Goal: Information Seeking & Learning: Learn about a topic

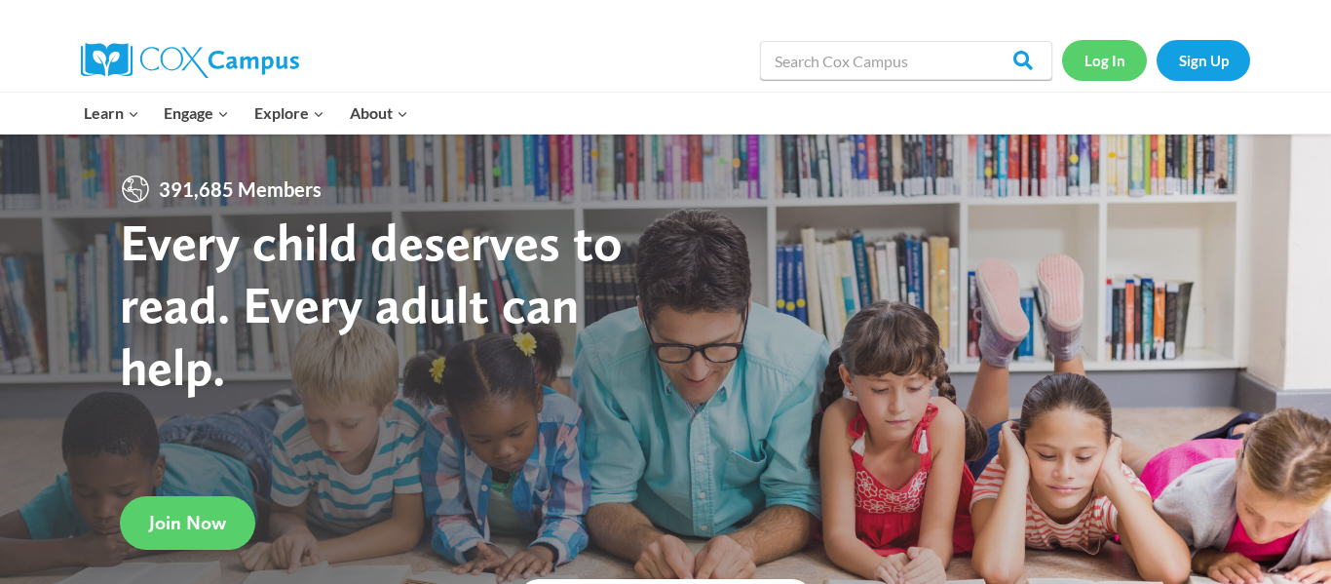
click at [1116, 55] on link "Log In" at bounding box center [1104, 60] width 85 height 40
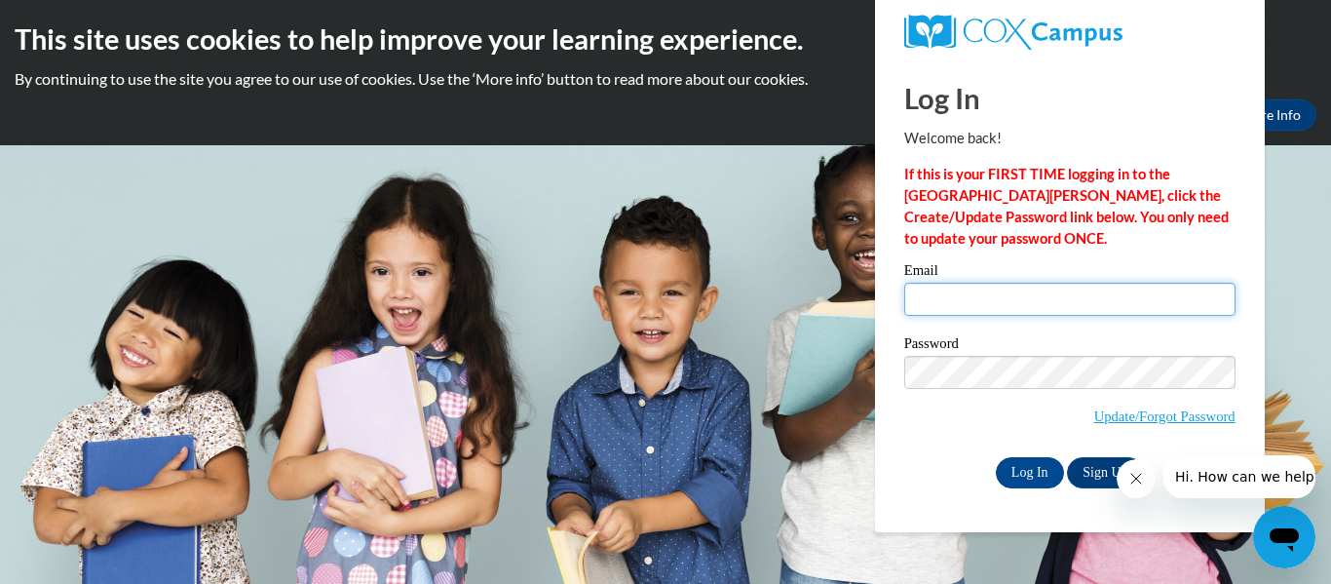
click at [987, 299] on input "Email" at bounding box center [1070, 299] width 331 height 33
type input "t.hardman@svlocal.org"
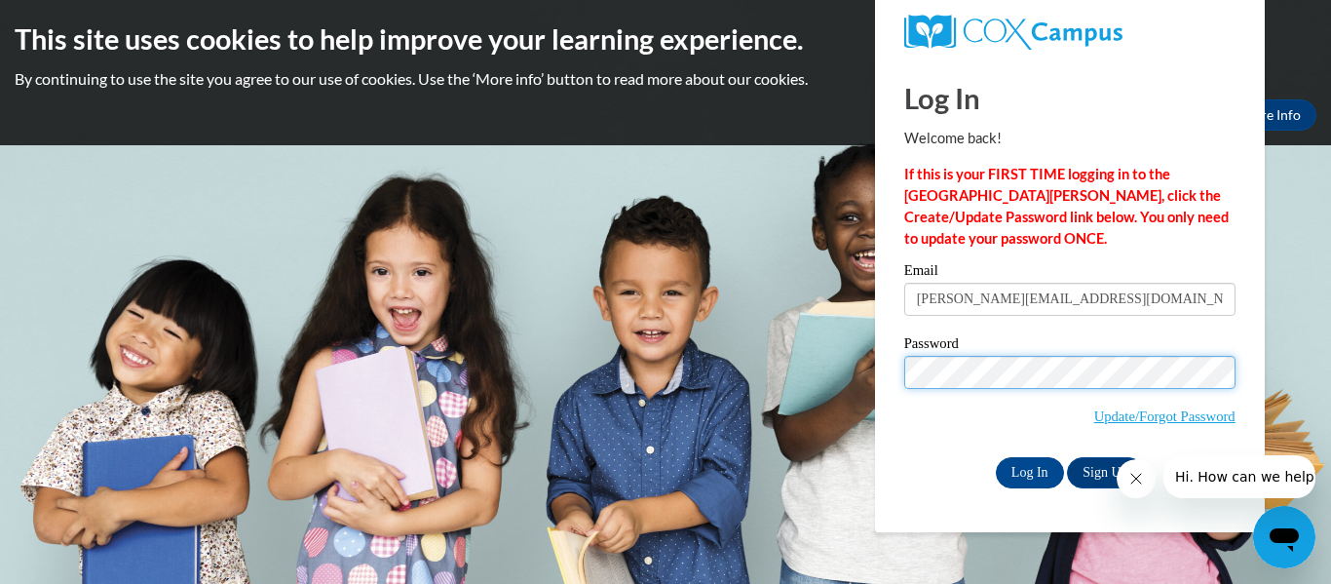
click at [996, 457] on input "Log In" at bounding box center [1030, 472] width 68 height 31
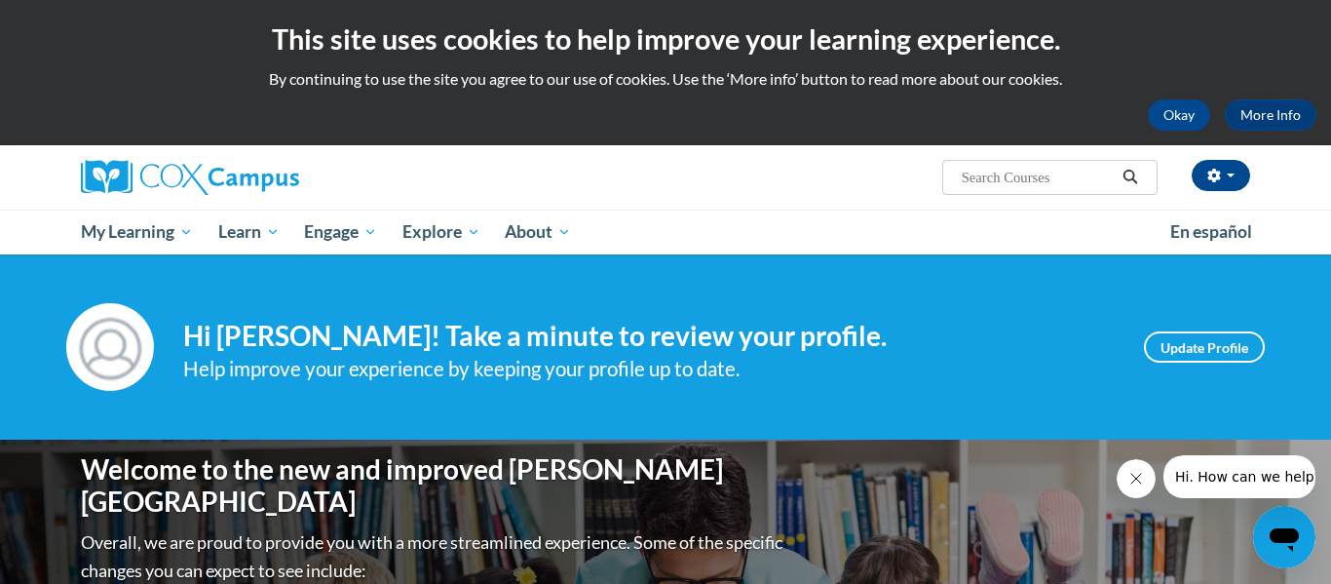
click at [1059, 174] on input "Search..." at bounding box center [1038, 177] width 156 height 23
type input "build my brain"
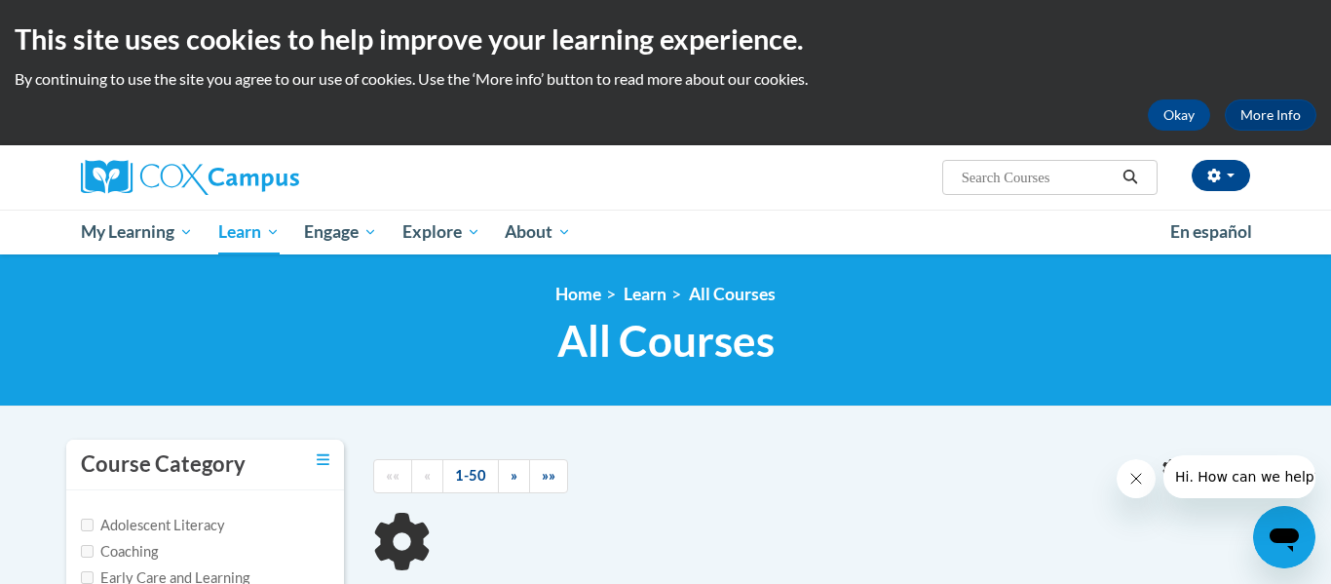
type input "build my brain"
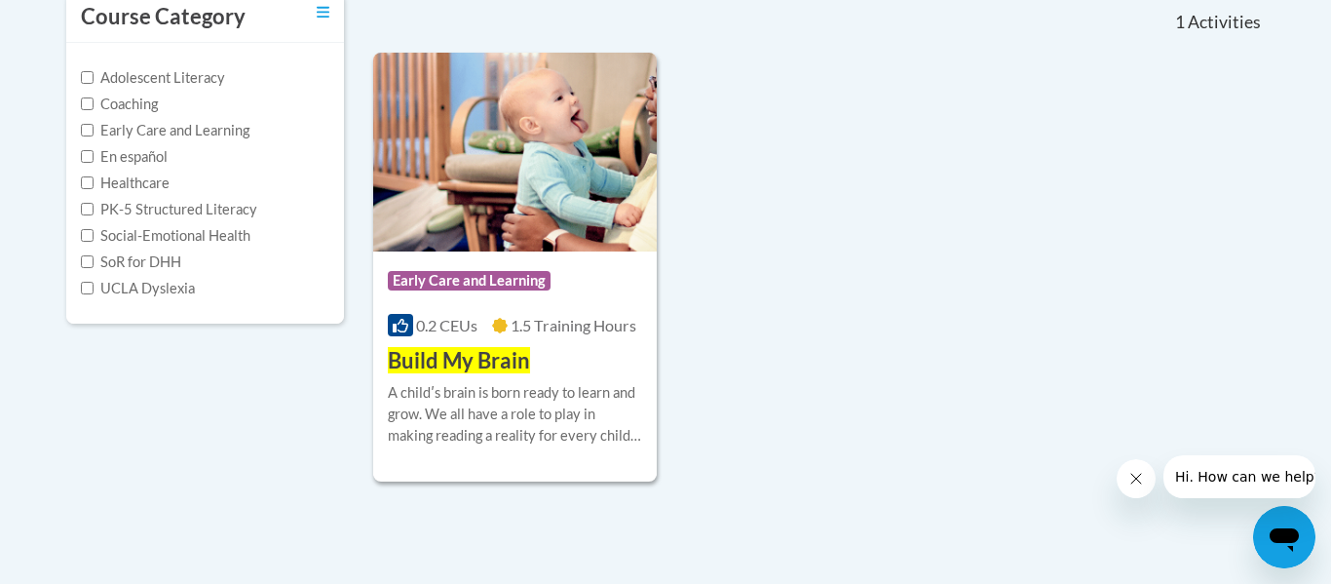
scroll to position [449, 0]
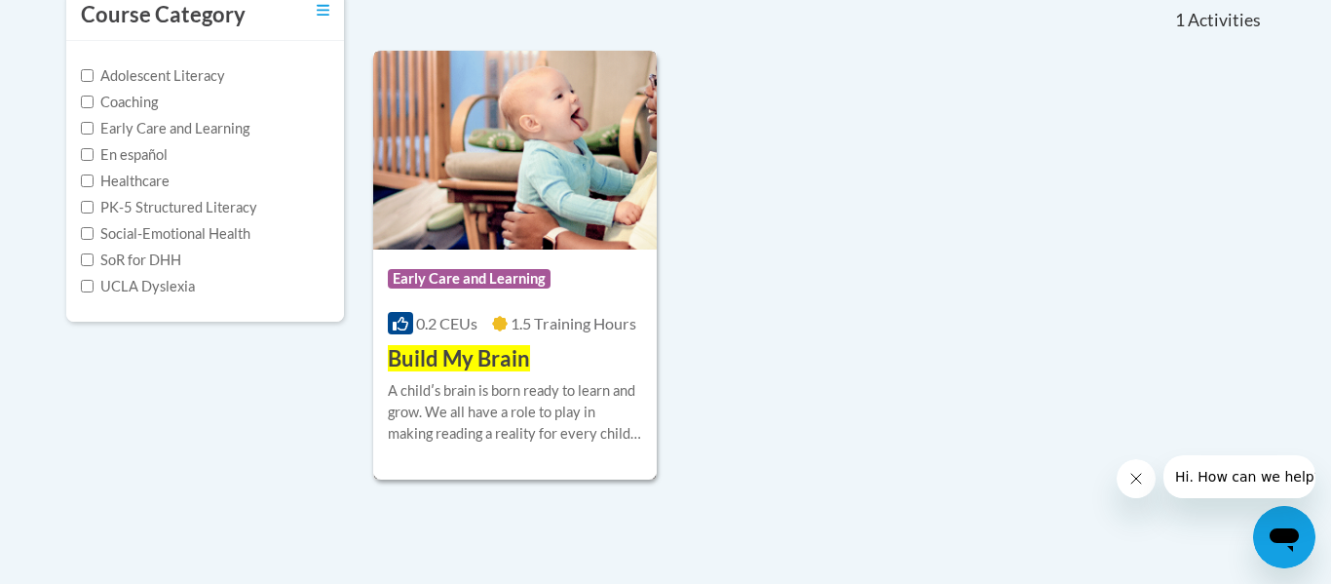
click at [534, 423] on div "A childʹs brain is born ready to learn and grow. We all have a role to play in …" at bounding box center [515, 412] width 254 height 64
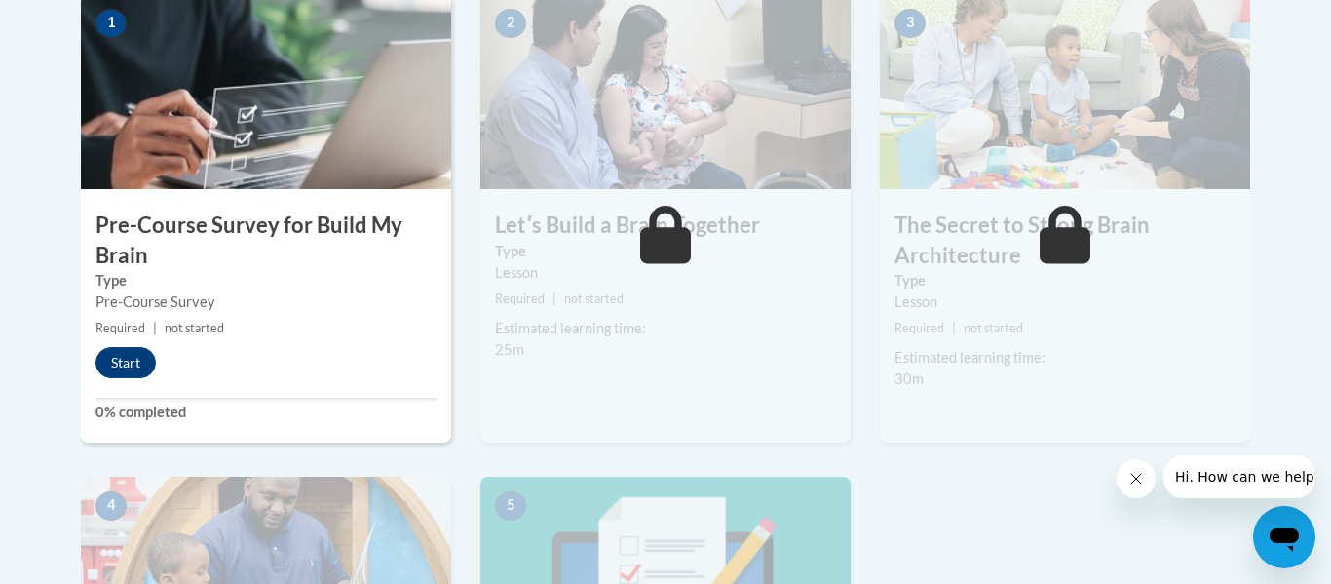
scroll to position [673, 0]
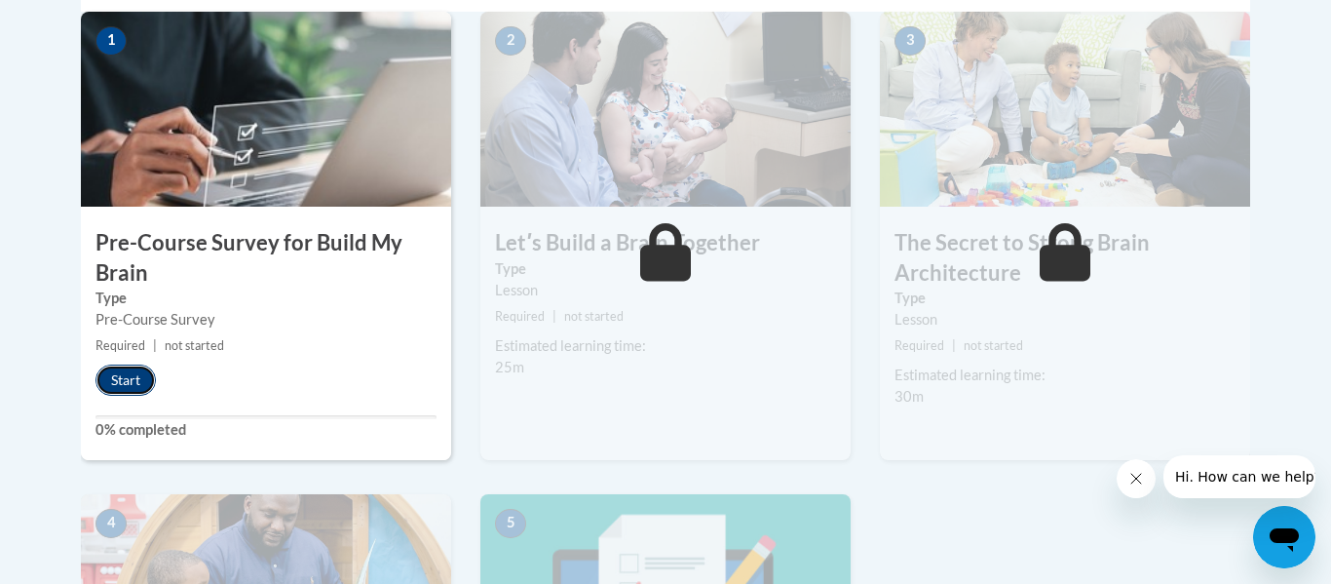
click at [136, 376] on button "Start" at bounding box center [126, 380] width 60 height 31
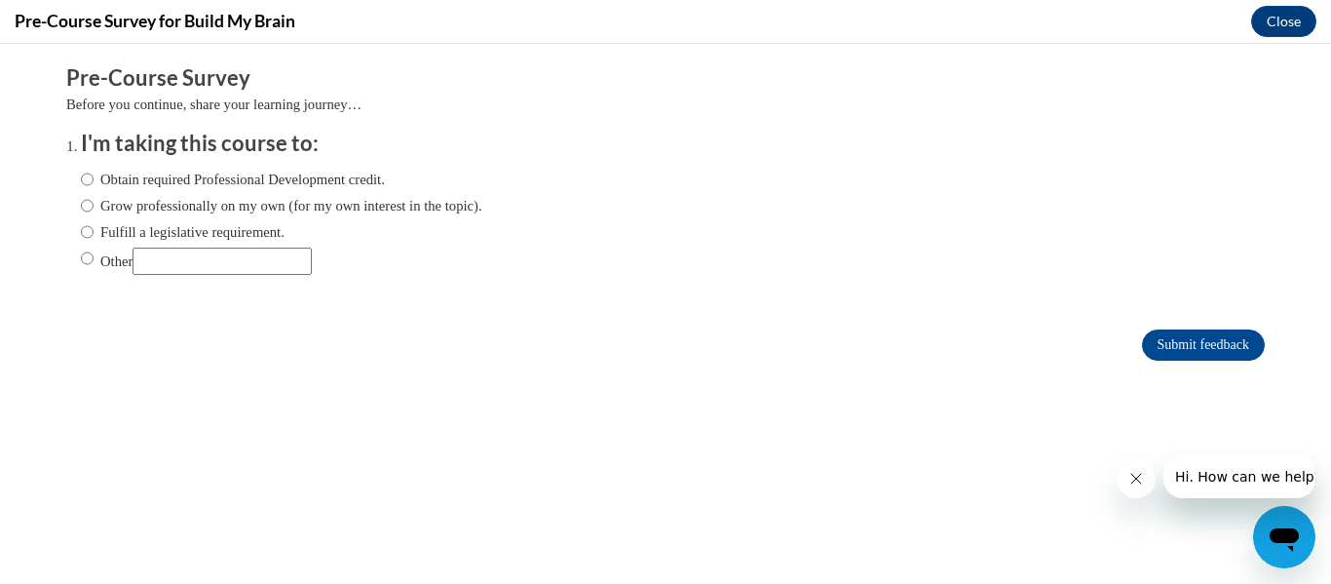
scroll to position [0, 0]
click at [89, 175] on input "Obtain required Professional Development credit." at bounding box center [87, 179] width 13 height 21
radio input "true"
click at [1235, 340] on input "Submit feedback" at bounding box center [1203, 344] width 123 height 31
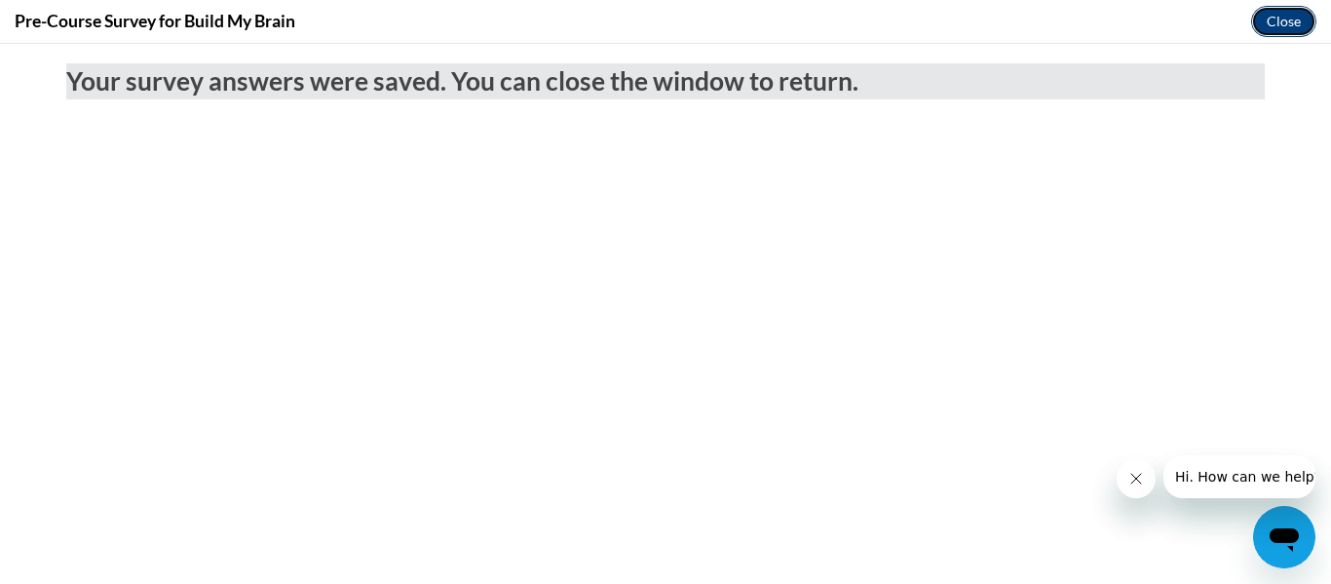
click at [1270, 21] on button "Close" at bounding box center [1284, 21] width 65 height 31
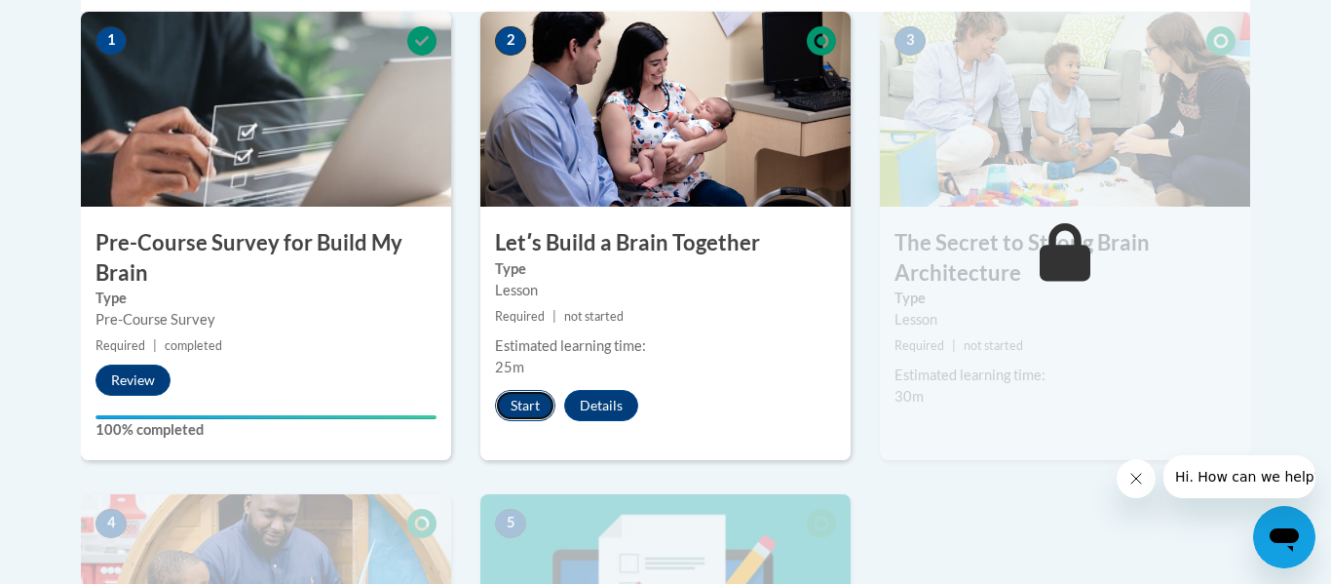
click at [529, 401] on button "Start" at bounding box center [525, 405] width 60 height 31
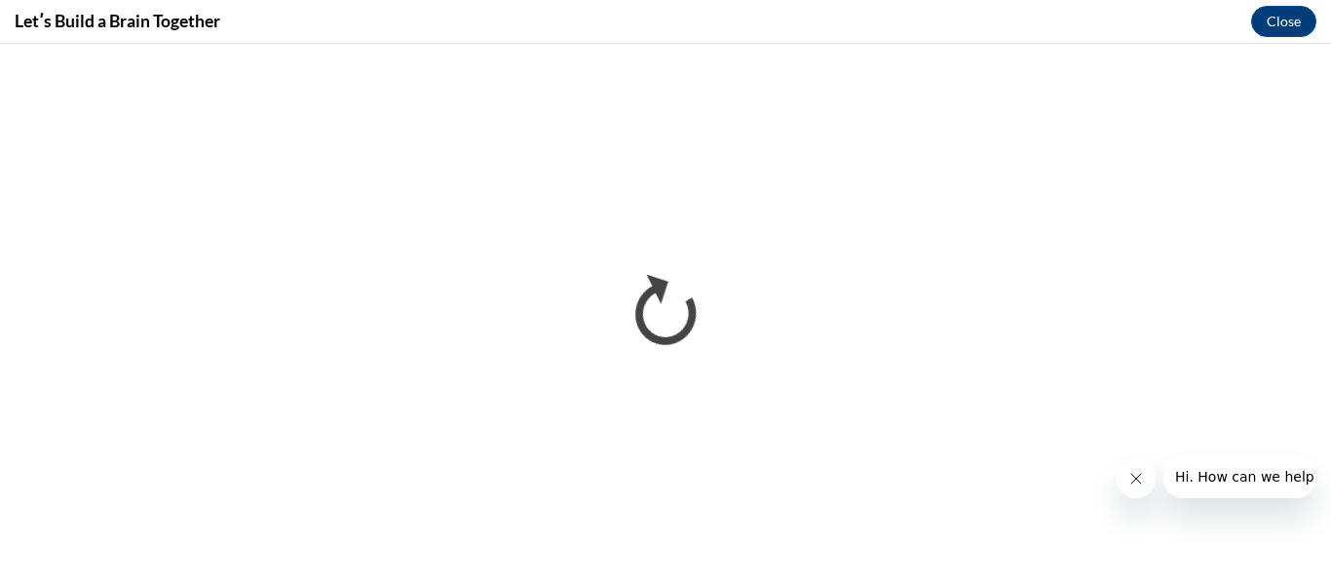
click at [1138, 477] on icon "Close message from company" at bounding box center [1137, 479] width 10 height 10
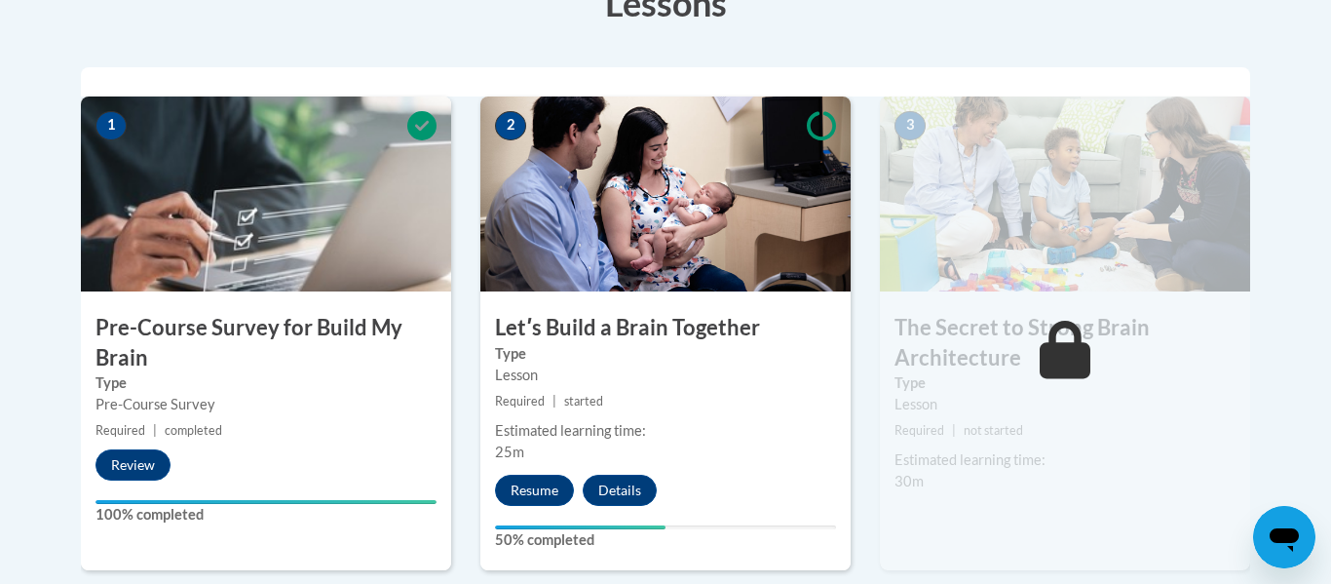
scroll to position [609, 0]
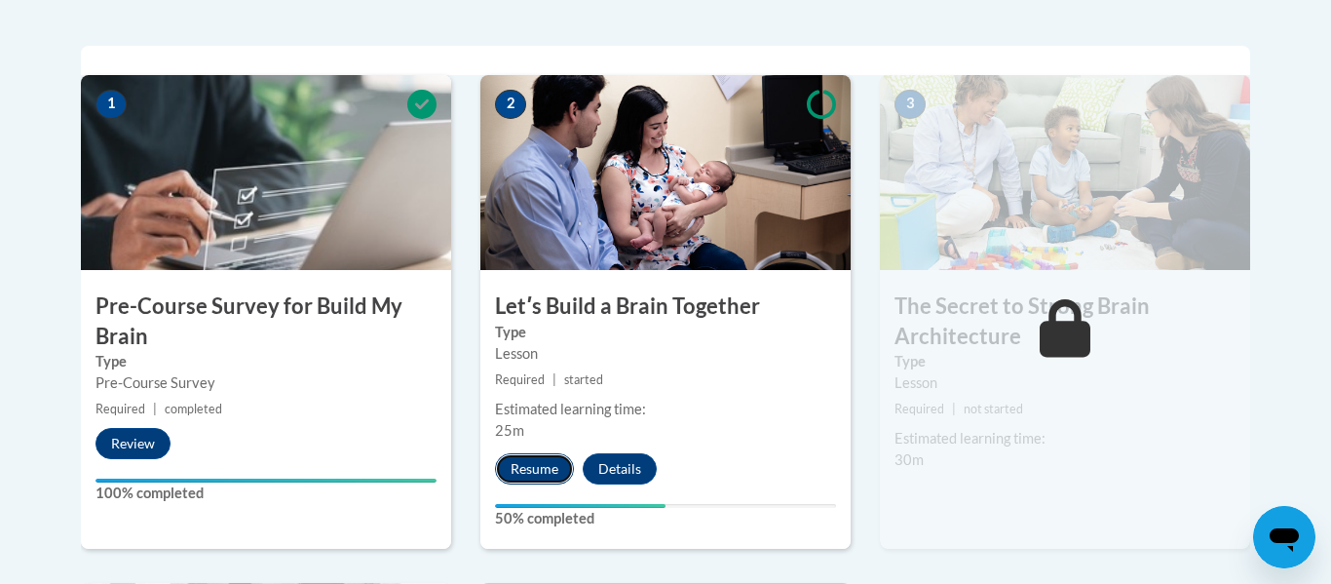
click at [518, 473] on button "Resume" at bounding box center [534, 468] width 79 height 31
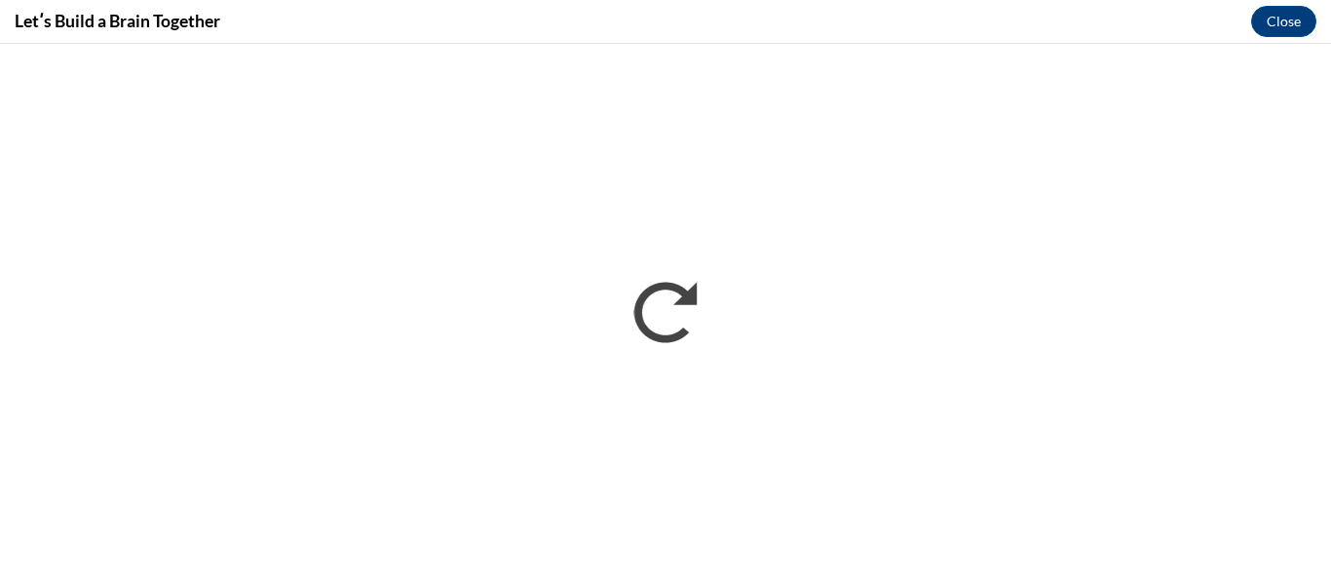
scroll to position [0, 0]
click at [1292, 22] on button "Close" at bounding box center [1284, 21] width 65 height 31
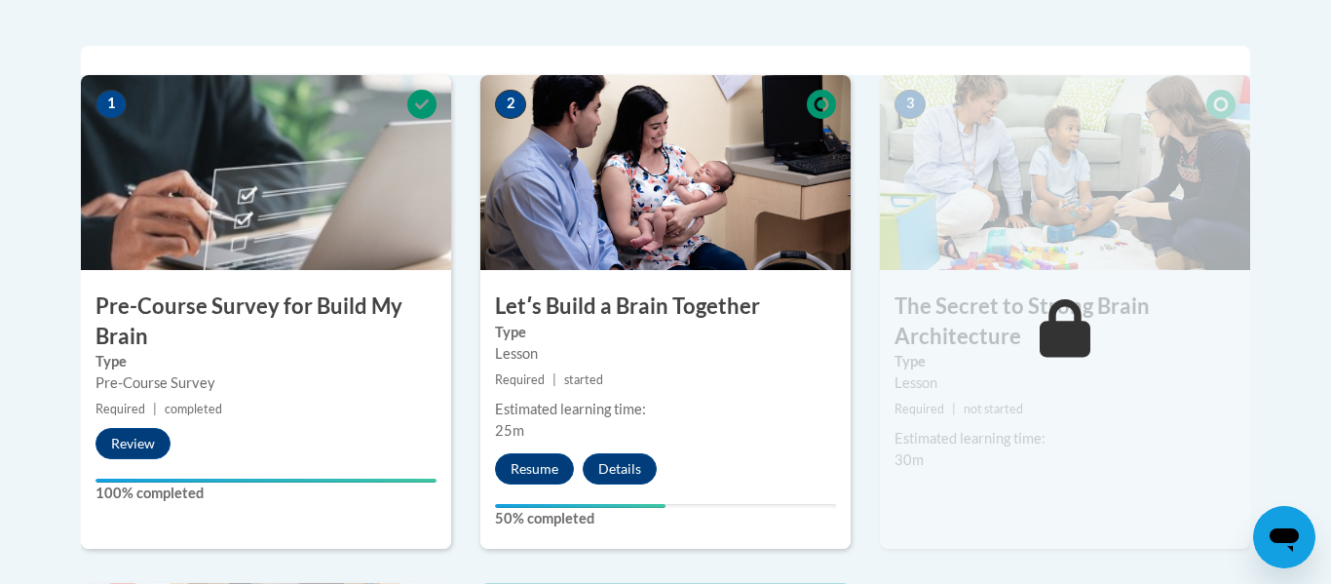
click at [1191, 21] on div "Lessons Active Lessons Lessons Preview Activity 1" at bounding box center [665, 498] width 1199 height 1120
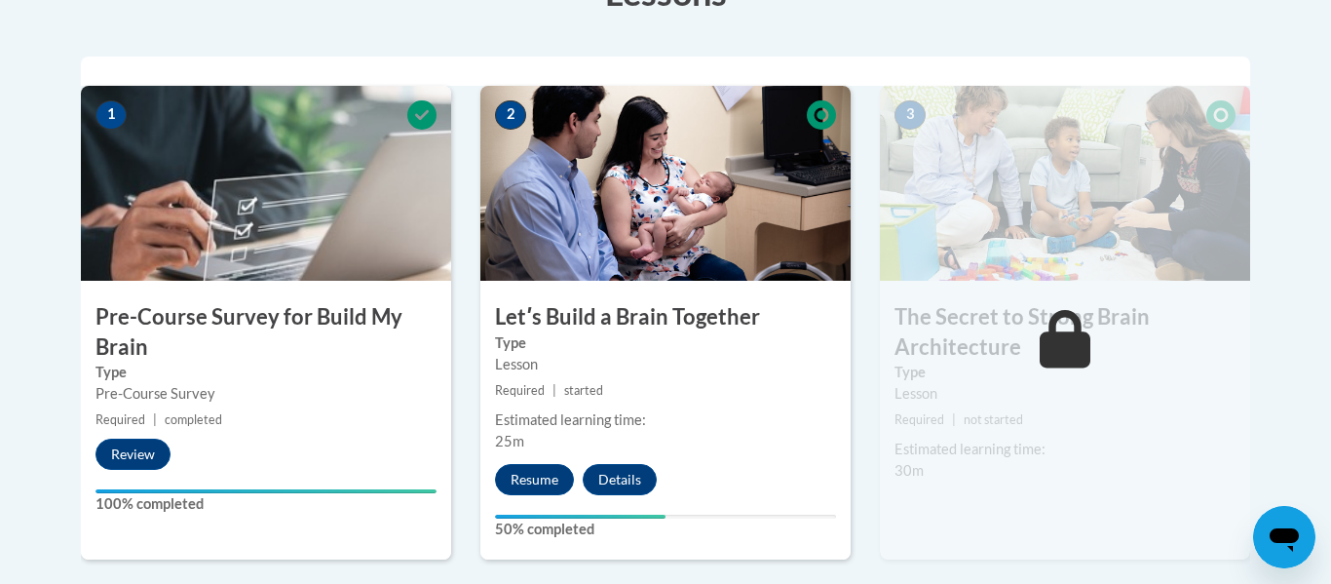
scroll to position [630, 0]
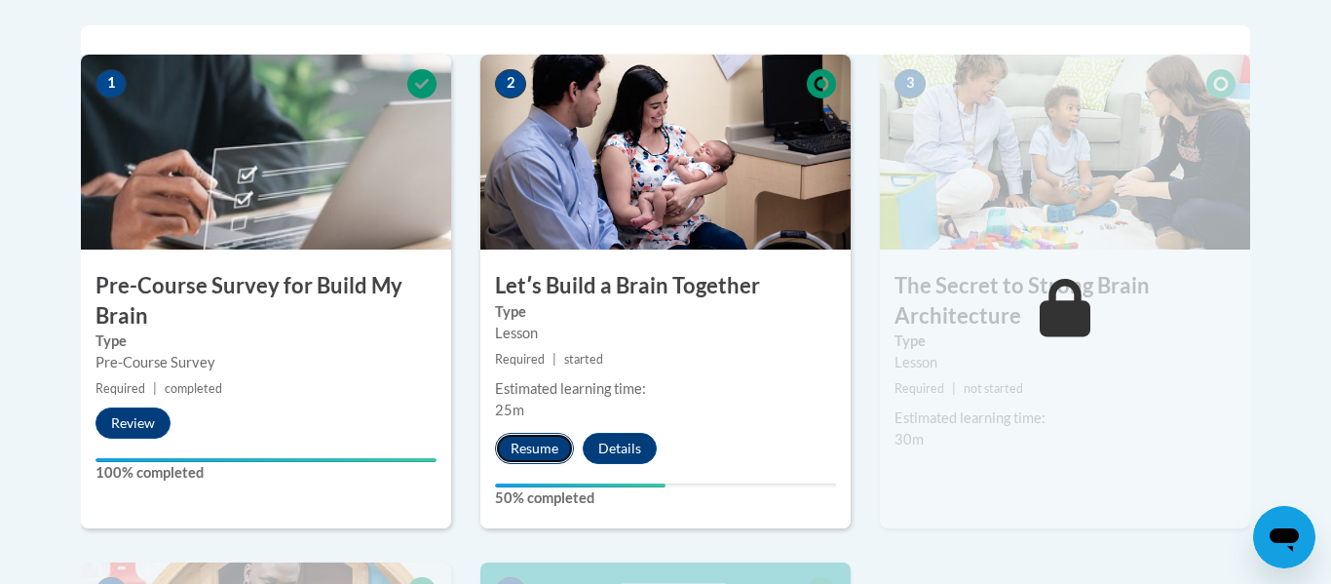
click at [531, 447] on button "Resume" at bounding box center [534, 448] width 79 height 31
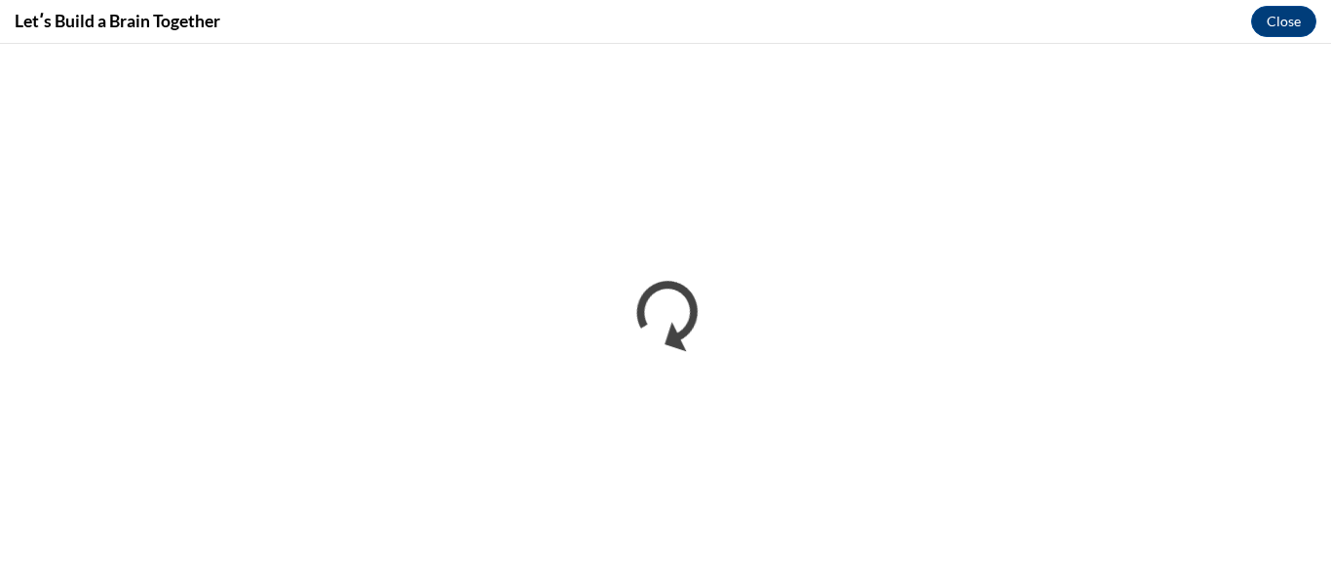
scroll to position [0, 0]
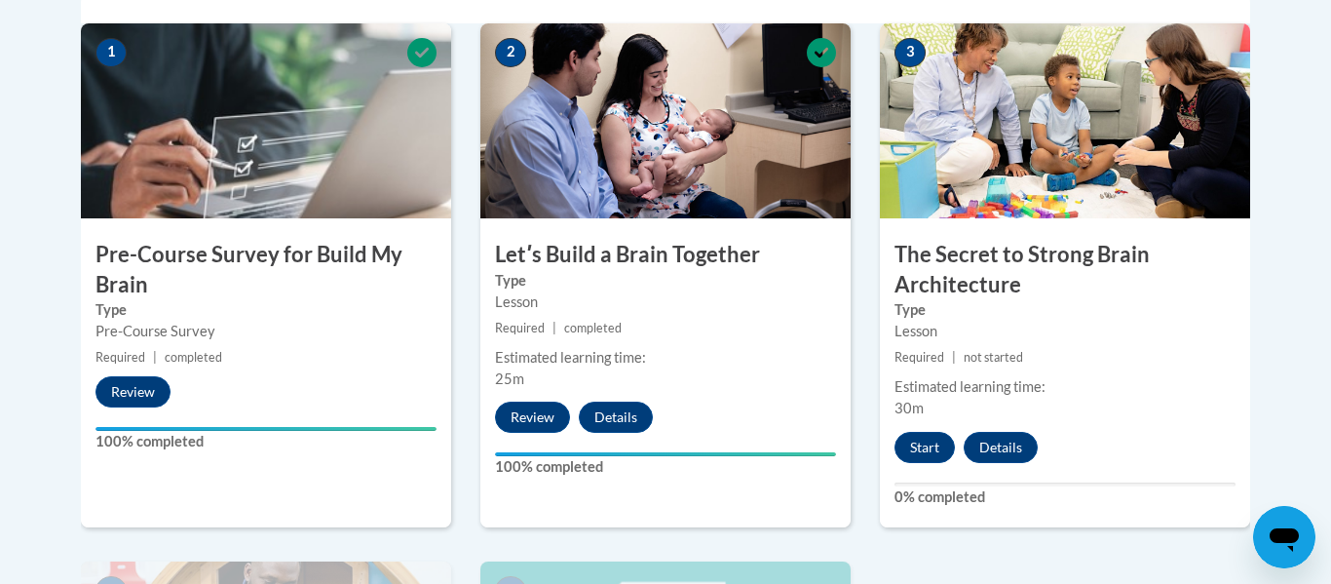
scroll to position [663, 0]
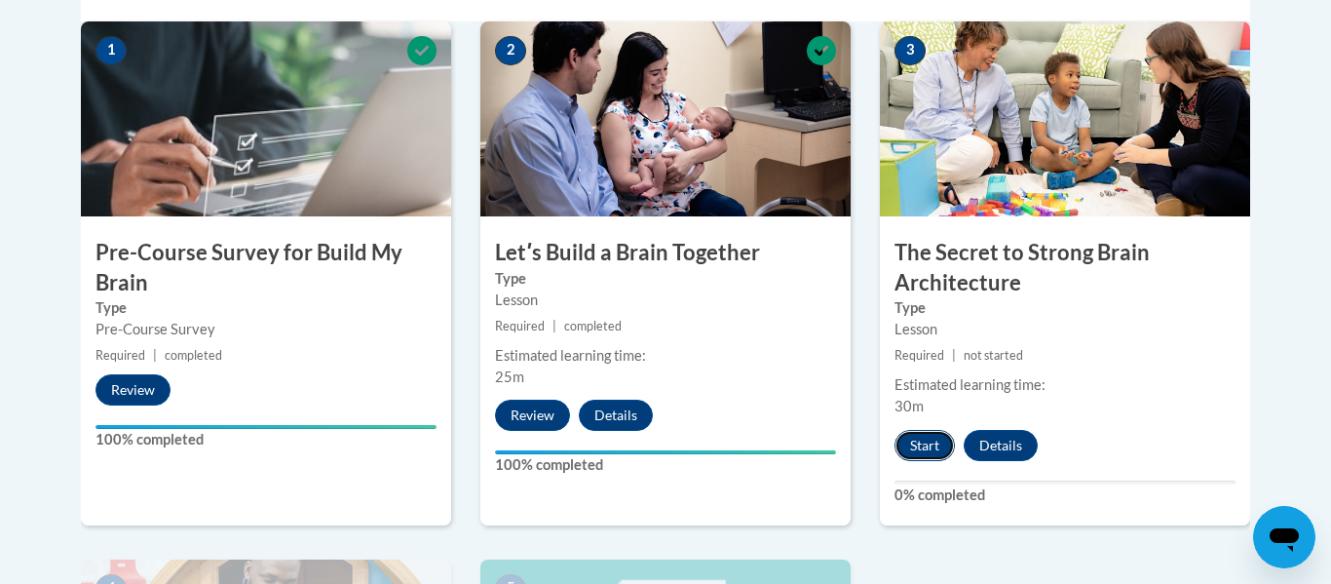
click at [922, 450] on button "Start" at bounding box center [925, 445] width 60 height 31
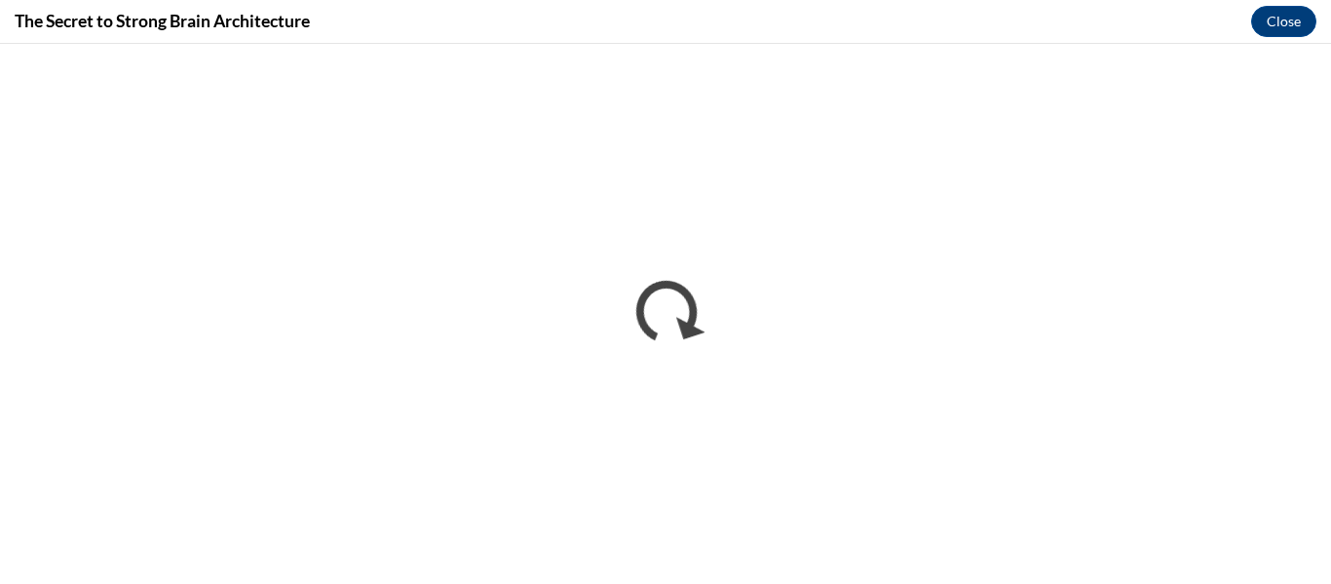
scroll to position [0, 0]
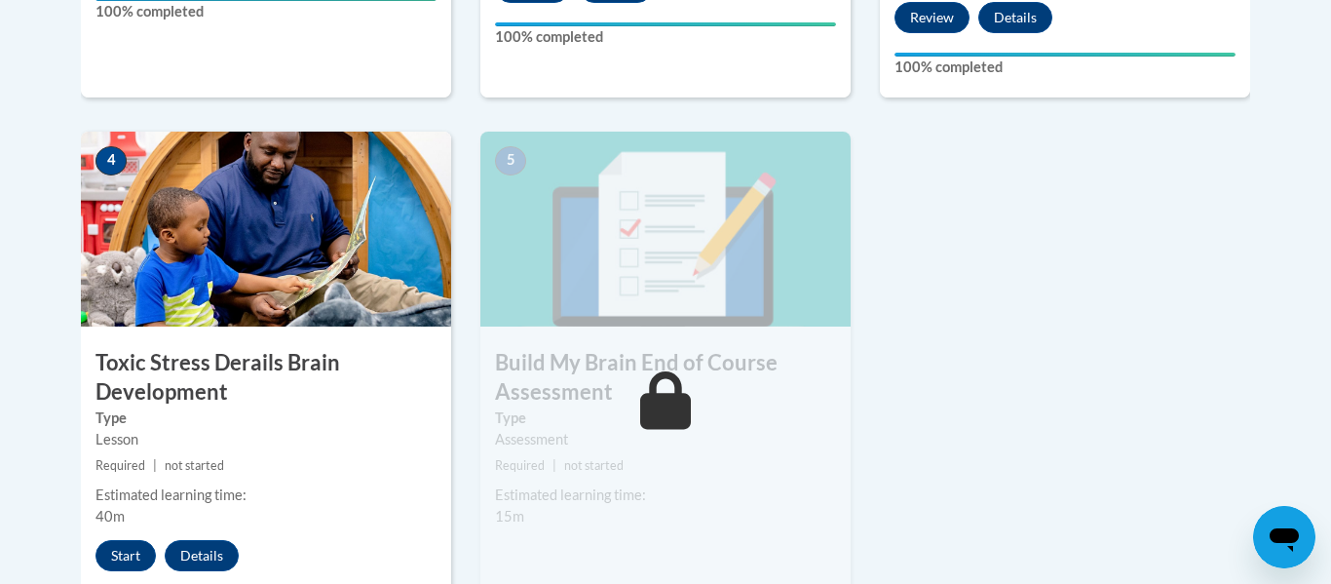
scroll to position [1121, 0]
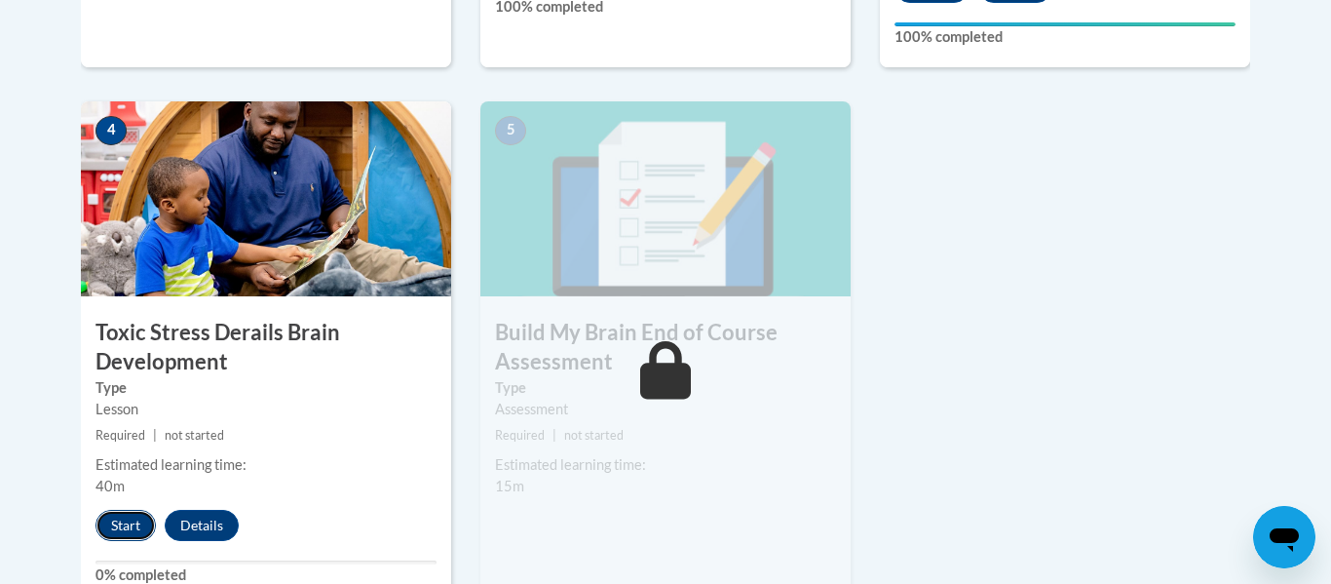
click at [126, 529] on button "Start" at bounding box center [126, 525] width 60 height 31
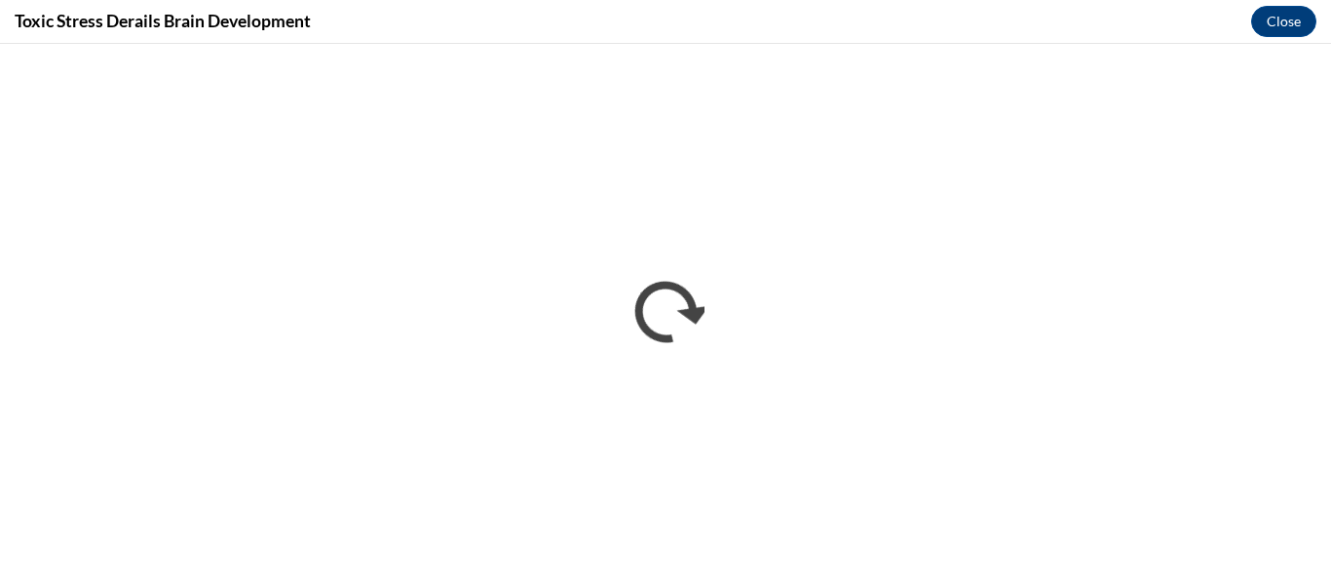
scroll to position [0, 0]
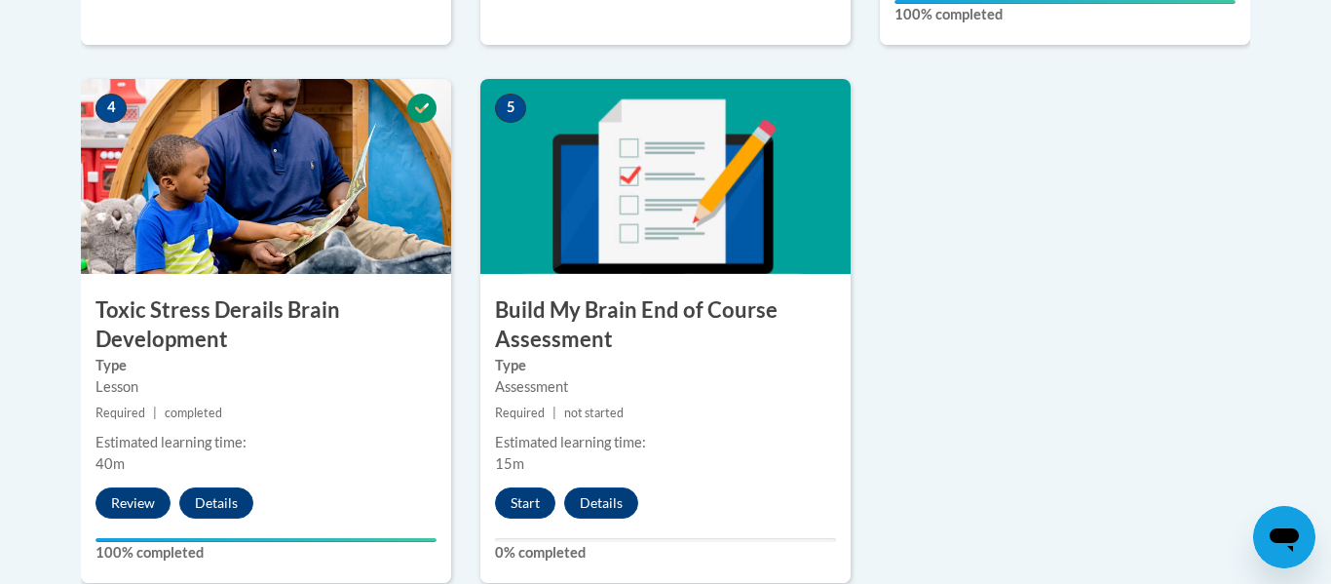
scroll to position [1147, 0]
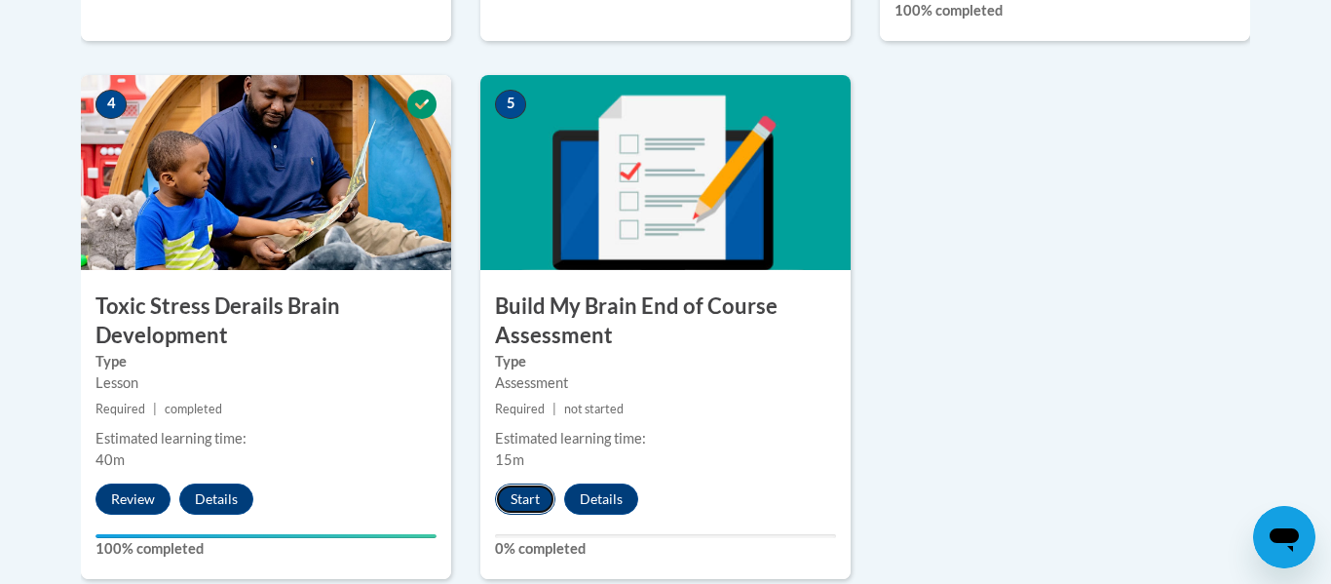
click at [525, 502] on button "Start" at bounding box center [525, 498] width 60 height 31
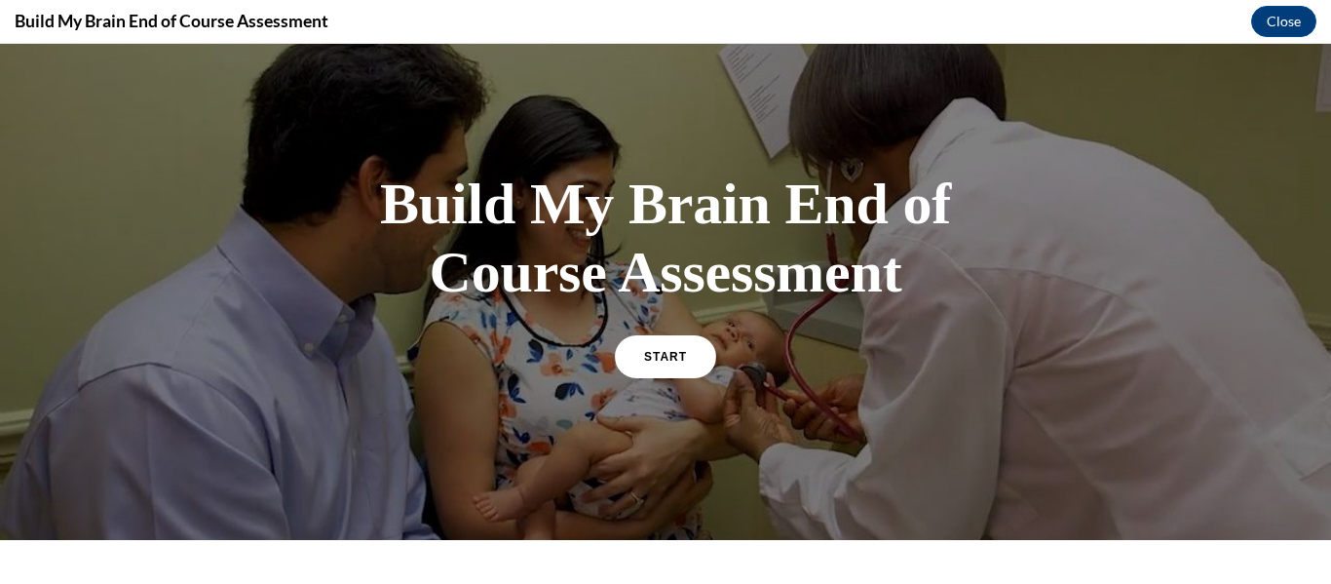
scroll to position [45, 0]
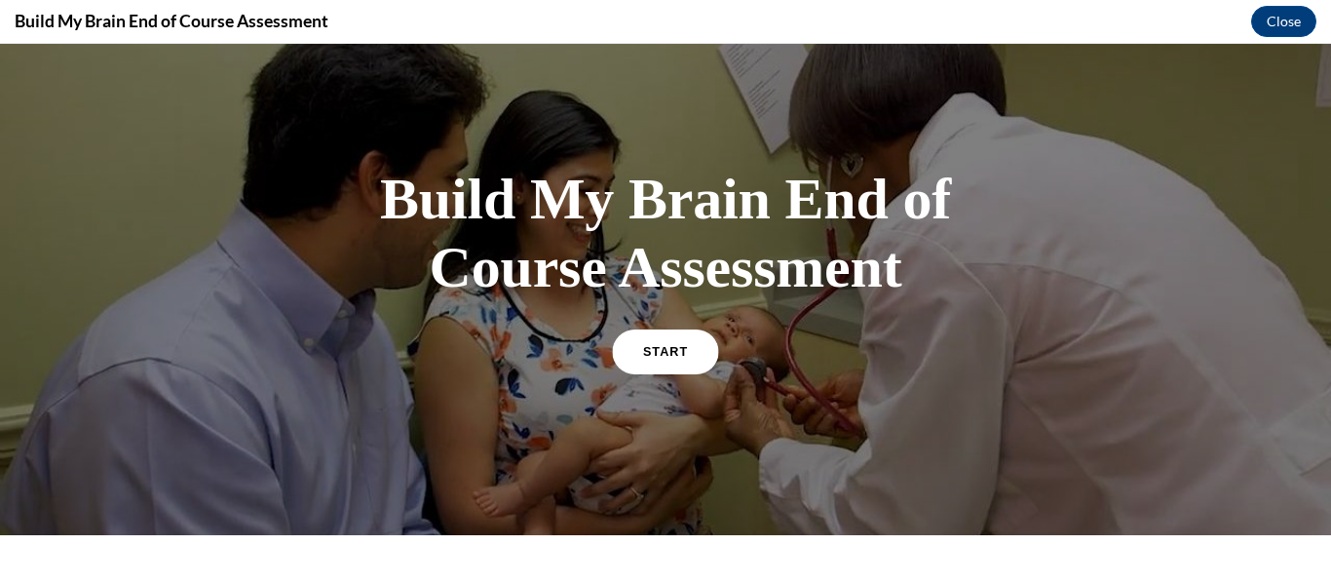
click at [646, 356] on span "START" at bounding box center [665, 351] width 45 height 15
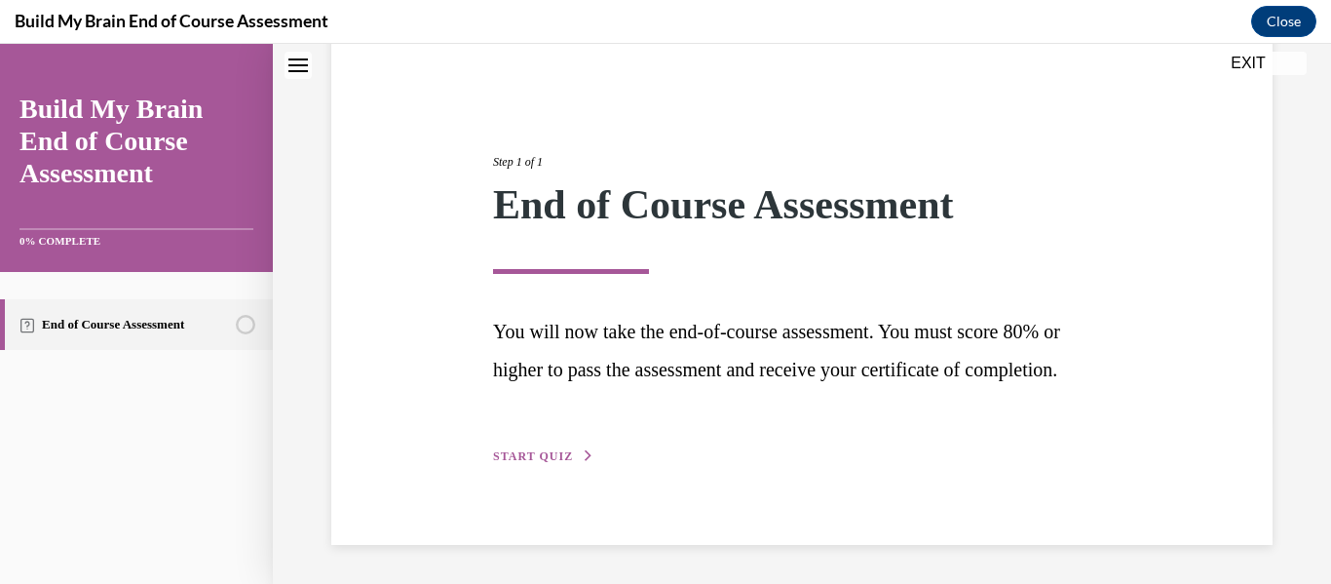
scroll to position [200, 0]
click at [559, 455] on span "START QUIZ" at bounding box center [533, 456] width 80 height 14
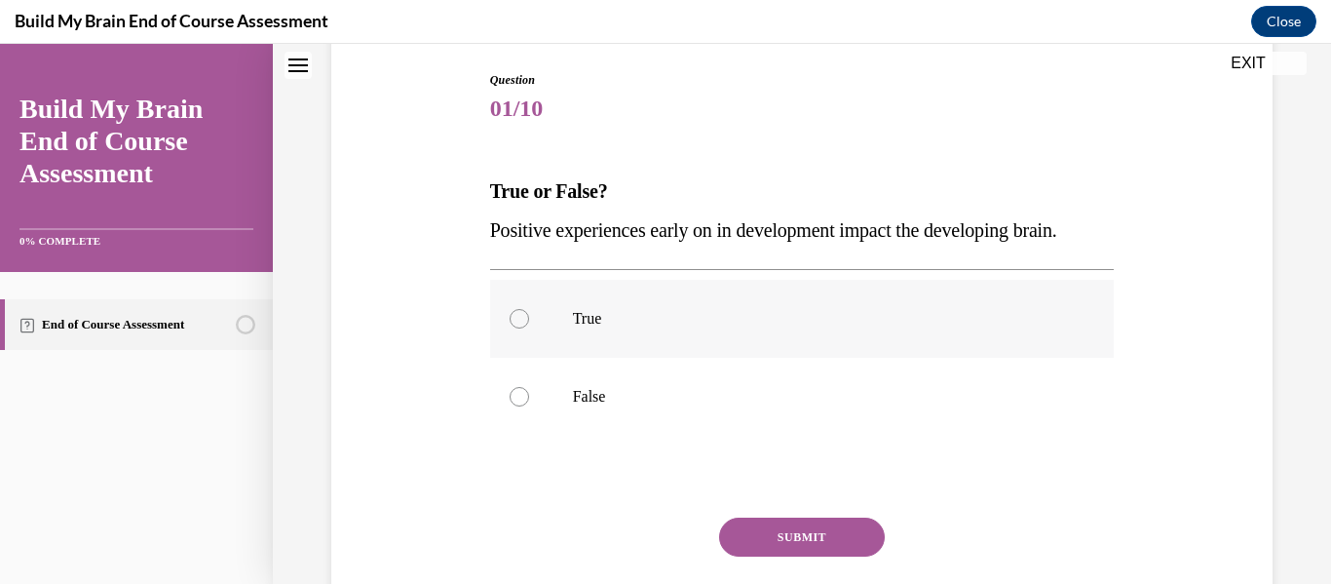
click at [521, 313] on div at bounding box center [519, 318] width 19 height 19
click at [521, 313] on input "True" at bounding box center [519, 318] width 19 height 19
radio input "true"
click at [752, 536] on button "SUBMIT" at bounding box center [802, 537] width 166 height 39
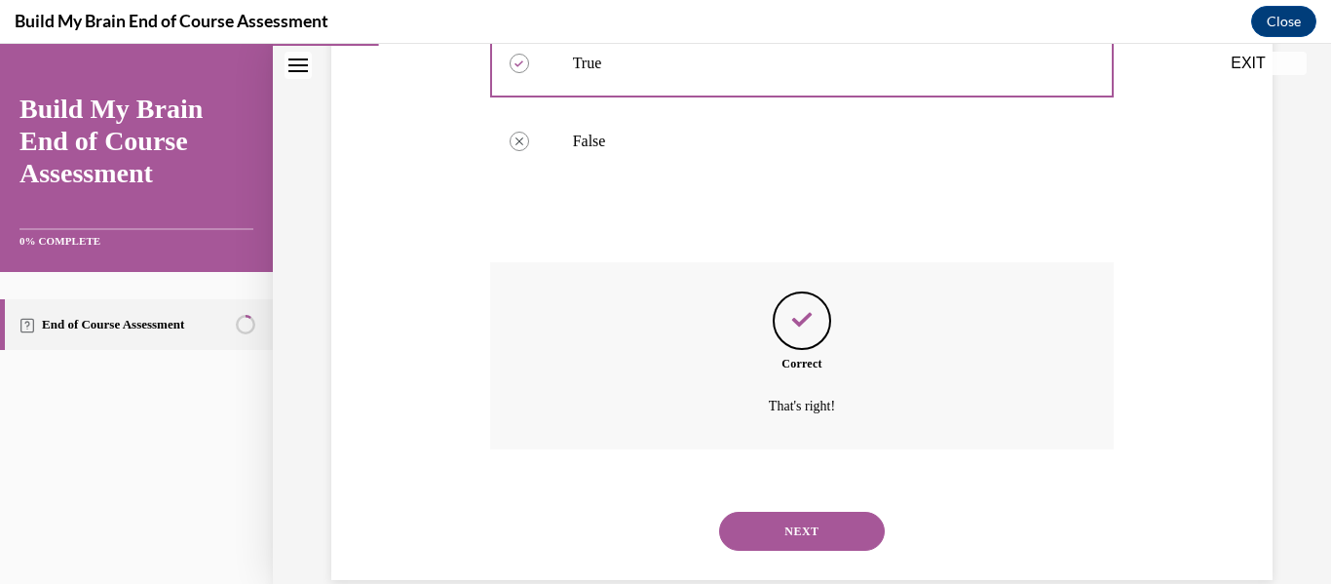
scroll to position [490, 0]
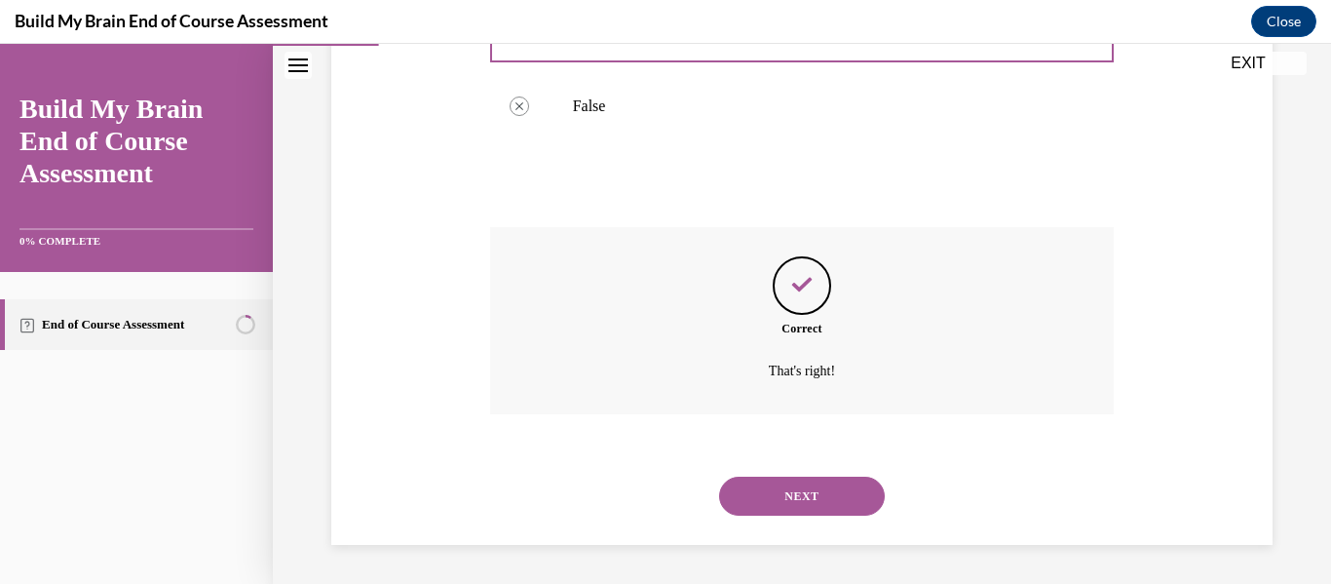
click at [836, 484] on button "NEXT" at bounding box center [802, 496] width 166 height 39
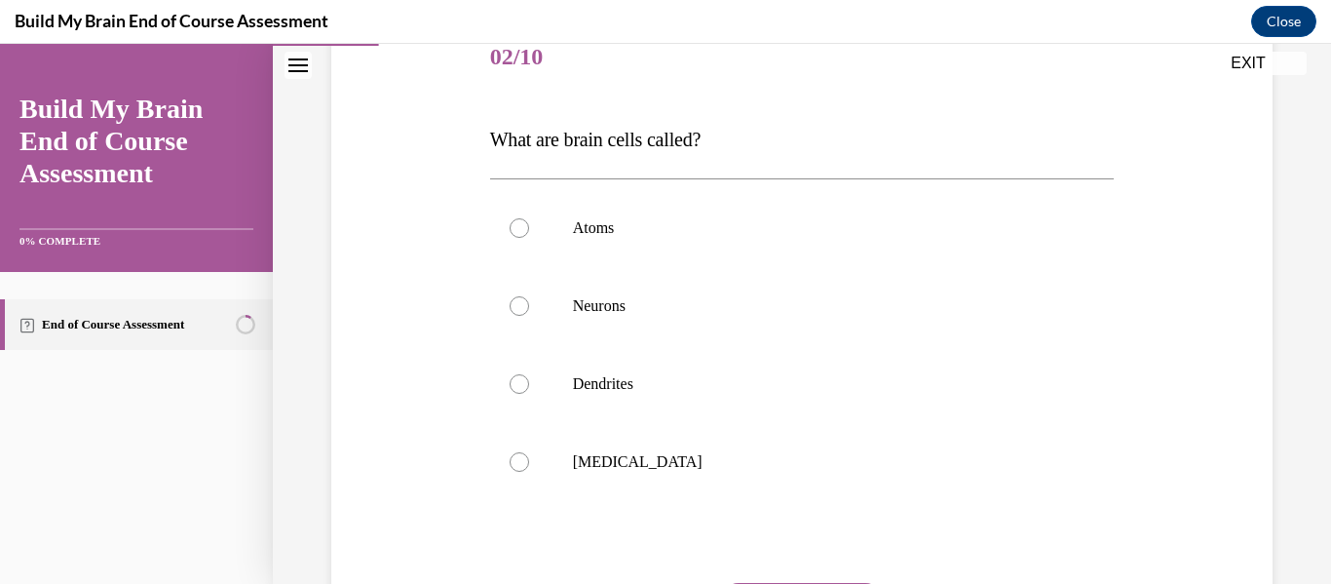
scroll to position [257, 0]
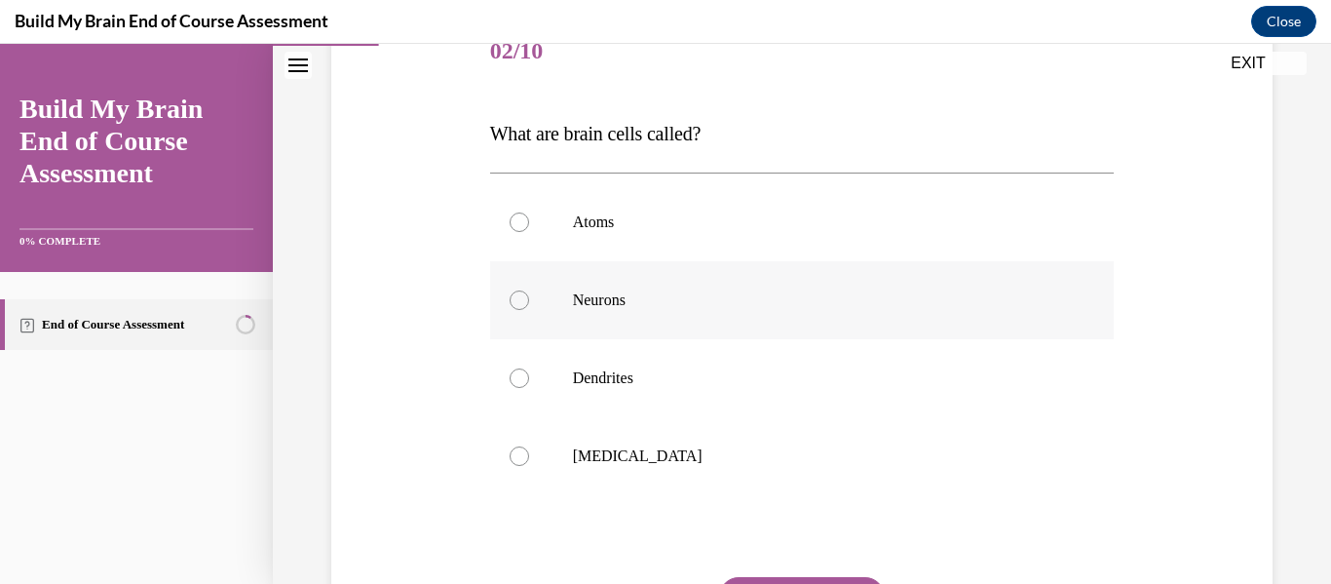
click at [518, 309] on div at bounding box center [519, 299] width 19 height 19
click at [518, 309] on input "Neurons" at bounding box center [519, 299] width 19 height 19
radio input "true"
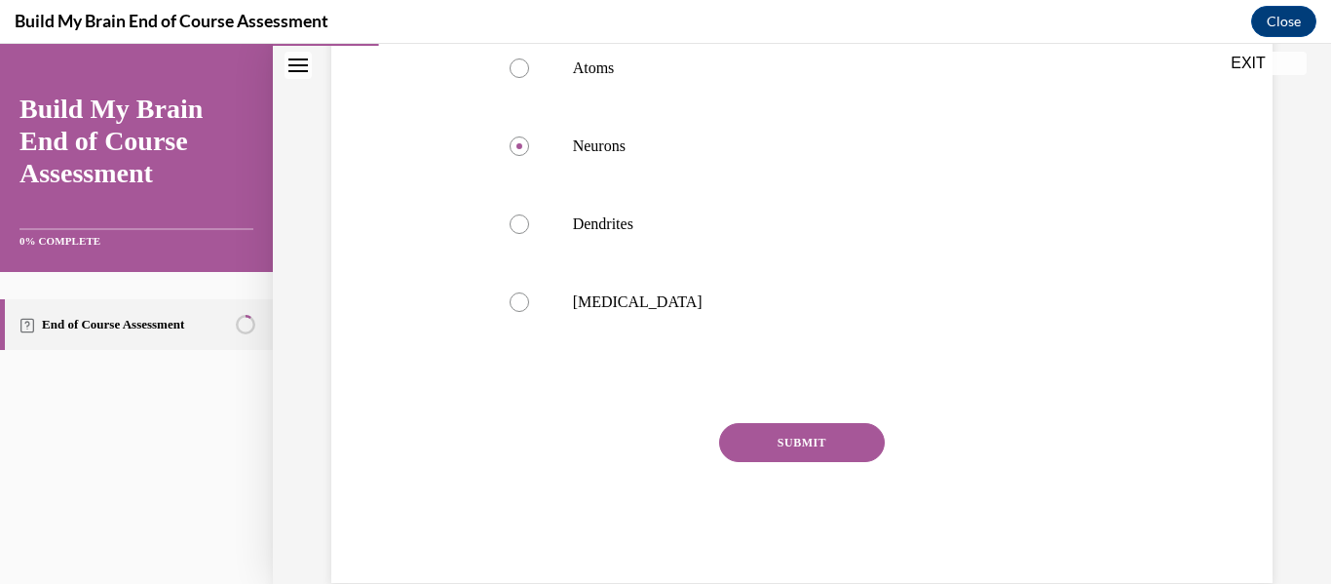
scroll to position [414, 0]
click at [855, 434] on button "SUBMIT" at bounding box center [802, 439] width 166 height 39
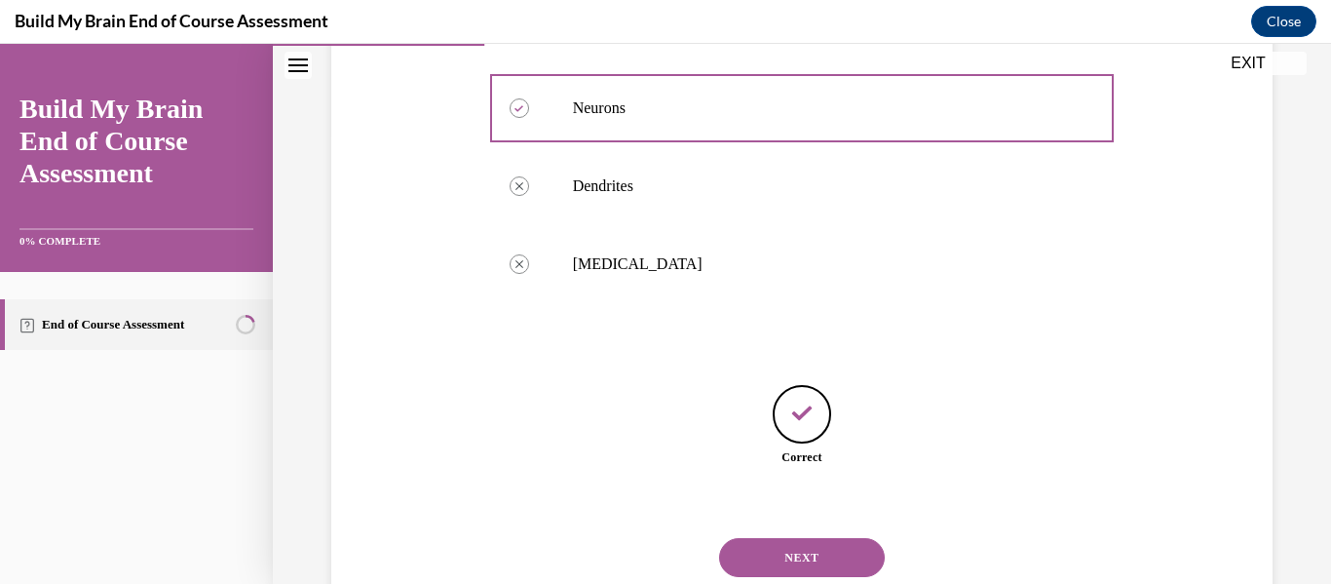
scroll to position [511, 0]
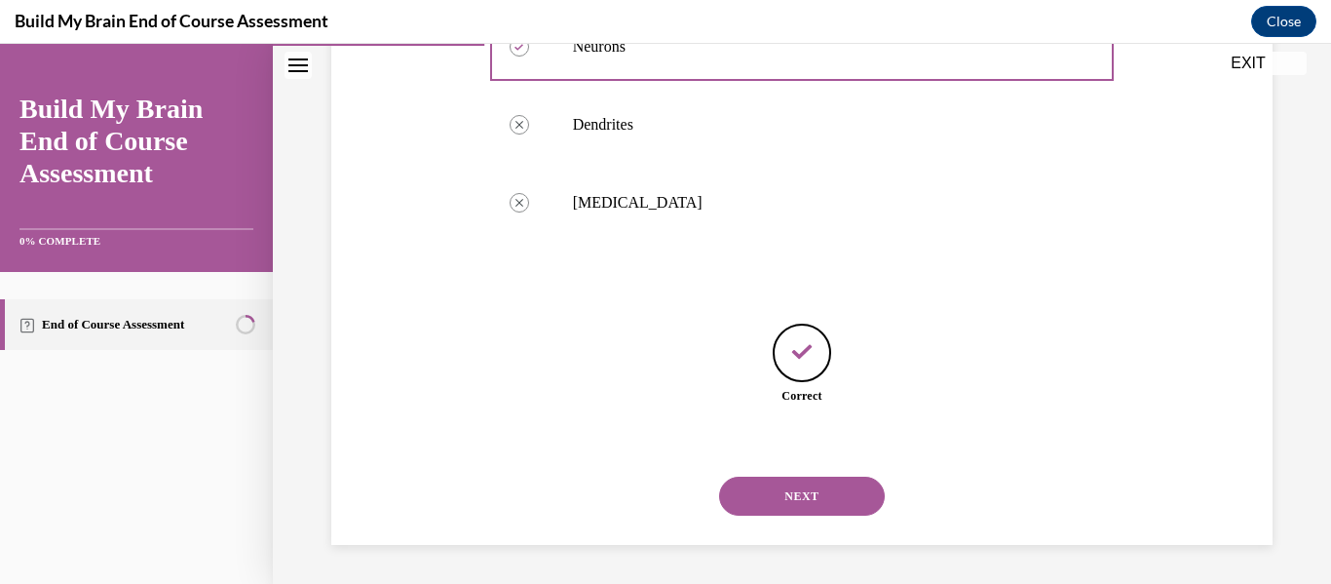
click at [782, 490] on button "NEXT" at bounding box center [802, 496] width 166 height 39
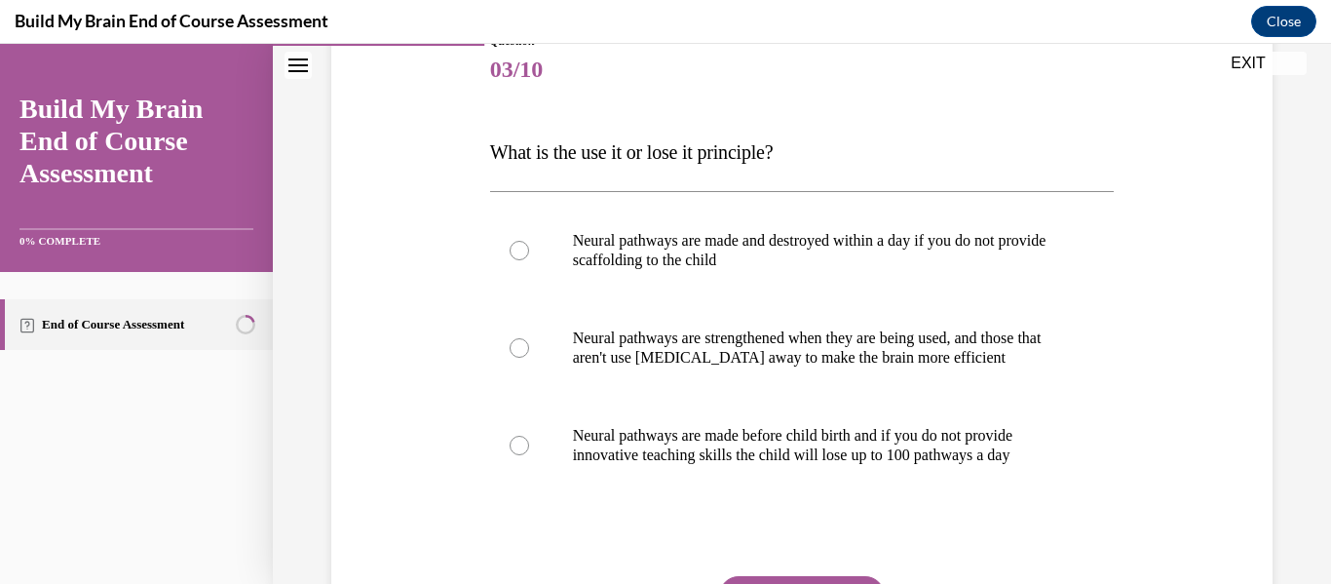
scroll to position [253, 0]
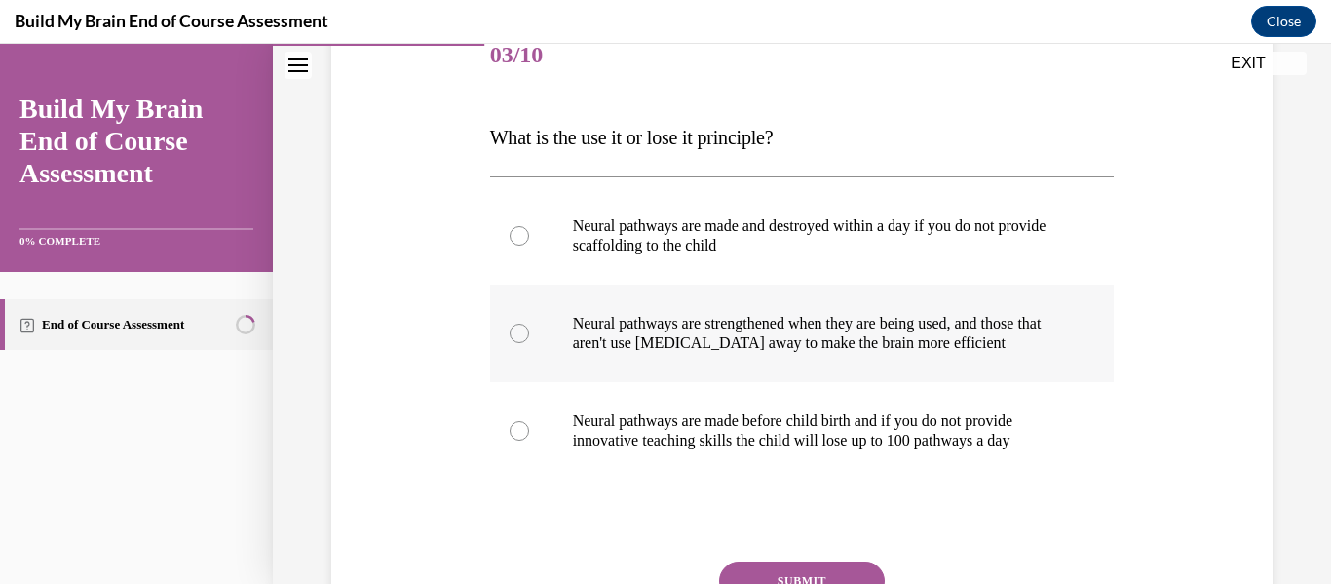
click at [520, 332] on div at bounding box center [519, 333] width 19 height 19
click at [520, 332] on input "Neural pathways are strengthened when they are being used, and those that aren'…" at bounding box center [519, 333] width 19 height 19
radio input "true"
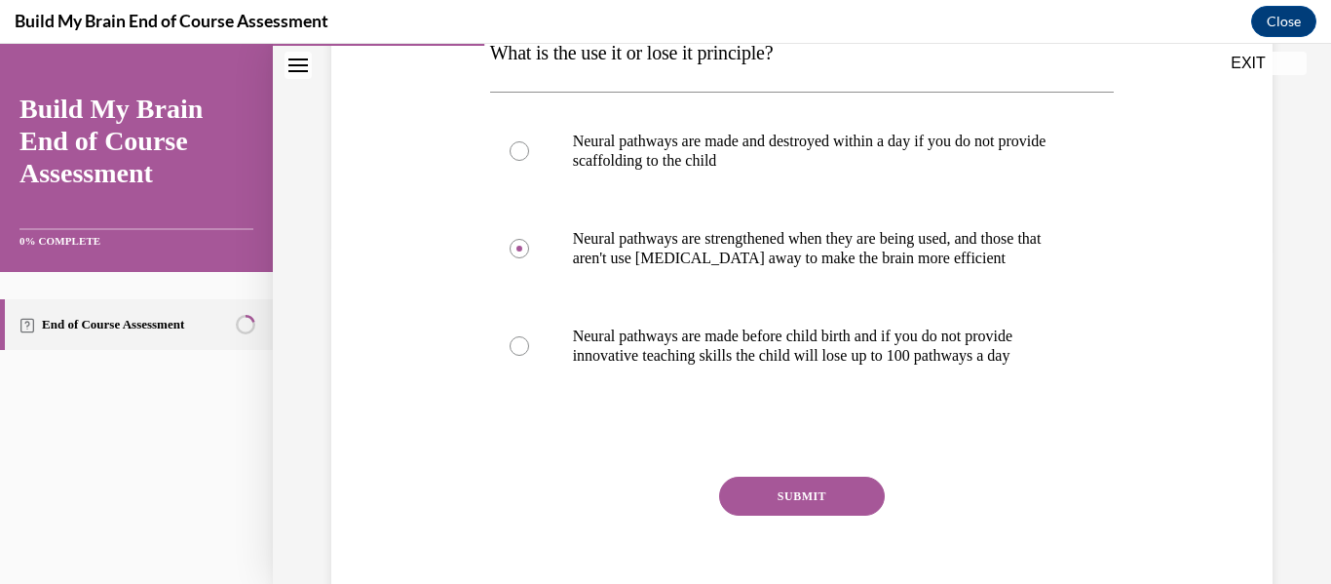
scroll to position [369, 0]
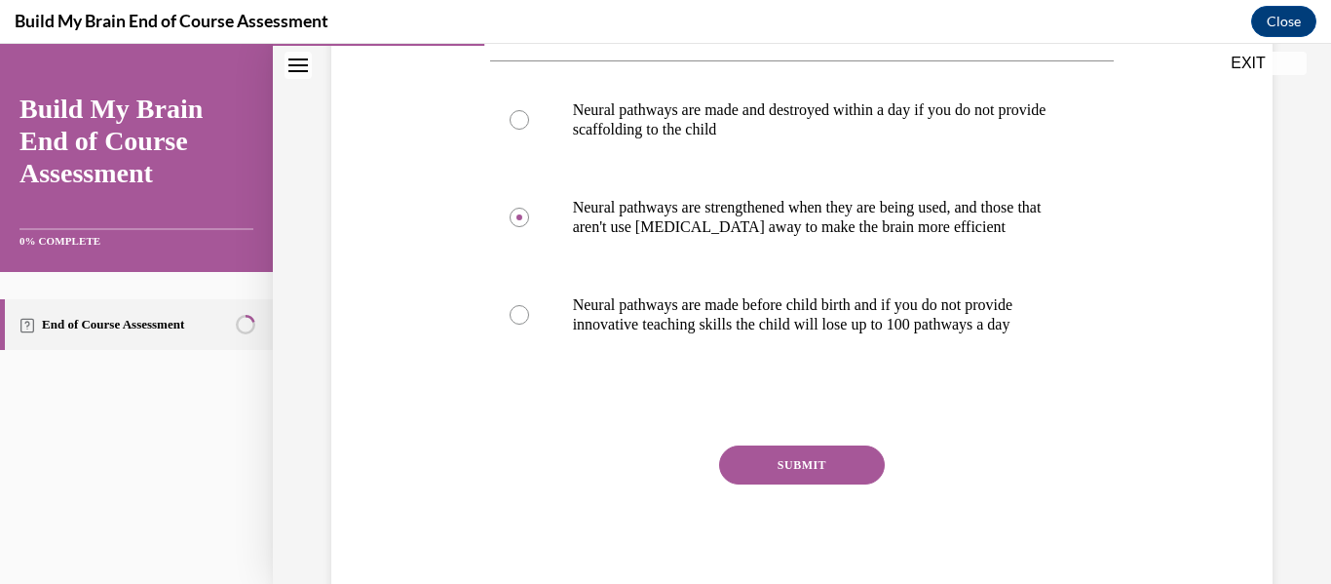
click at [822, 458] on button "SUBMIT" at bounding box center [802, 464] width 166 height 39
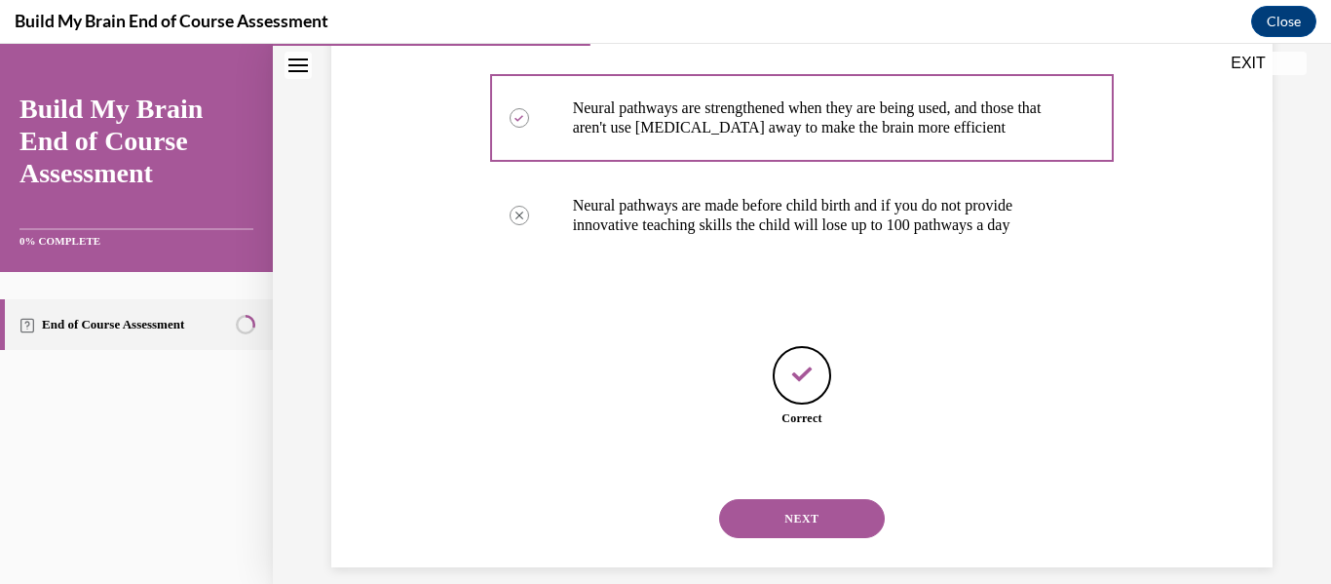
scroll to position [491, 0]
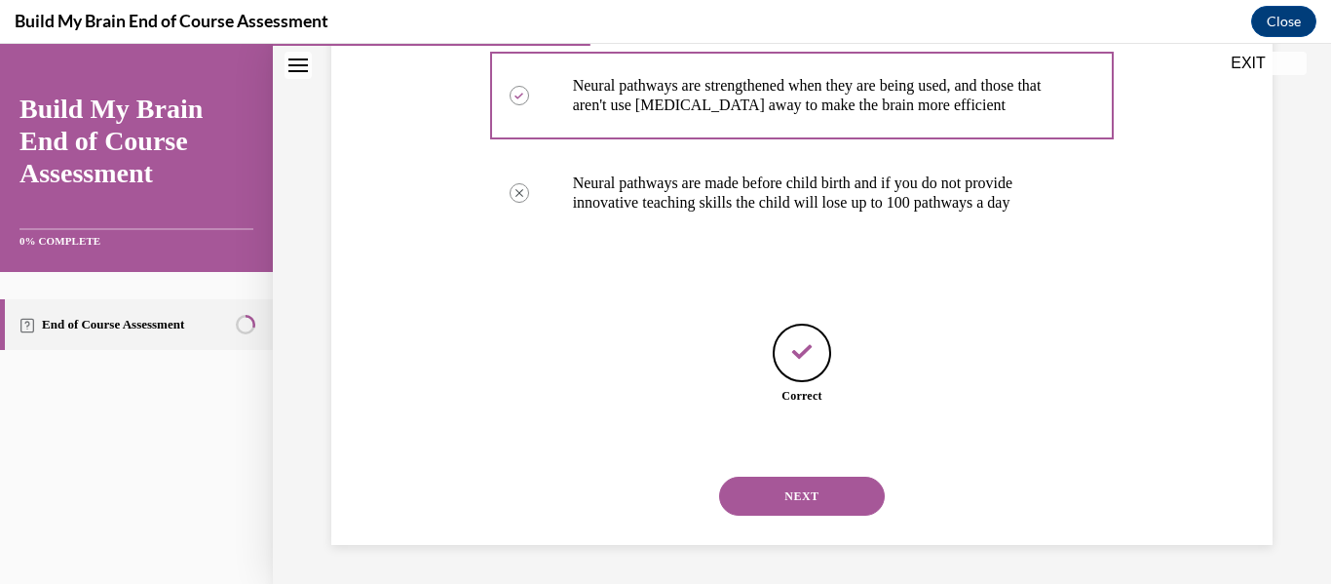
click at [804, 496] on button "NEXT" at bounding box center [802, 496] width 166 height 39
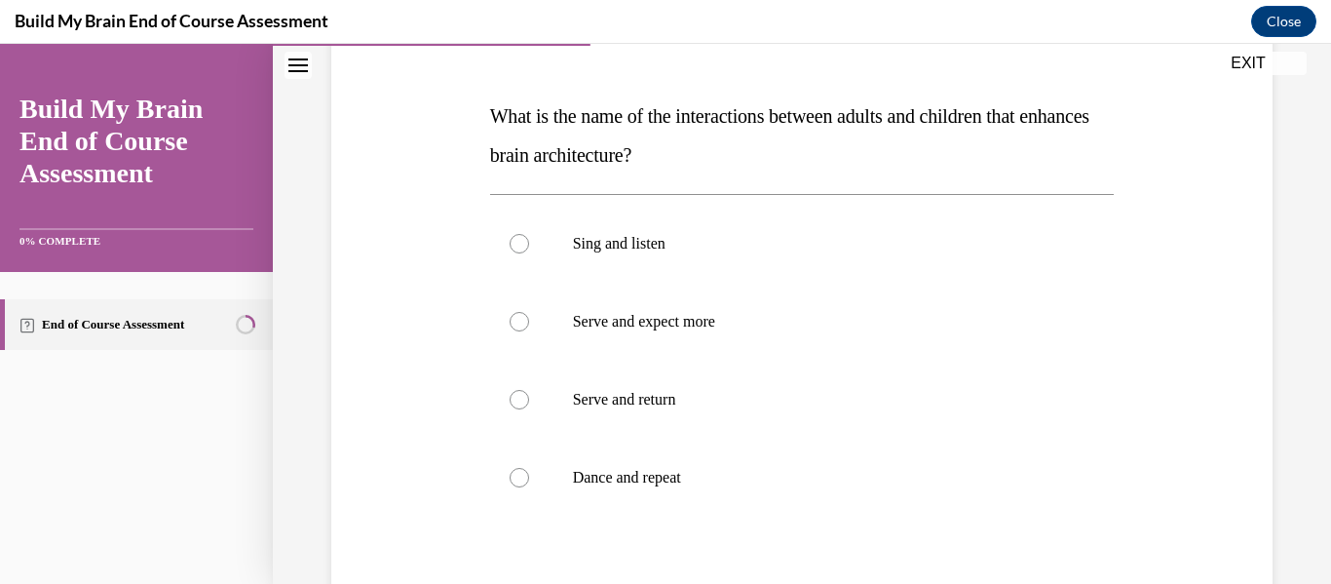
scroll to position [283, 0]
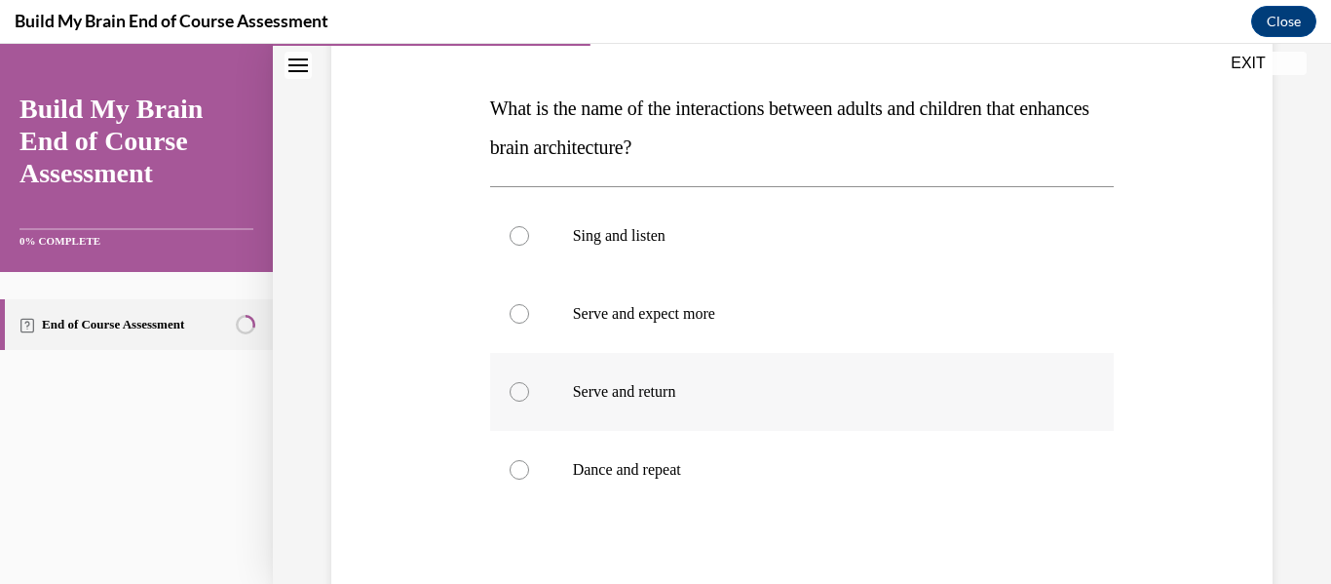
click at [519, 400] on div at bounding box center [519, 391] width 19 height 19
click at [519, 400] on input "Serve and return" at bounding box center [519, 391] width 19 height 19
radio input "true"
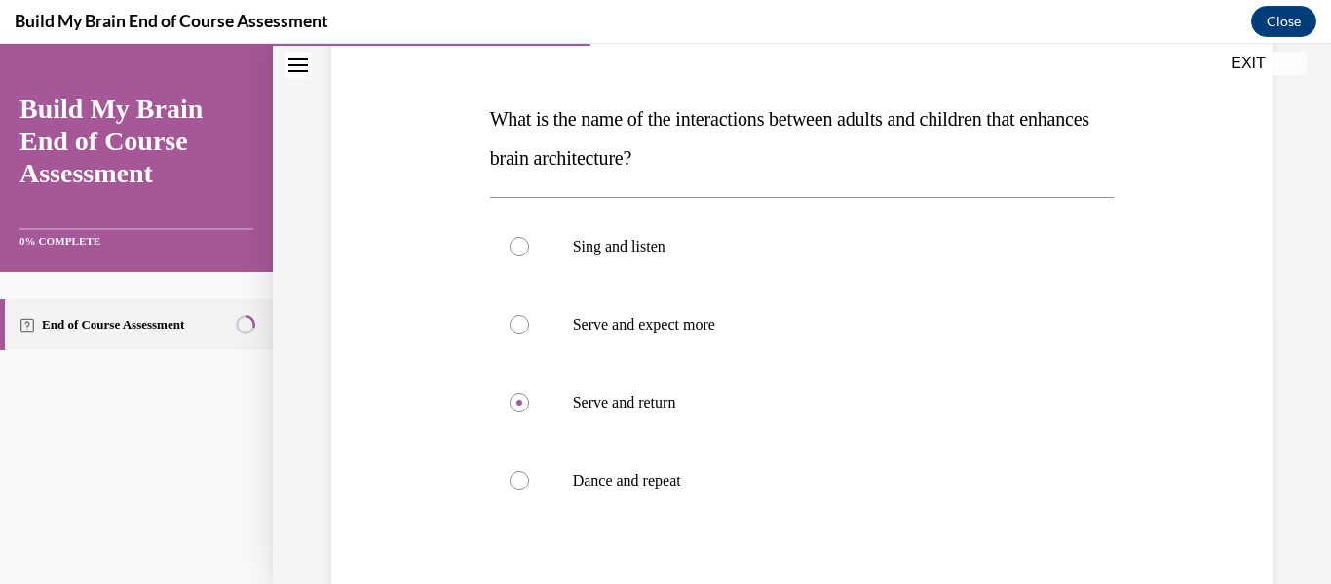
scroll to position [488, 0]
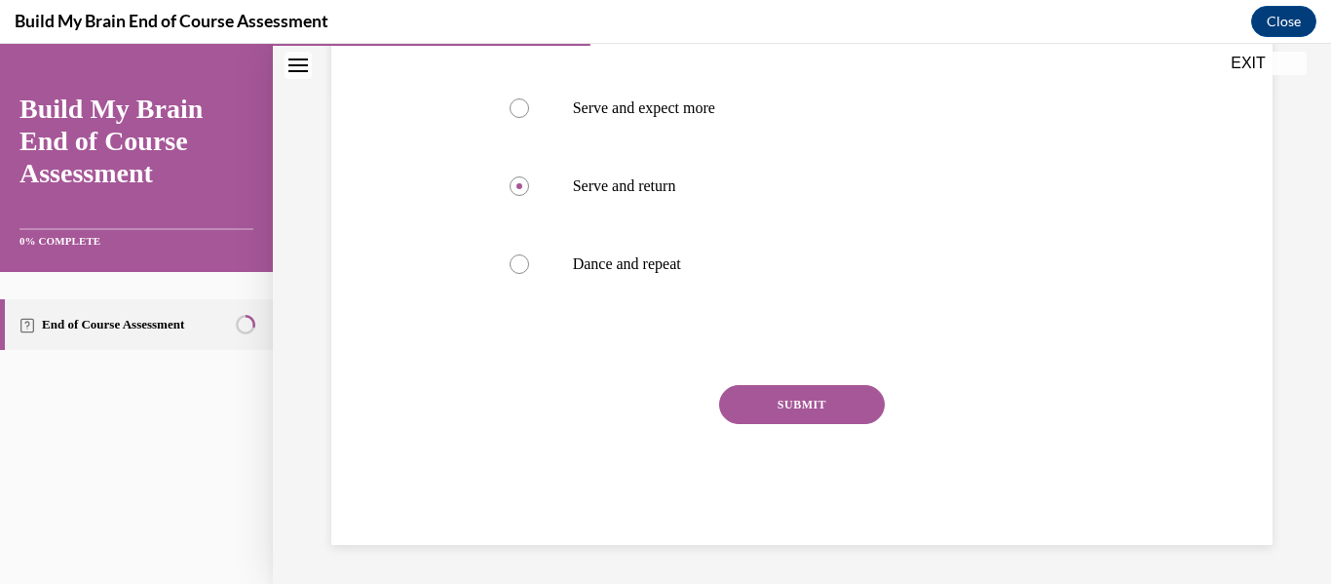
click at [822, 401] on button "SUBMIT" at bounding box center [802, 404] width 166 height 39
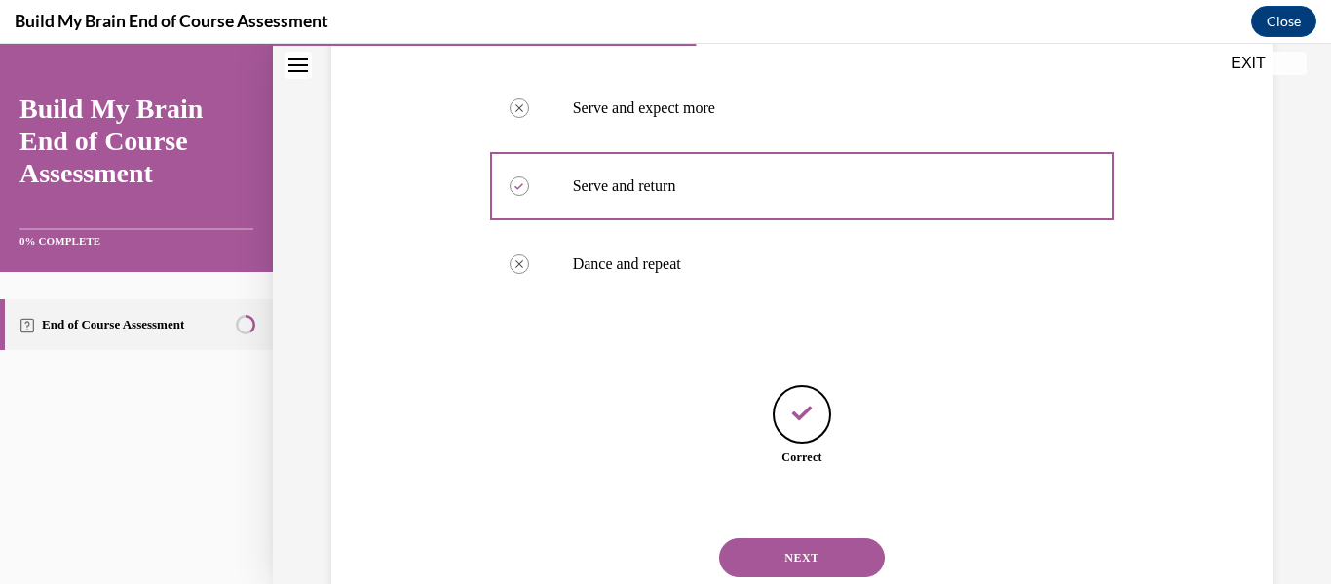
scroll to position [550, 0]
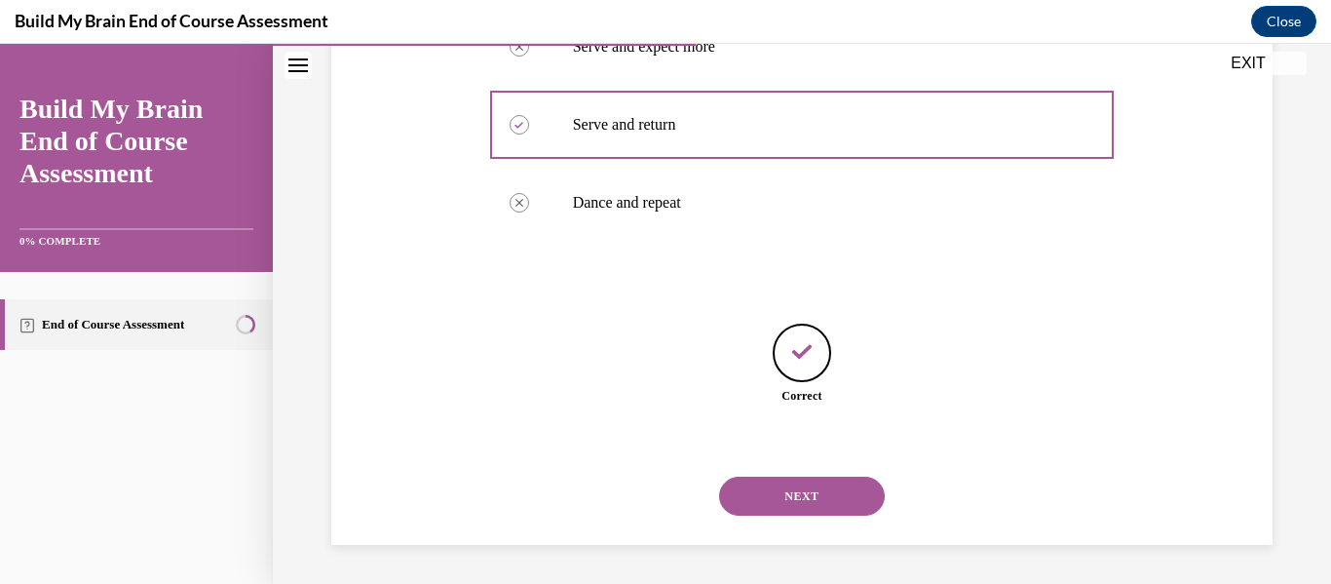
click at [810, 488] on button "NEXT" at bounding box center [802, 496] width 166 height 39
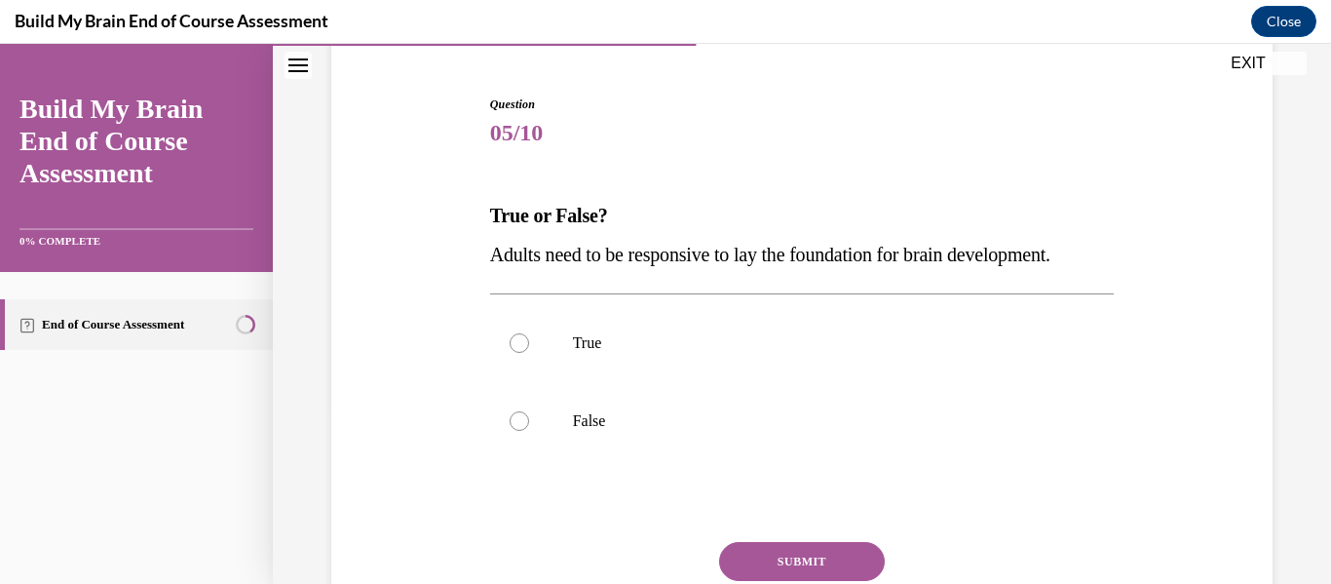
scroll to position [179, 0]
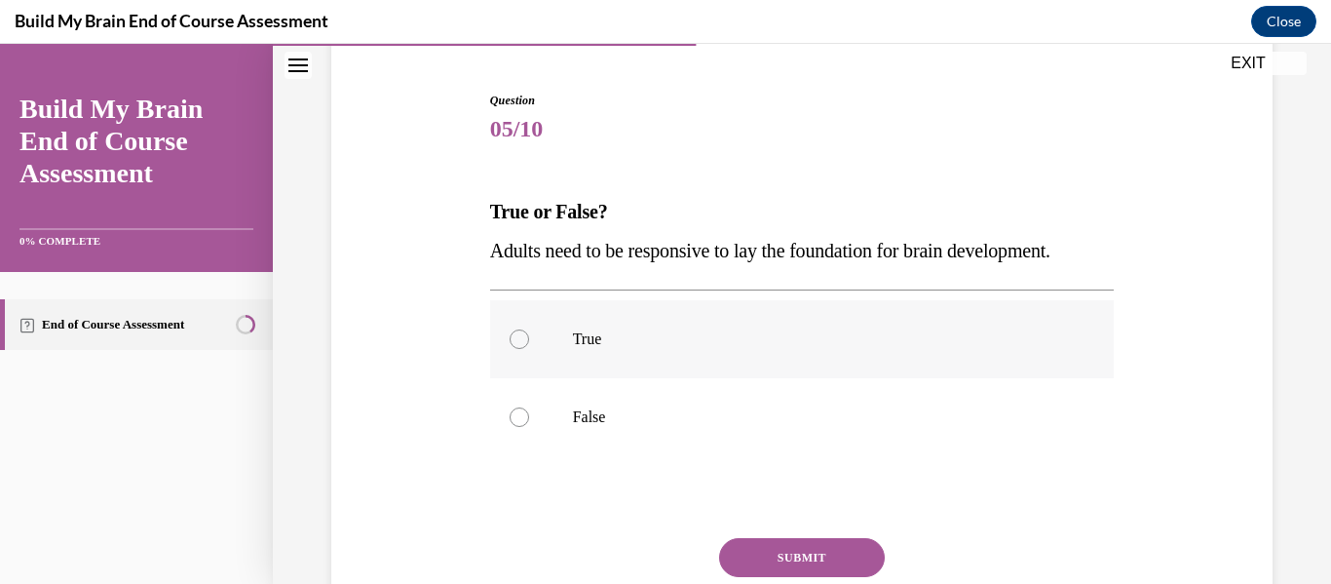
click at [522, 341] on div at bounding box center [519, 338] width 19 height 19
click at [522, 341] on input "True" at bounding box center [519, 338] width 19 height 19
radio input "true"
click at [777, 559] on button "SUBMIT" at bounding box center [802, 557] width 166 height 39
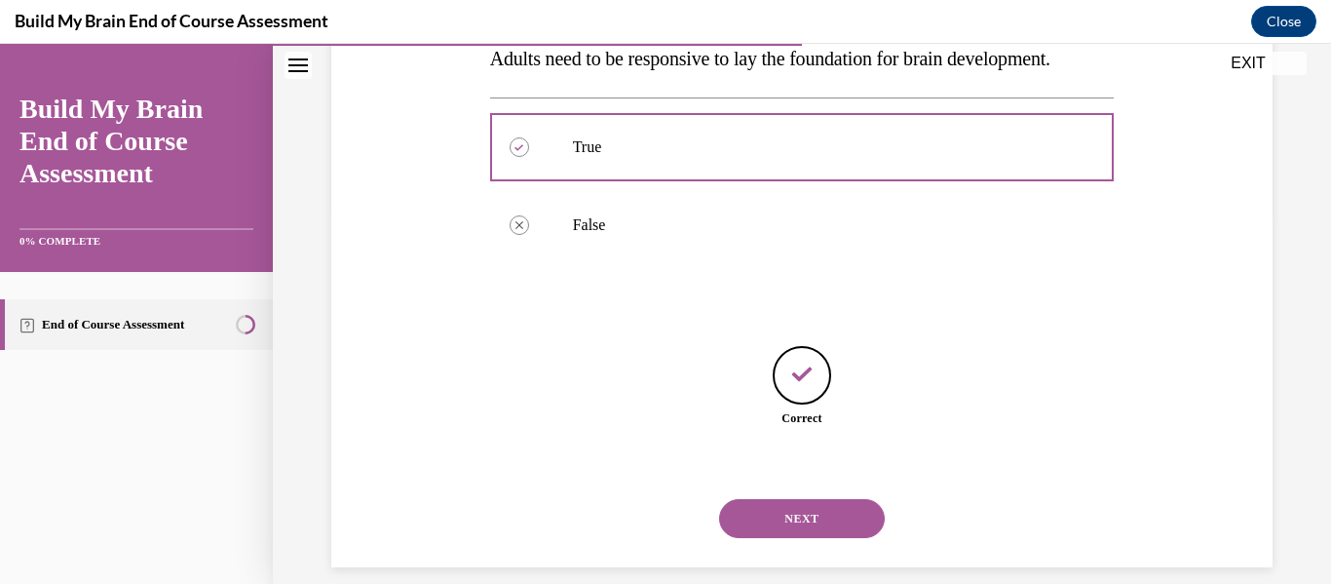
scroll to position [394, 0]
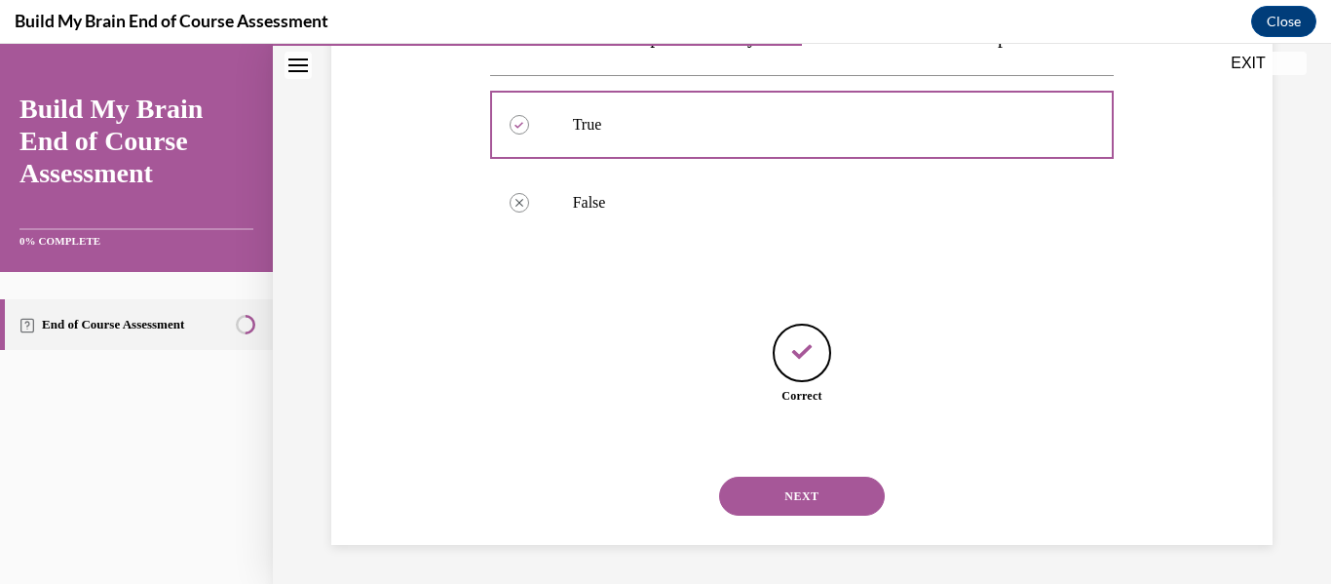
click at [777, 495] on button "NEXT" at bounding box center [802, 496] width 166 height 39
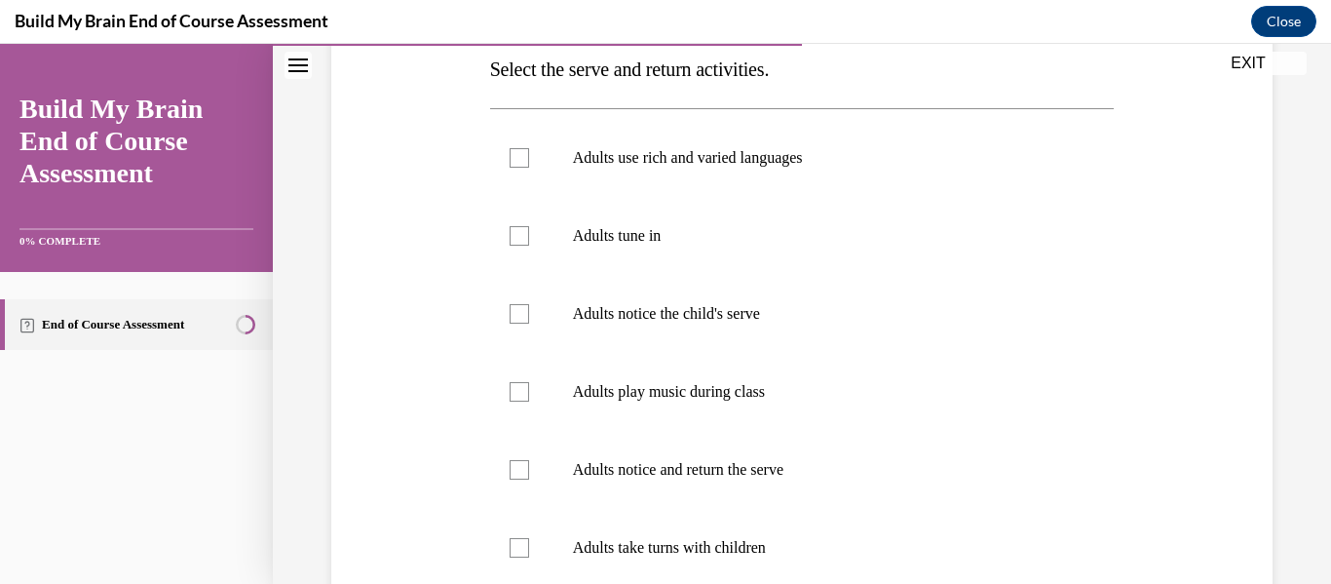
scroll to position [320, 0]
click at [513, 160] on div at bounding box center [519, 159] width 19 height 19
click at [513, 160] on input "Adults use rich and varied languages" at bounding box center [519, 159] width 19 height 19
checkbox input "true"
click at [521, 241] on div at bounding box center [519, 237] width 19 height 19
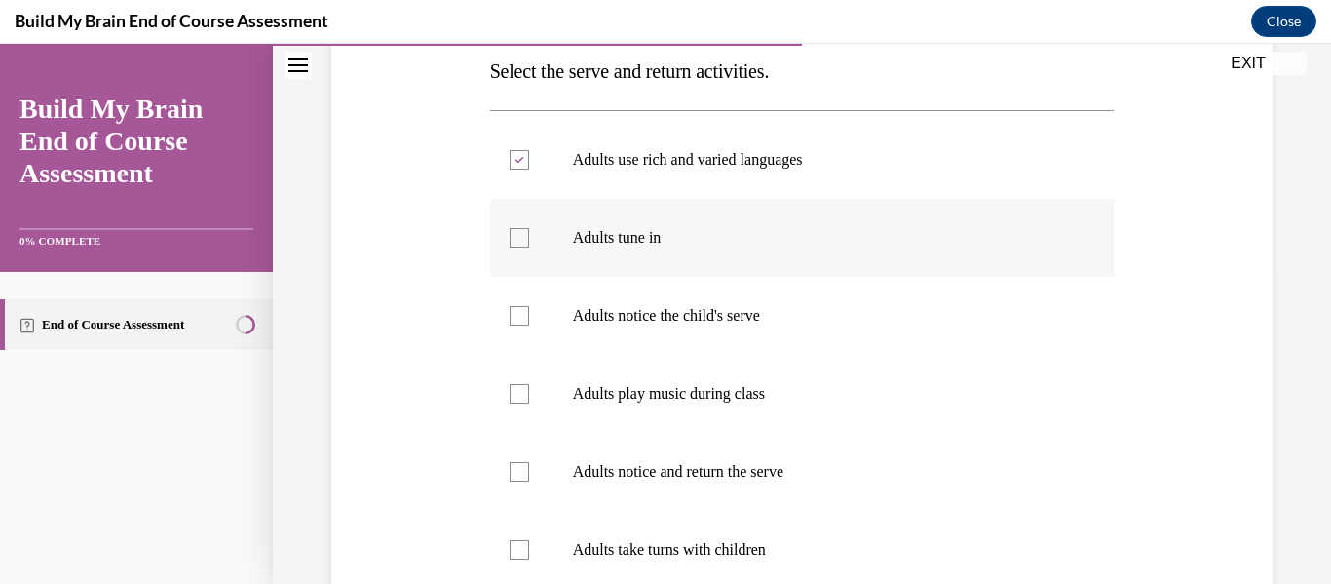
click at [521, 241] on input "Adults tune in" at bounding box center [519, 237] width 19 height 19
checkbox input "true"
click at [516, 319] on div at bounding box center [519, 315] width 19 height 19
click at [516, 319] on input "Adults notice the child's serve" at bounding box center [519, 315] width 19 height 19
checkbox input "true"
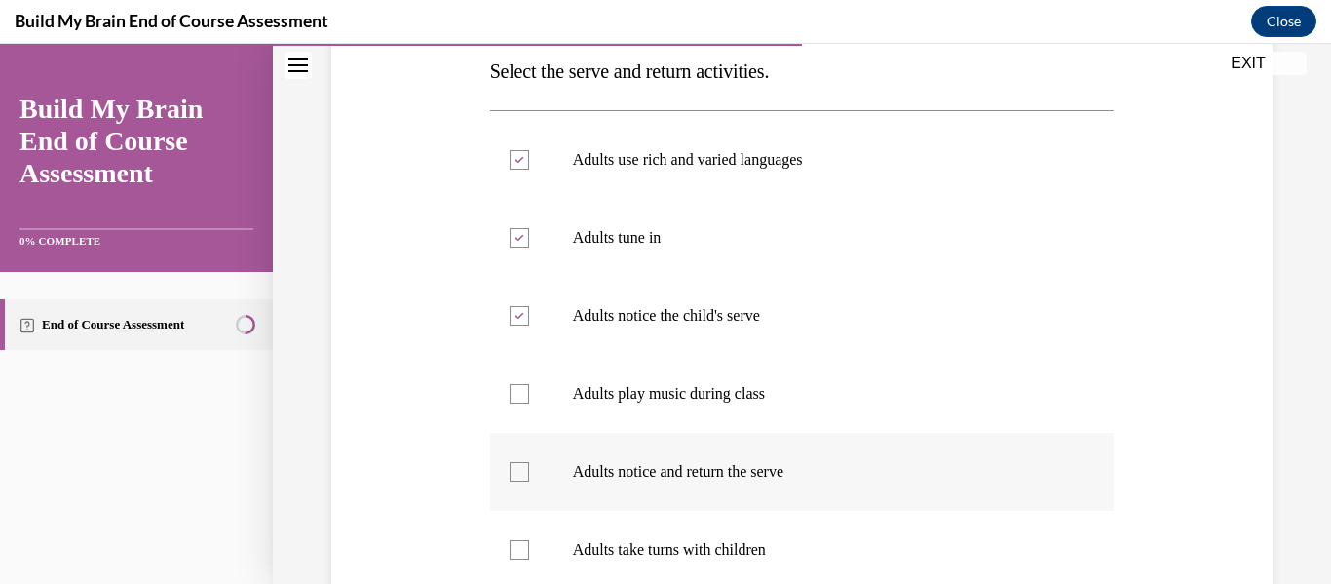
click at [520, 471] on div at bounding box center [519, 471] width 19 height 19
click at [520, 471] on input "Adults notice and return the serve" at bounding box center [519, 471] width 19 height 19
checkbox input "true"
click at [522, 553] on div at bounding box center [519, 549] width 19 height 19
click at [522, 553] on input "Adults take turns with children" at bounding box center [519, 549] width 19 height 19
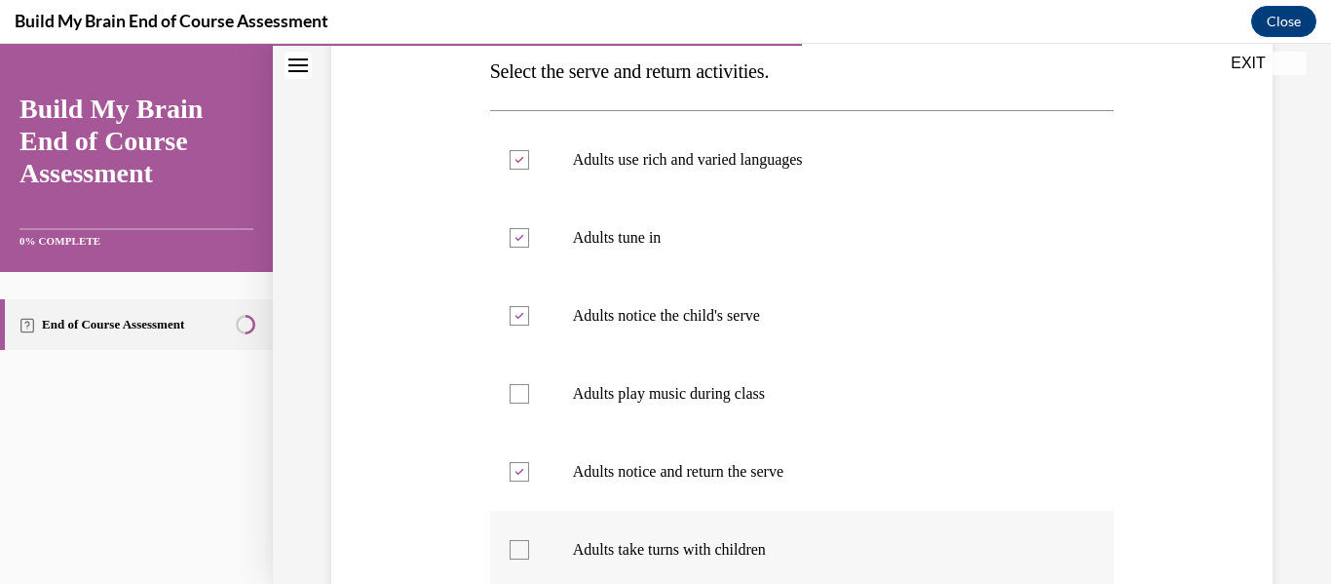
checkbox input "true"
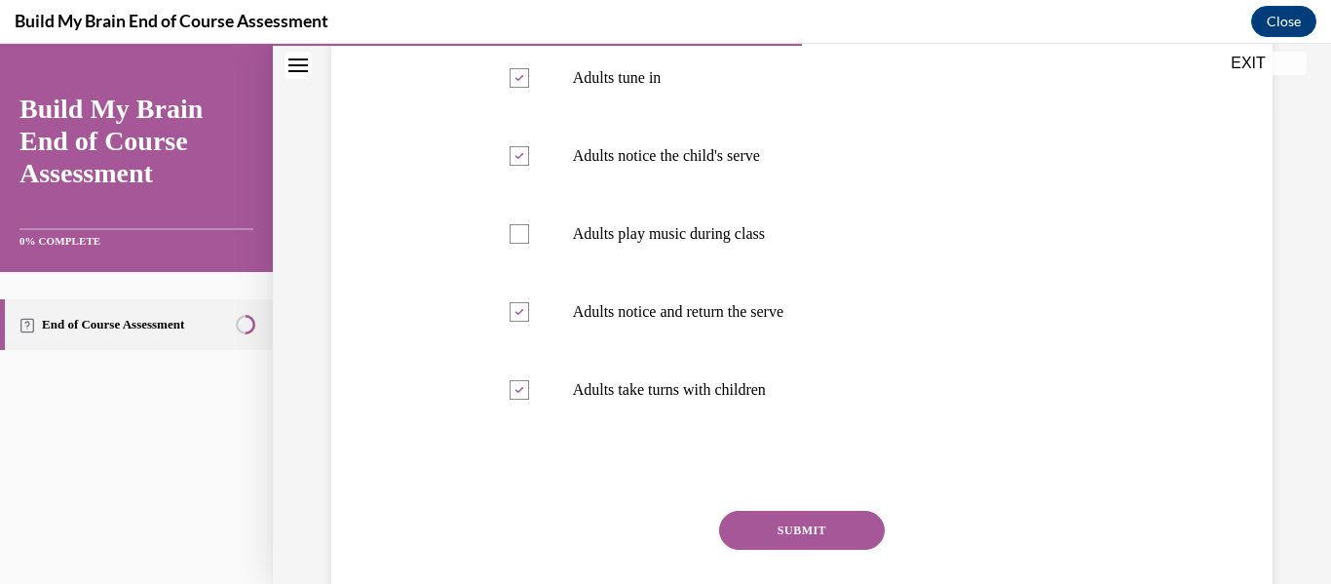
scroll to position [483, 0]
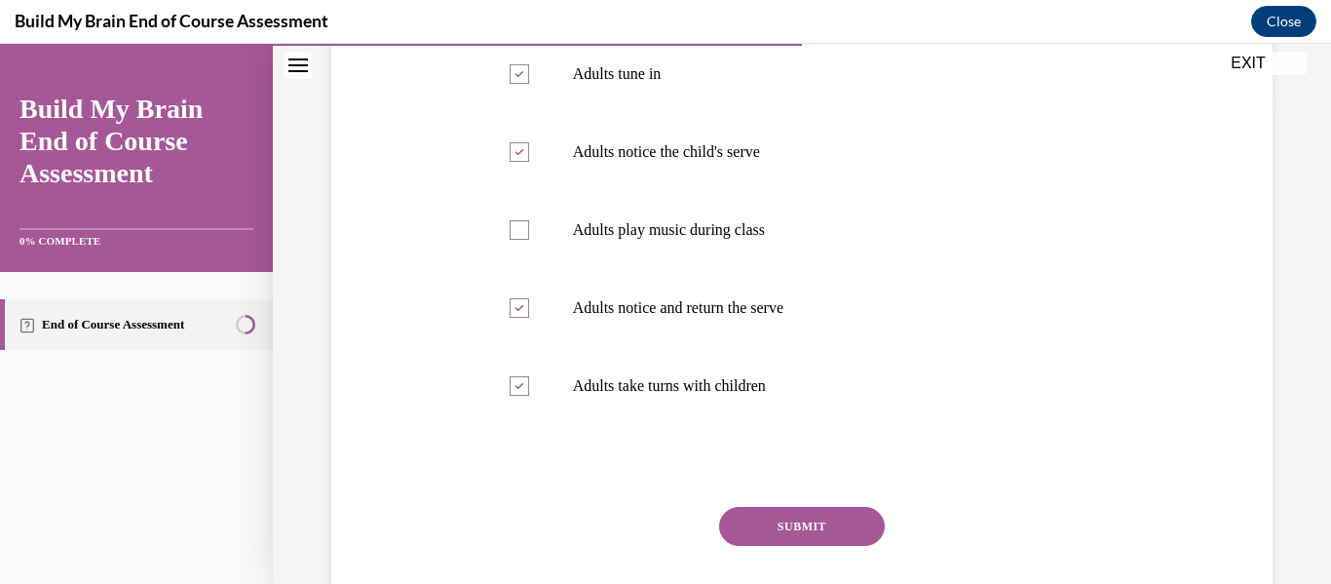
click at [799, 528] on button "SUBMIT" at bounding box center [802, 526] width 166 height 39
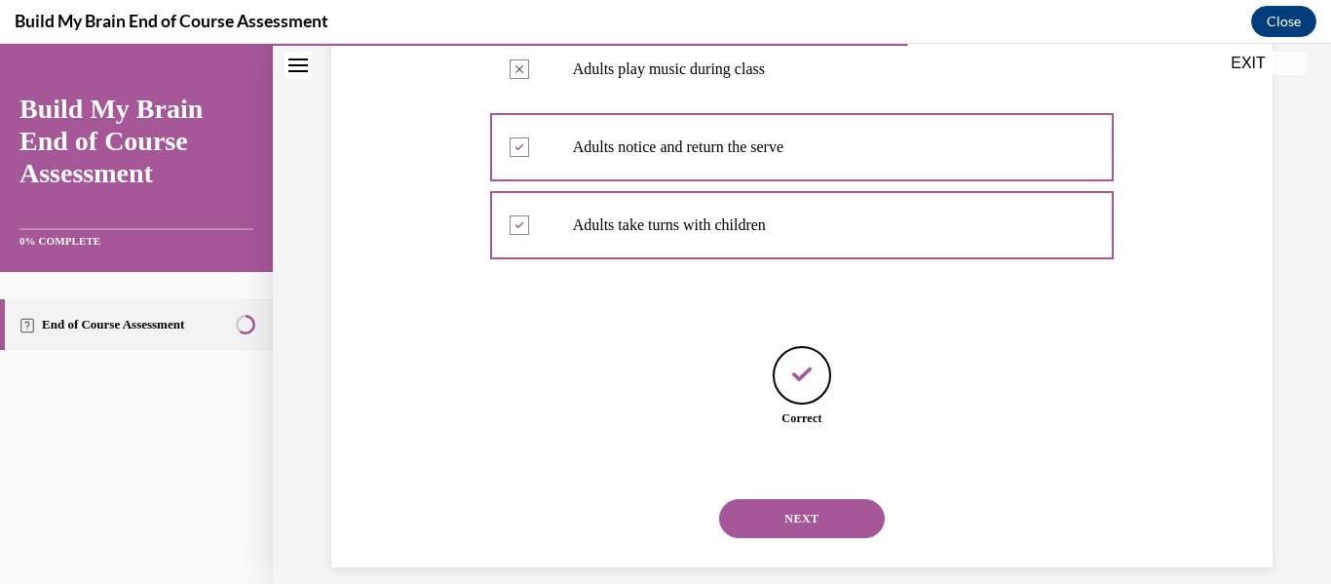
scroll to position [667, 0]
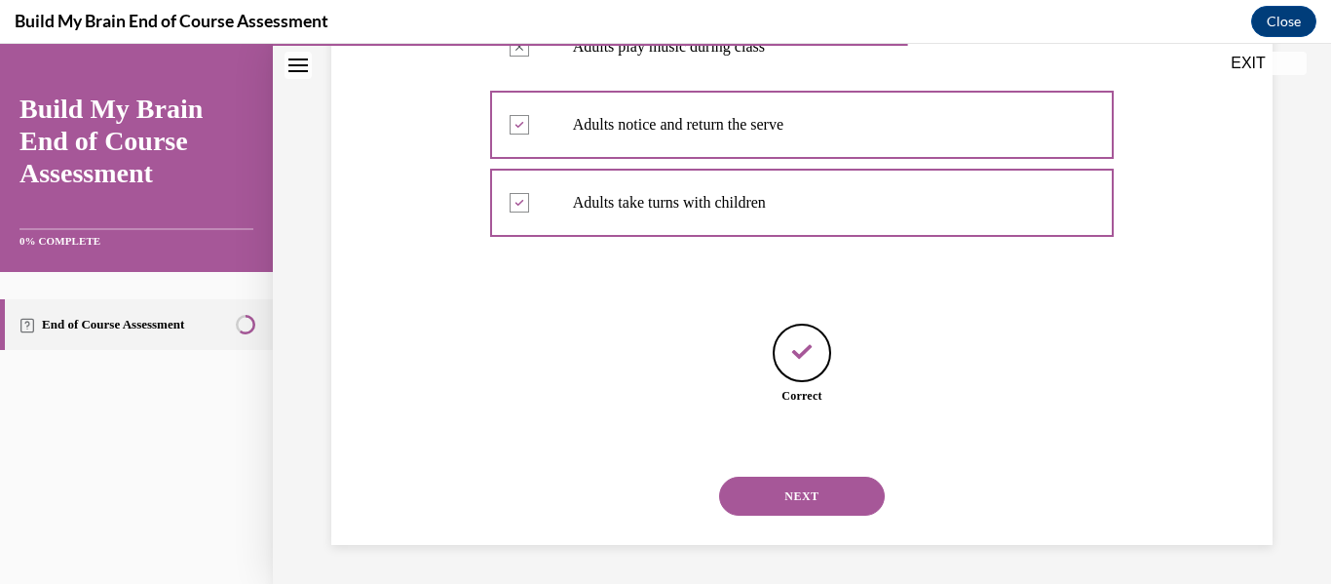
click at [832, 496] on button "NEXT" at bounding box center [802, 496] width 166 height 39
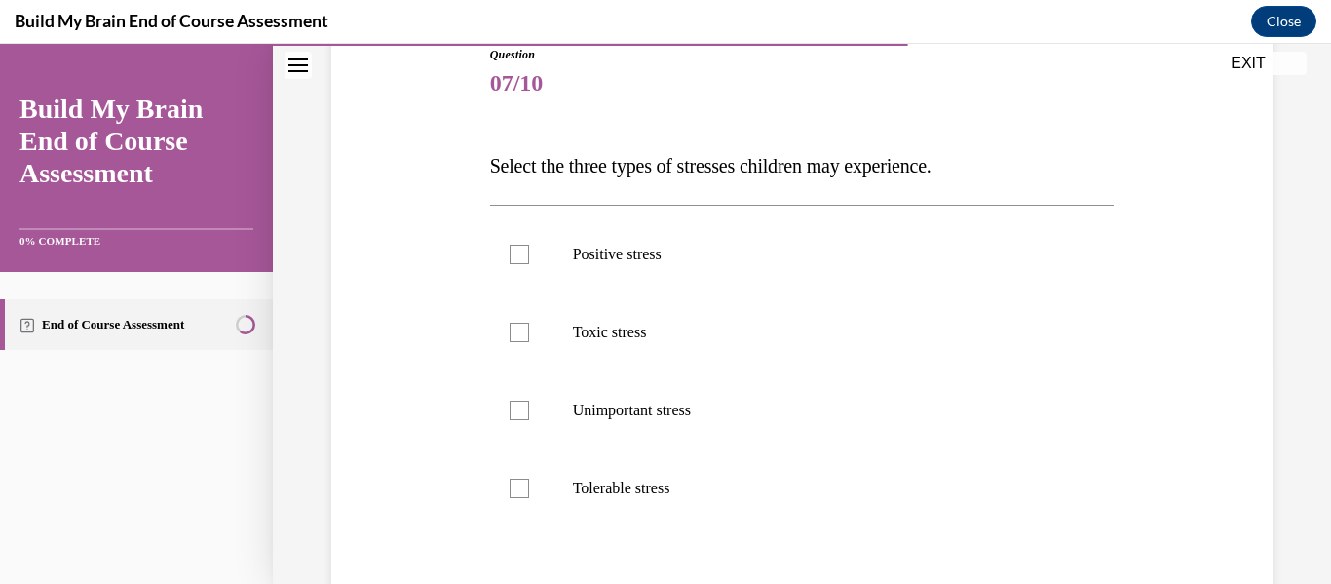
scroll to position [250, 0]
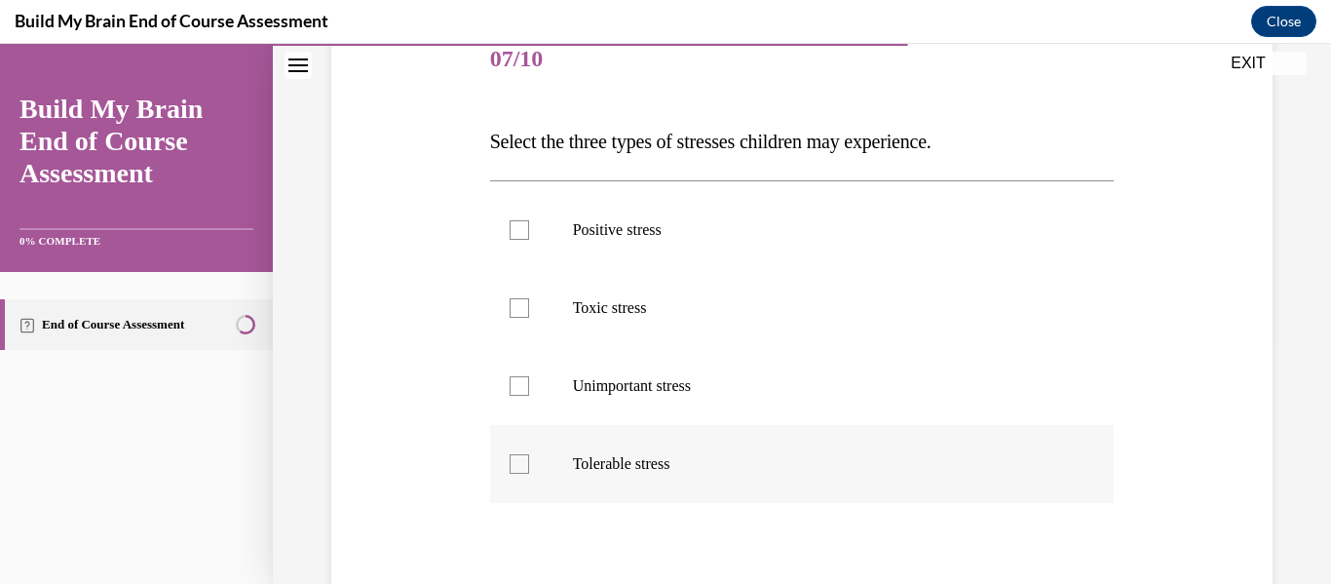
click at [515, 466] on div at bounding box center [519, 463] width 19 height 19
click at [515, 466] on input "Tolerable stress" at bounding box center [519, 463] width 19 height 19
checkbox input "true"
click at [520, 311] on div at bounding box center [519, 307] width 19 height 19
click at [520, 311] on input "Toxic stress" at bounding box center [519, 307] width 19 height 19
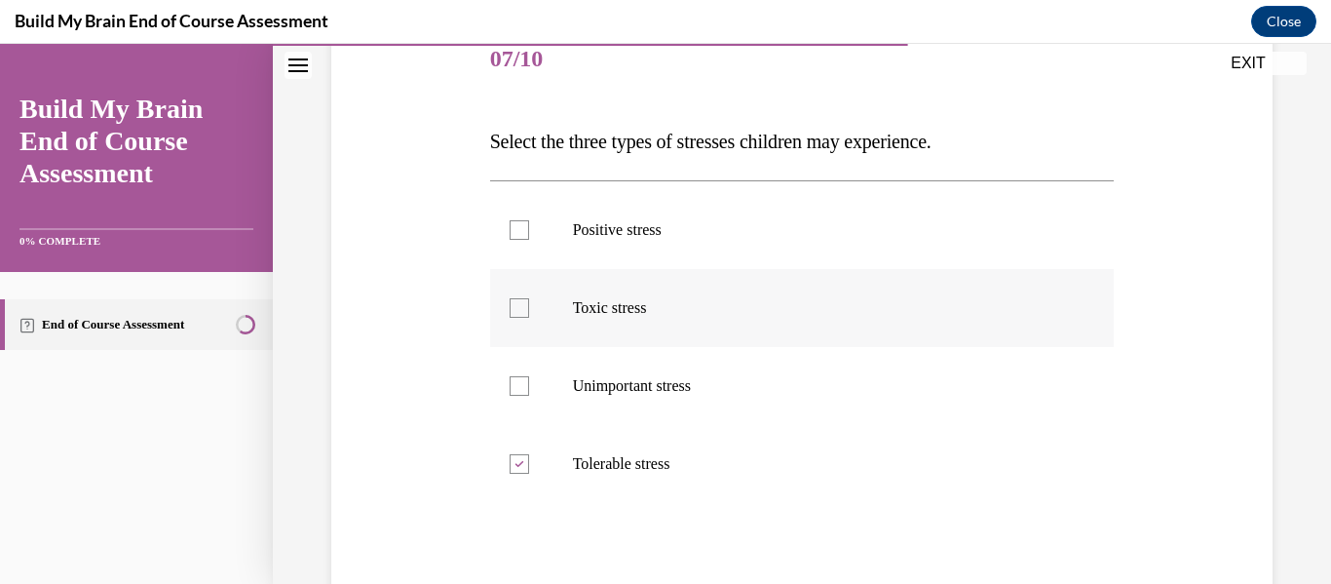
checkbox input "true"
click at [524, 236] on div at bounding box center [519, 229] width 19 height 19
click at [524, 236] on input "Positive stress" at bounding box center [519, 229] width 19 height 19
checkbox input "true"
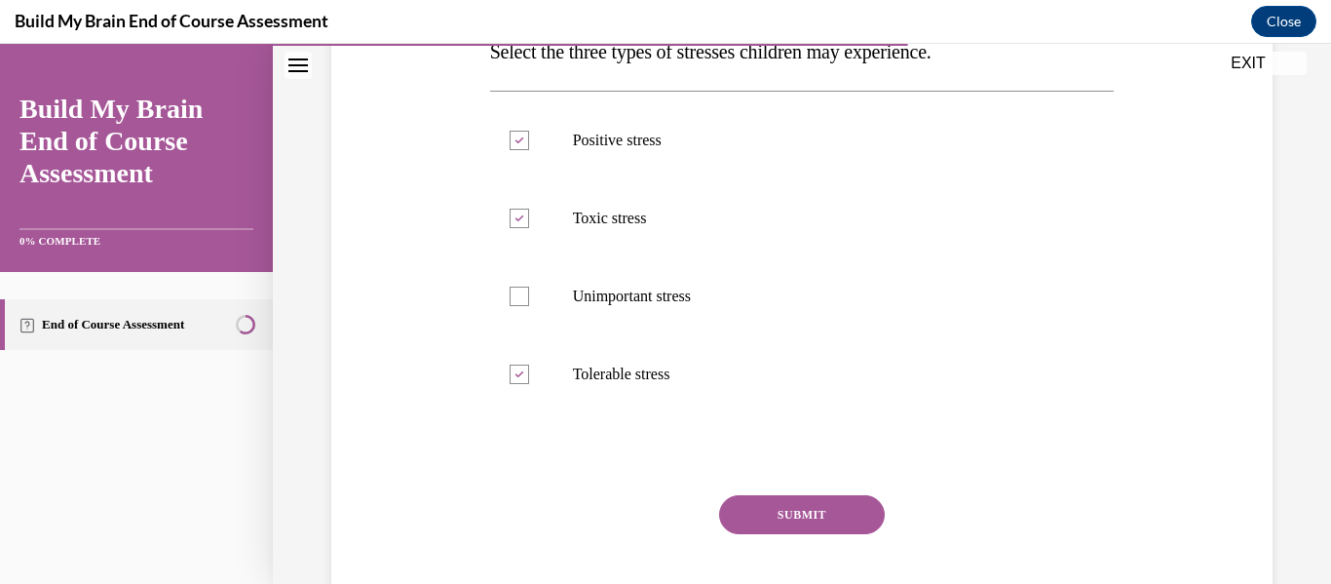
scroll to position [343, 0]
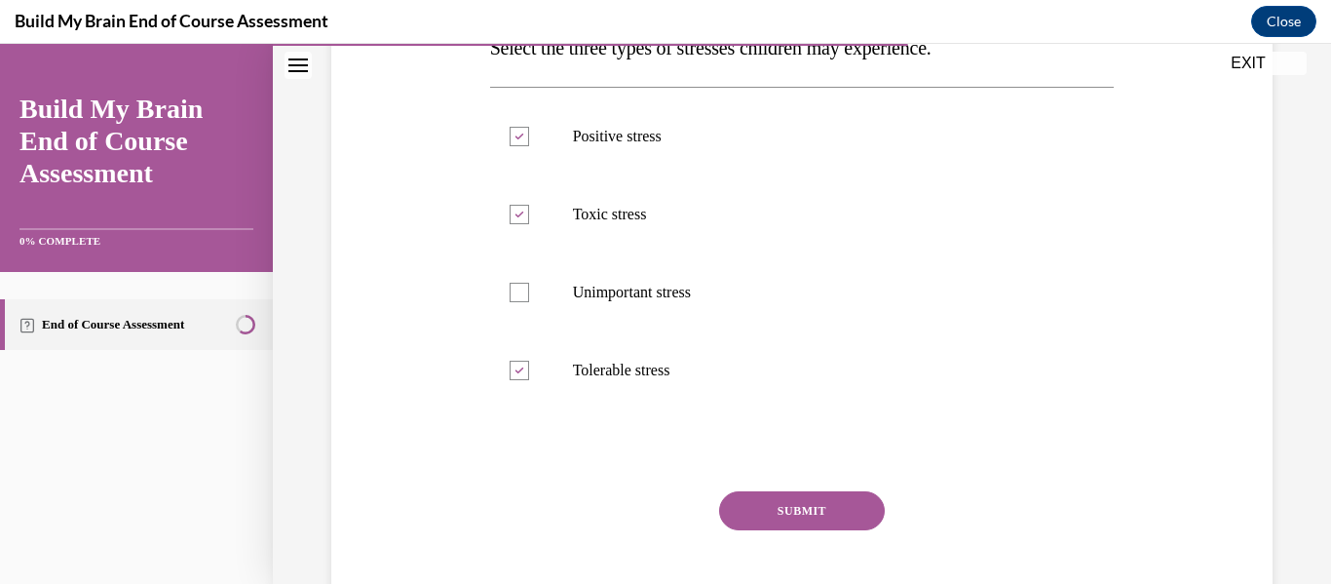
click at [806, 509] on button "SUBMIT" at bounding box center [802, 510] width 166 height 39
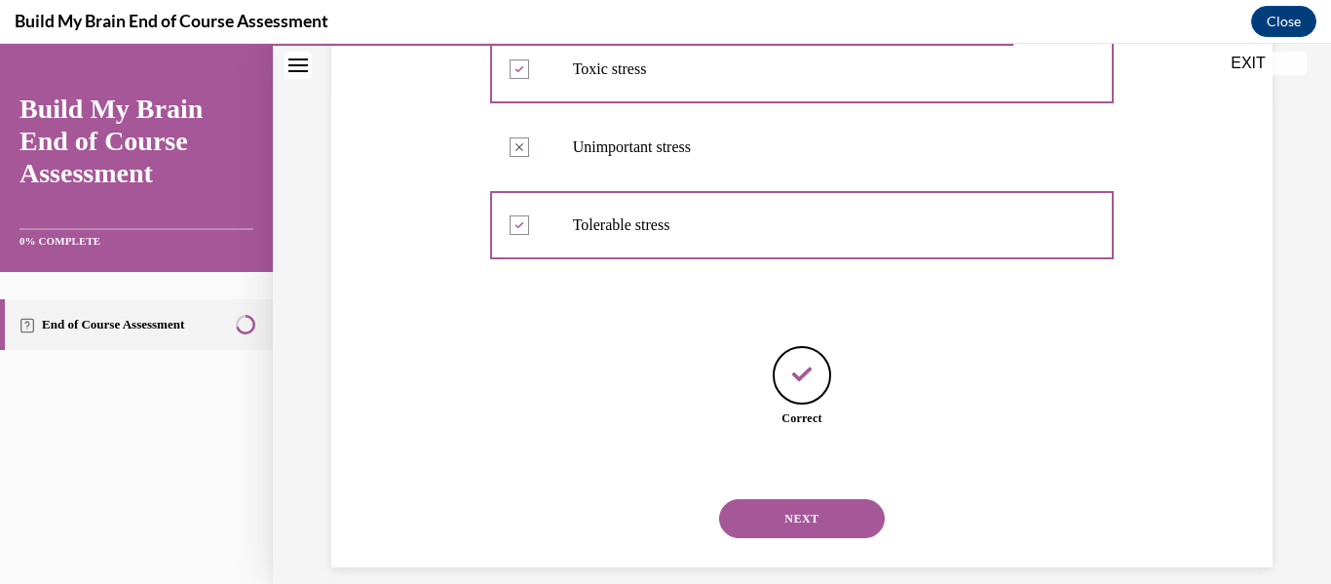
scroll to position [511, 0]
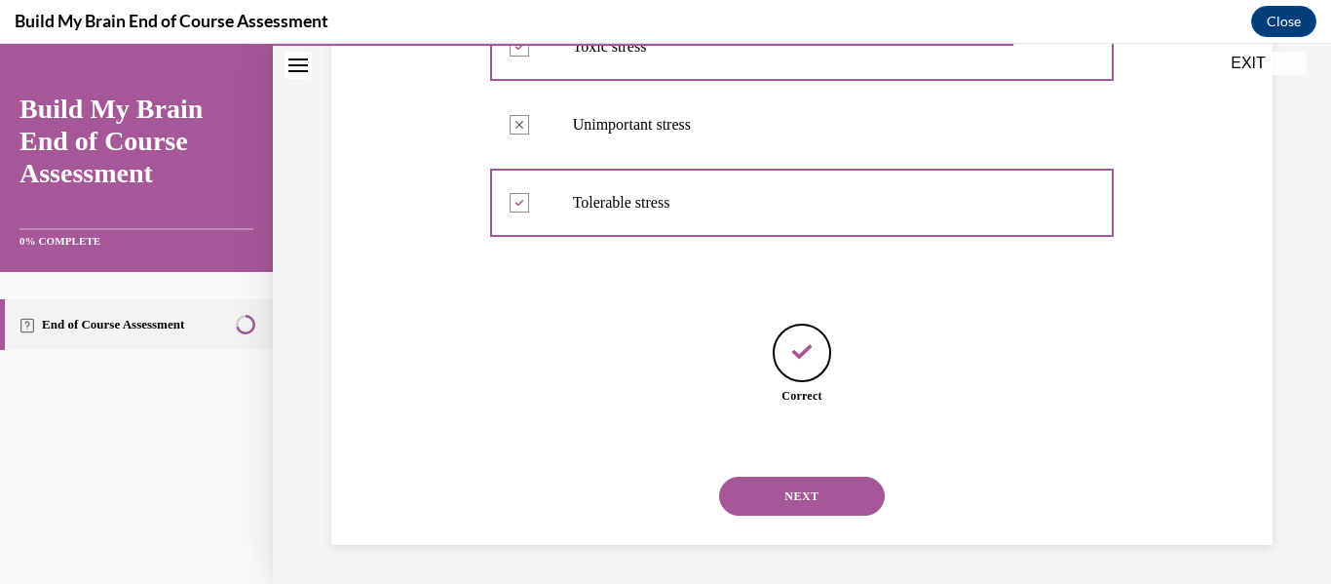
click at [804, 485] on button "NEXT" at bounding box center [802, 496] width 166 height 39
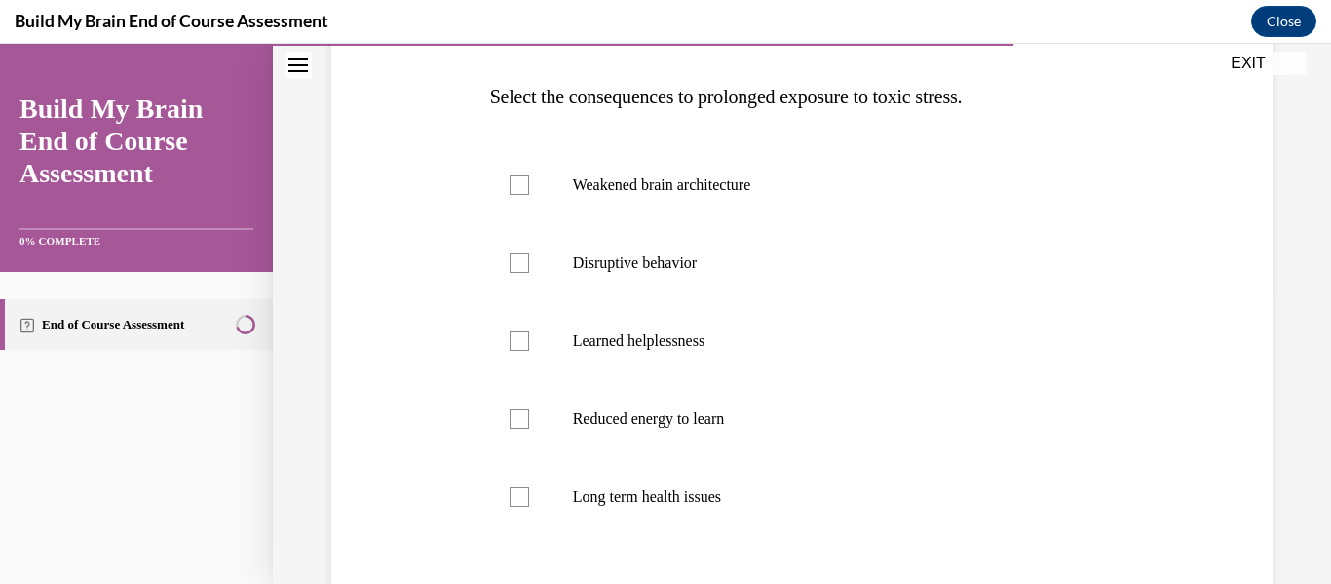
scroll to position [296, 0]
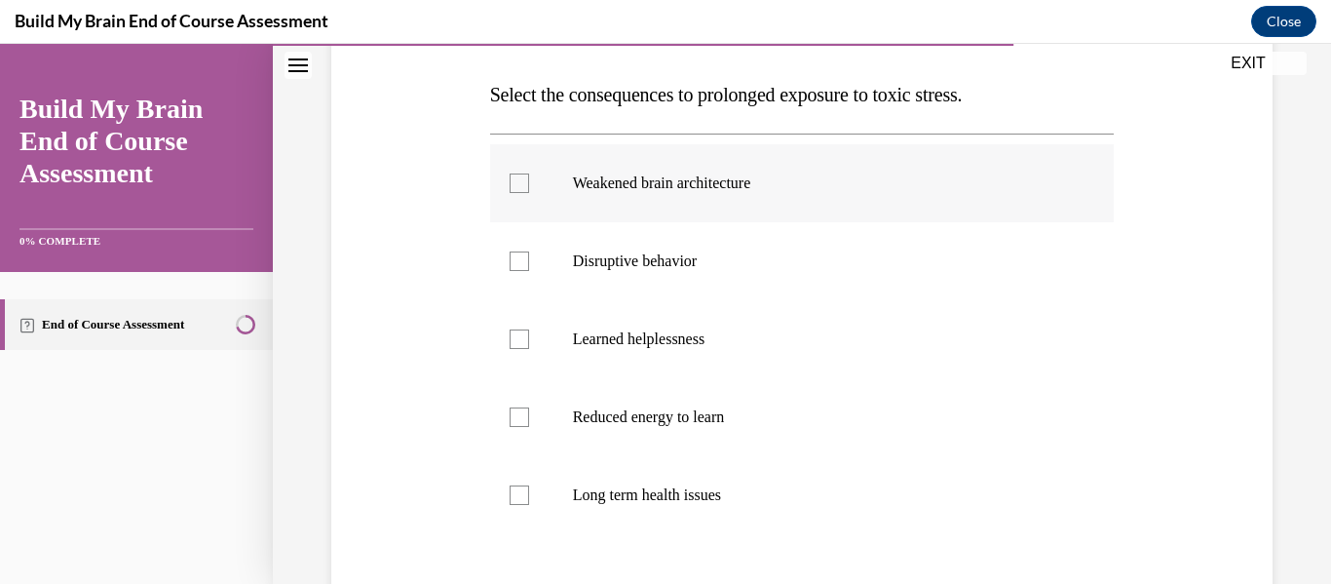
click at [514, 182] on div at bounding box center [519, 183] width 19 height 19
click at [514, 182] on input "Weakened brain architecture" at bounding box center [519, 183] width 19 height 19
checkbox input "true"
click at [521, 262] on div at bounding box center [519, 260] width 19 height 19
click at [521, 262] on input "Disruptive behavior" at bounding box center [519, 260] width 19 height 19
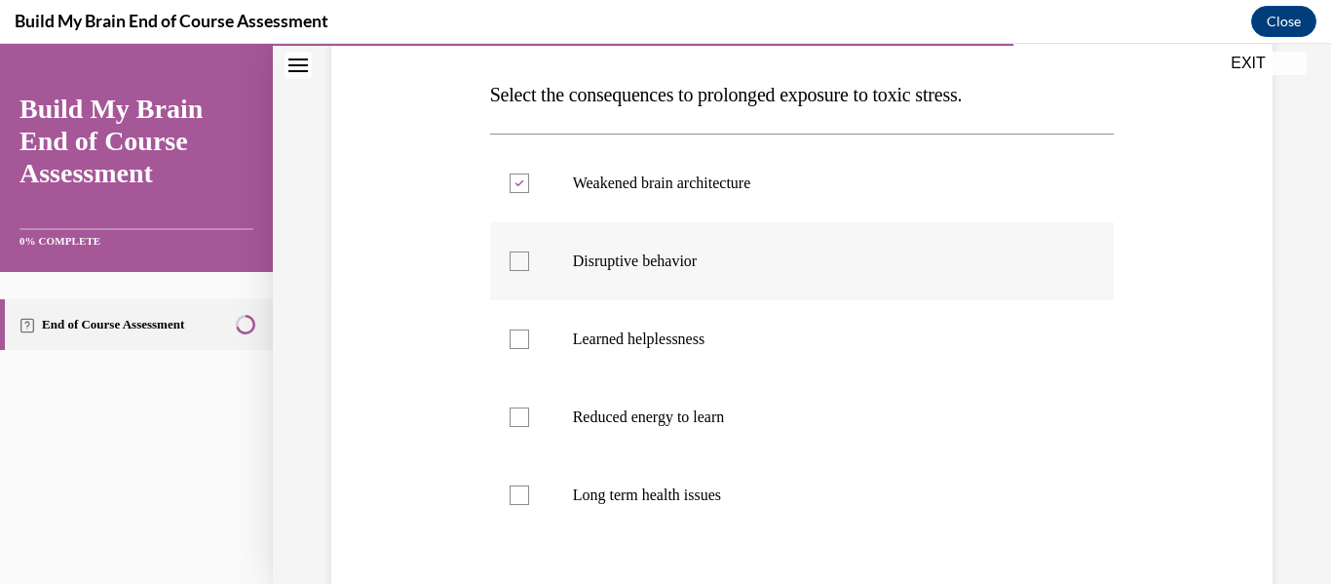
checkbox input "true"
click at [516, 336] on div at bounding box center [519, 338] width 19 height 19
click at [516, 336] on input "Learned helplessness" at bounding box center [519, 338] width 19 height 19
checkbox input "true"
click at [521, 426] on div at bounding box center [519, 416] width 19 height 19
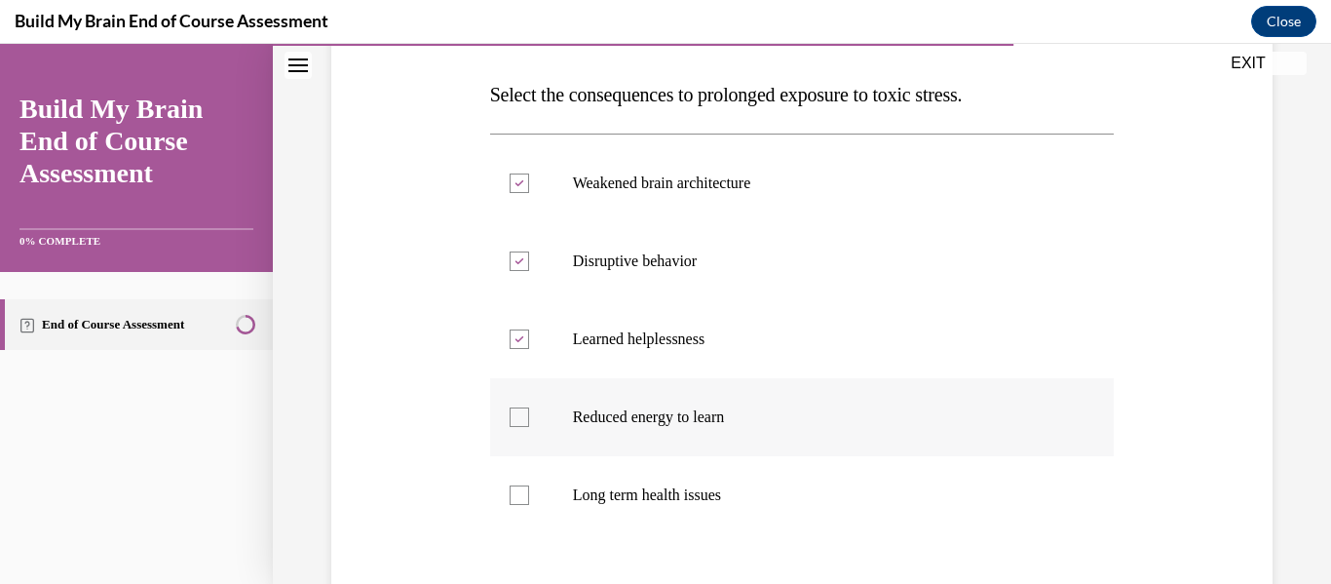
click at [521, 426] on input "Reduced energy to learn" at bounding box center [519, 416] width 19 height 19
checkbox input "true"
click at [524, 499] on div at bounding box center [519, 494] width 19 height 19
click at [524, 499] on input "Long term health issues" at bounding box center [519, 494] width 19 height 19
checkbox input "true"
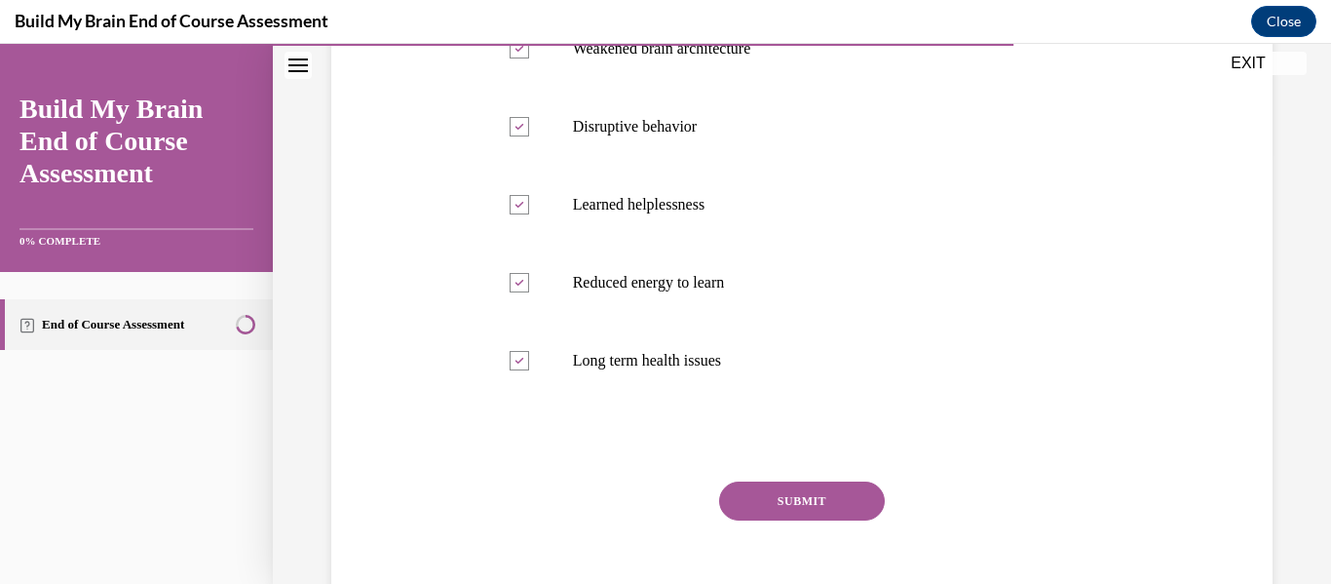
scroll to position [438, 0]
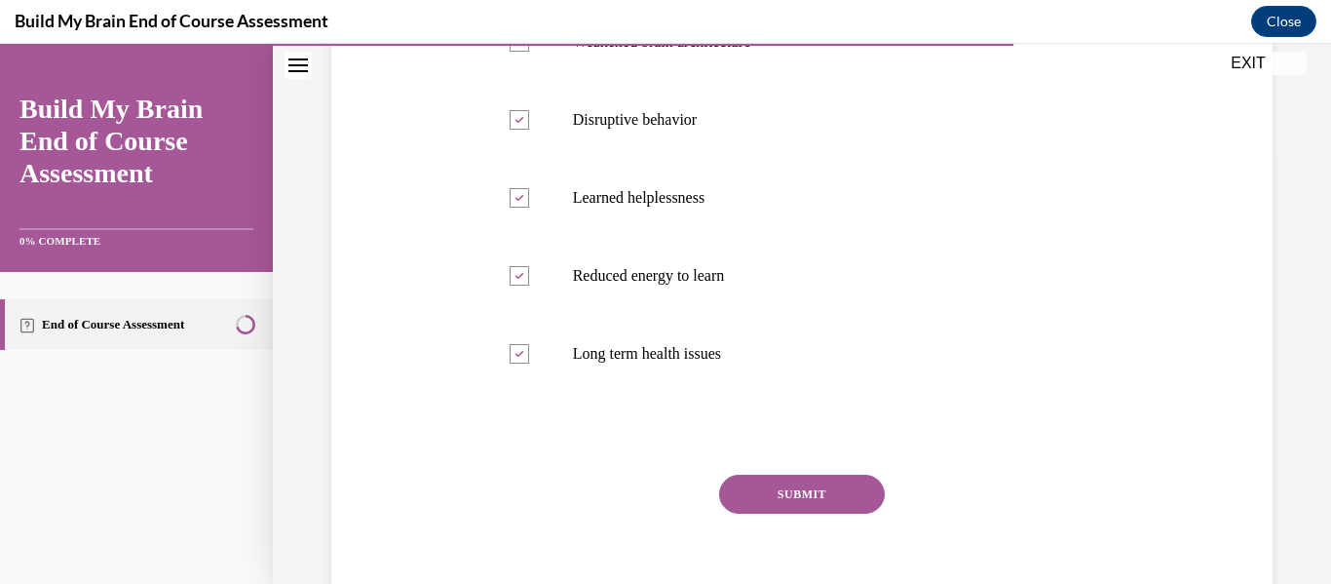
click at [831, 497] on button "SUBMIT" at bounding box center [802, 494] width 166 height 39
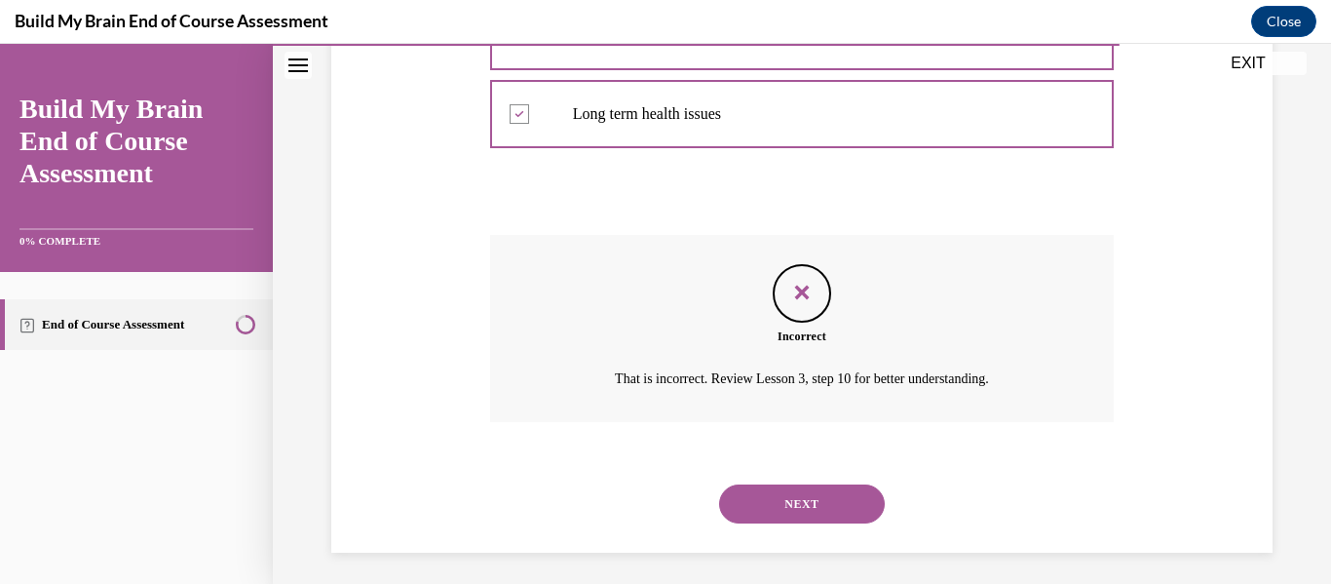
scroll to position [685, 0]
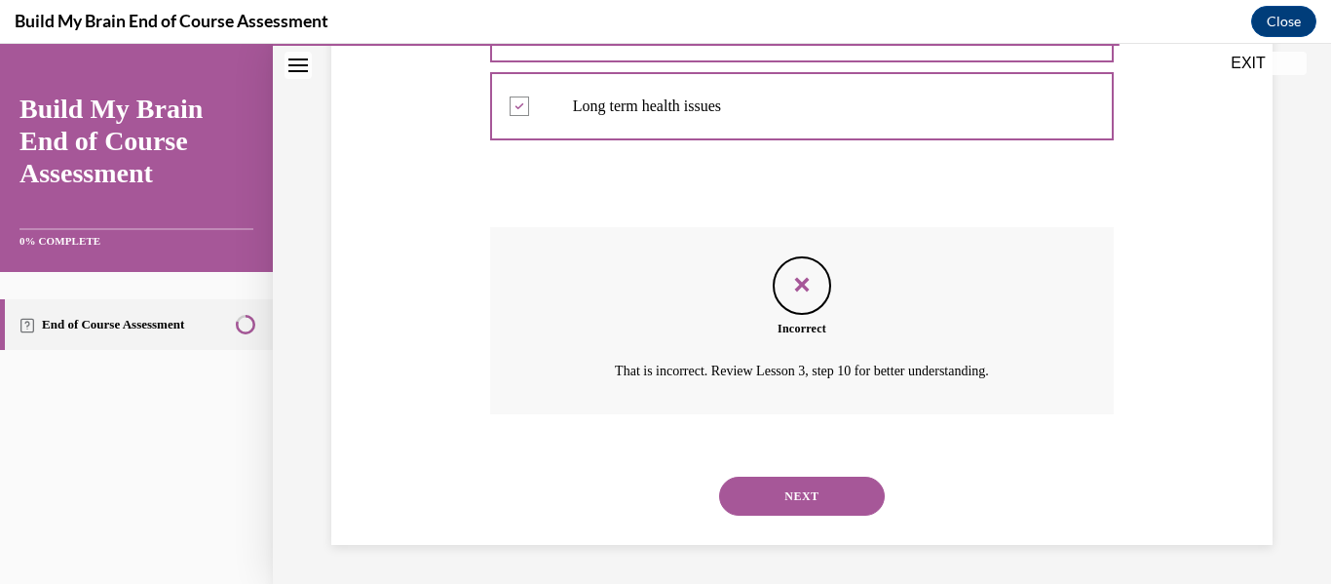
click at [831, 497] on button "NEXT" at bounding box center [802, 496] width 166 height 39
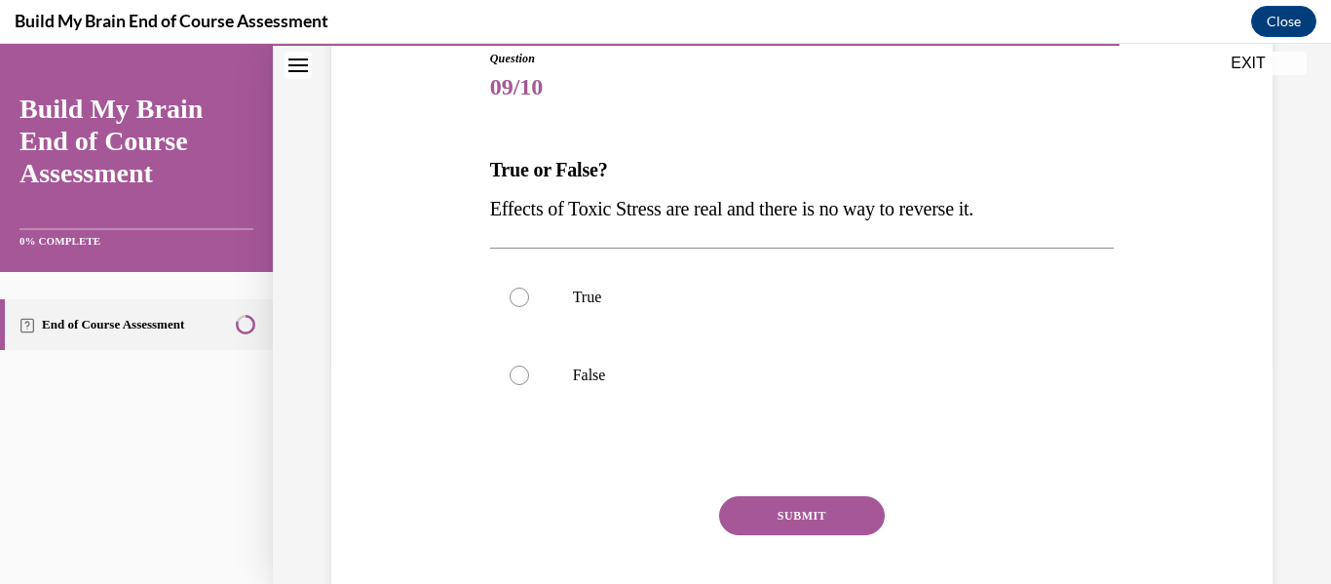
scroll to position [234, 0]
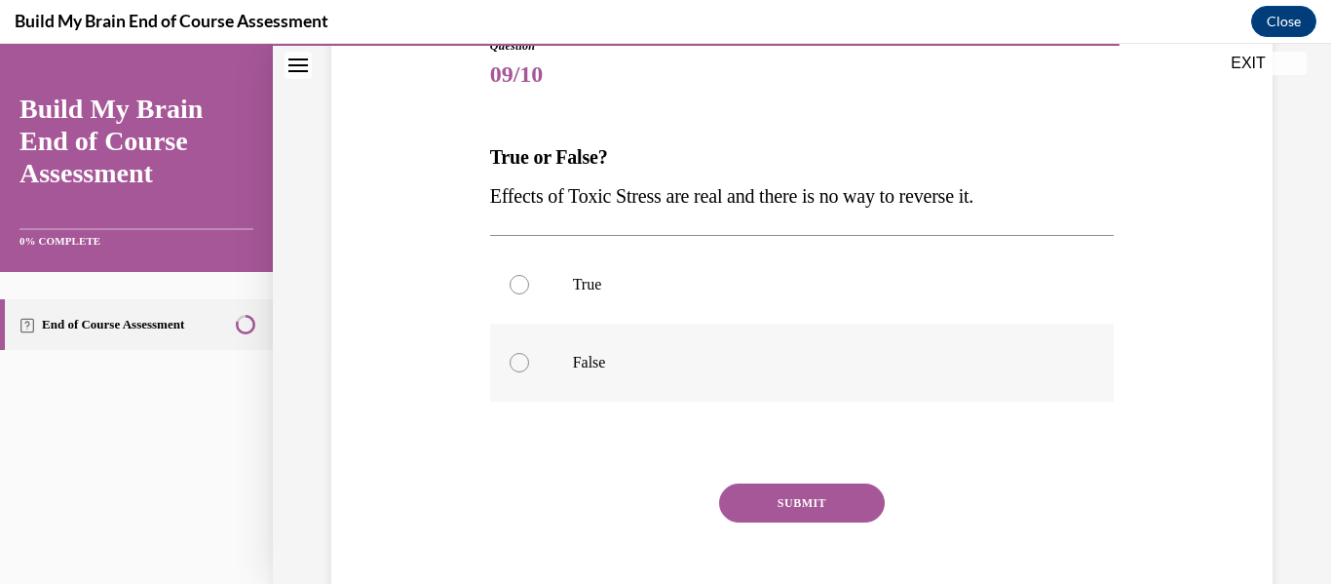
click at [523, 365] on div at bounding box center [519, 362] width 19 height 19
click at [523, 365] on input "False" at bounding box center [519, 362] width 19 height 19
radio input "true"
click at [777, 518] on button "SUBMIT" at bounding box center [802, 502] width 166 height 39
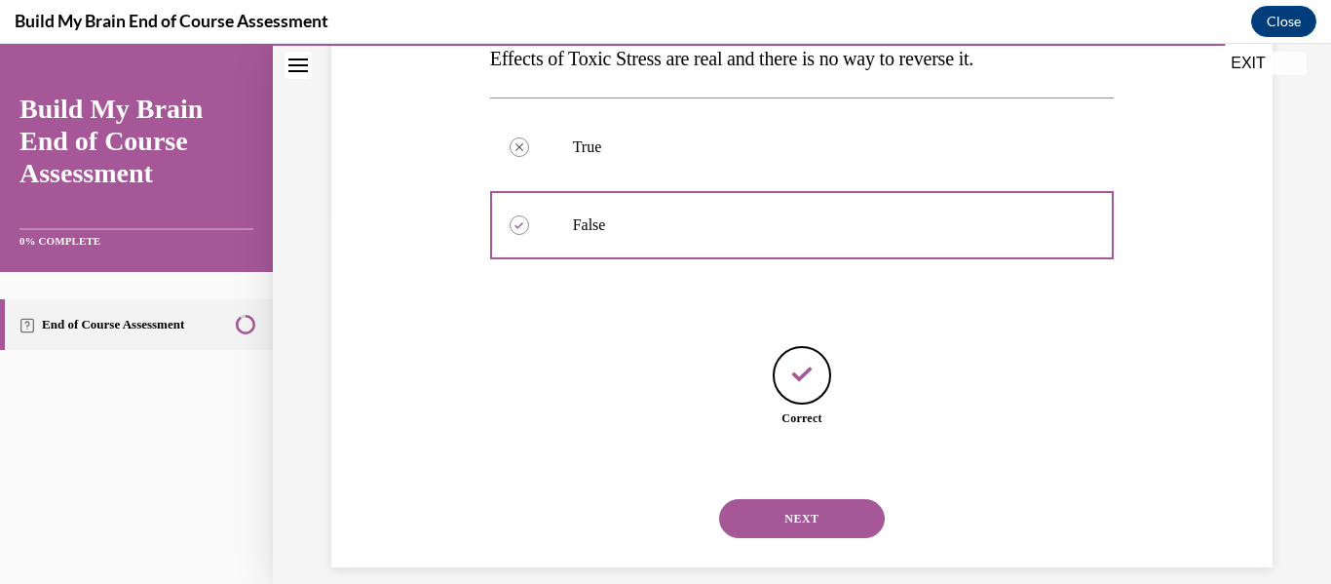
scroll to position [394, 0]
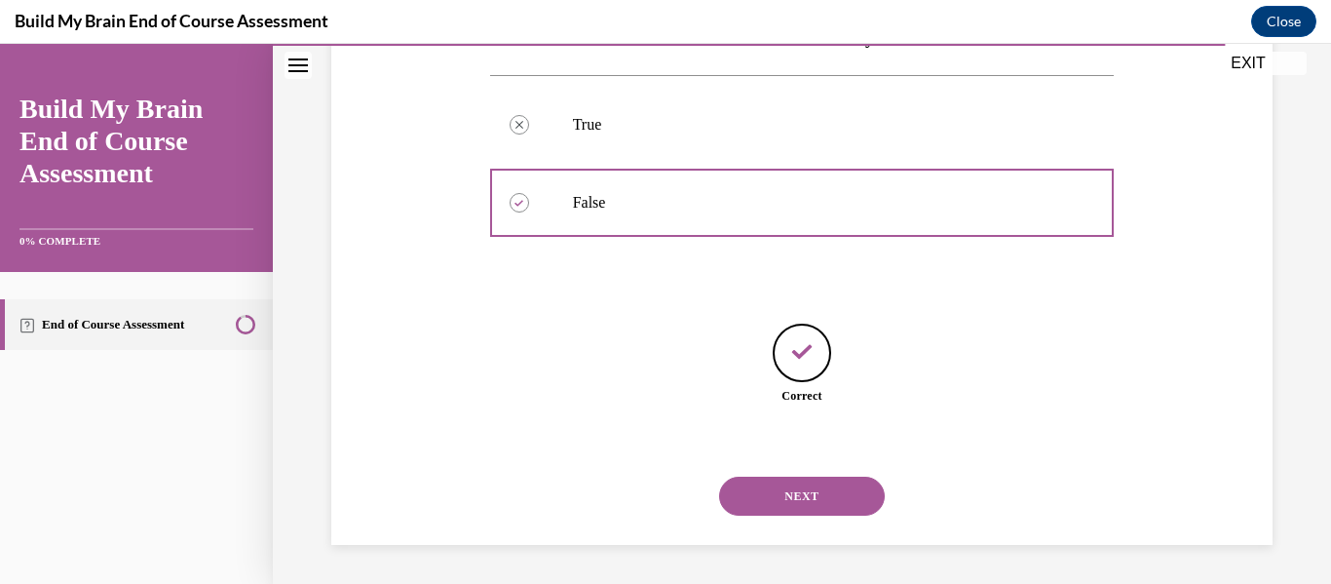
click at [810, 492] on button "NEXT" at bounding box center [802, 496] width 166 height 39
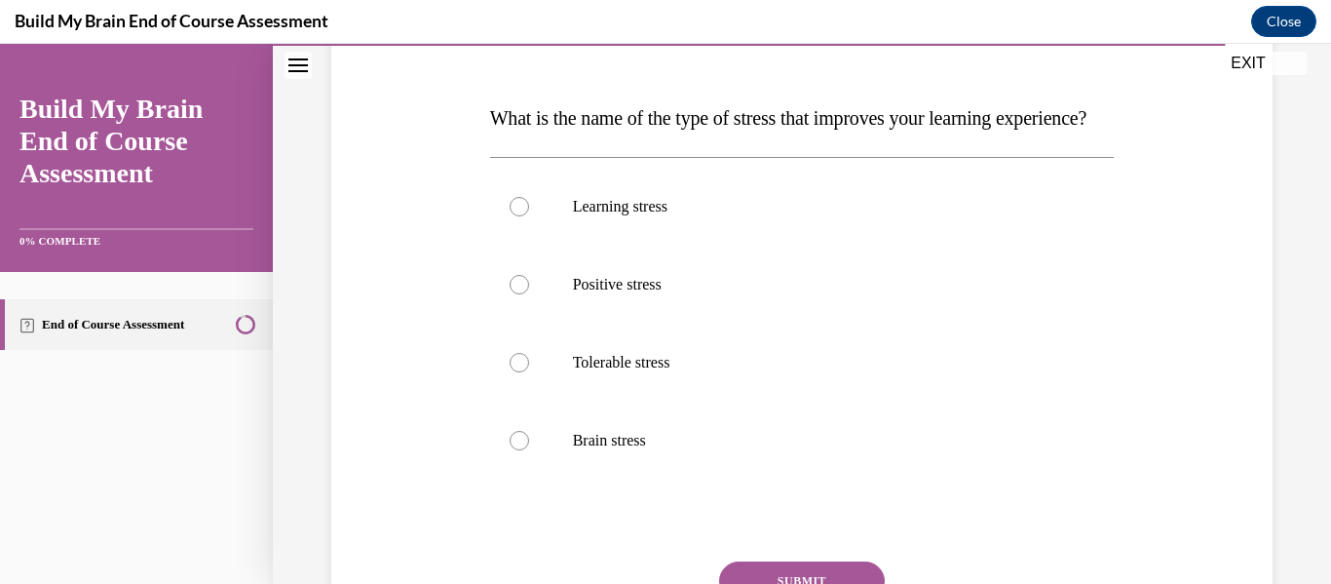
scroll to position [286, 0]
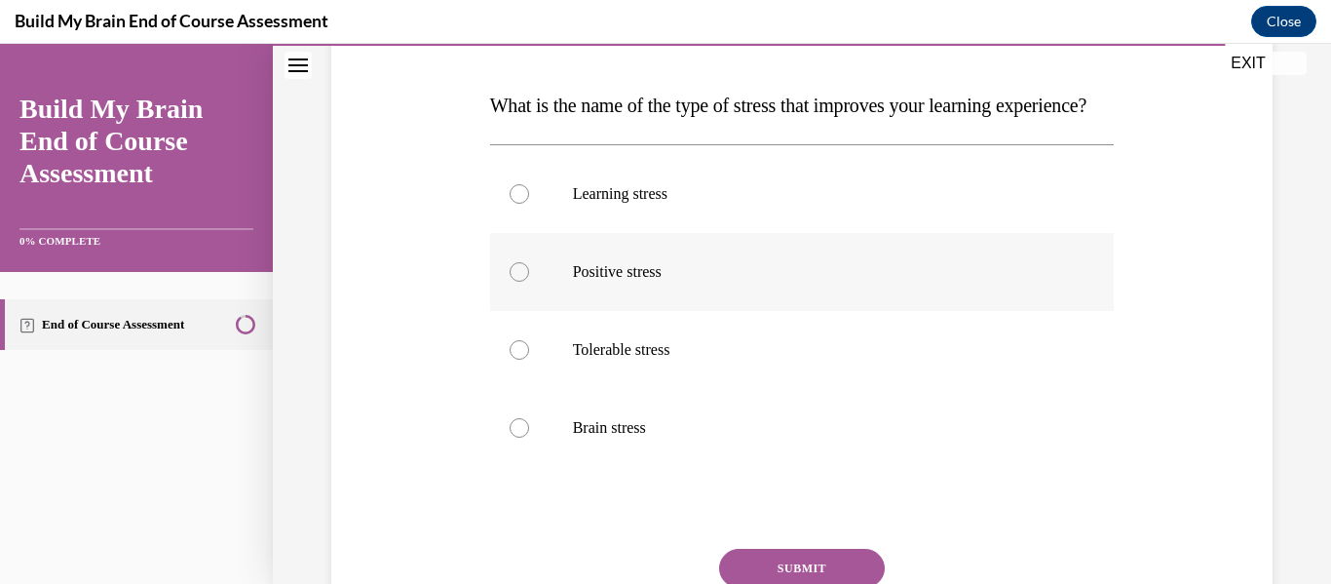
click at [522, 282] on div at bounding box center [519, 271] width 19 height 19
click at [522, 282] on input "Positive stress" at bounding box center [519, 271] width 19 height 19
radio input "true"
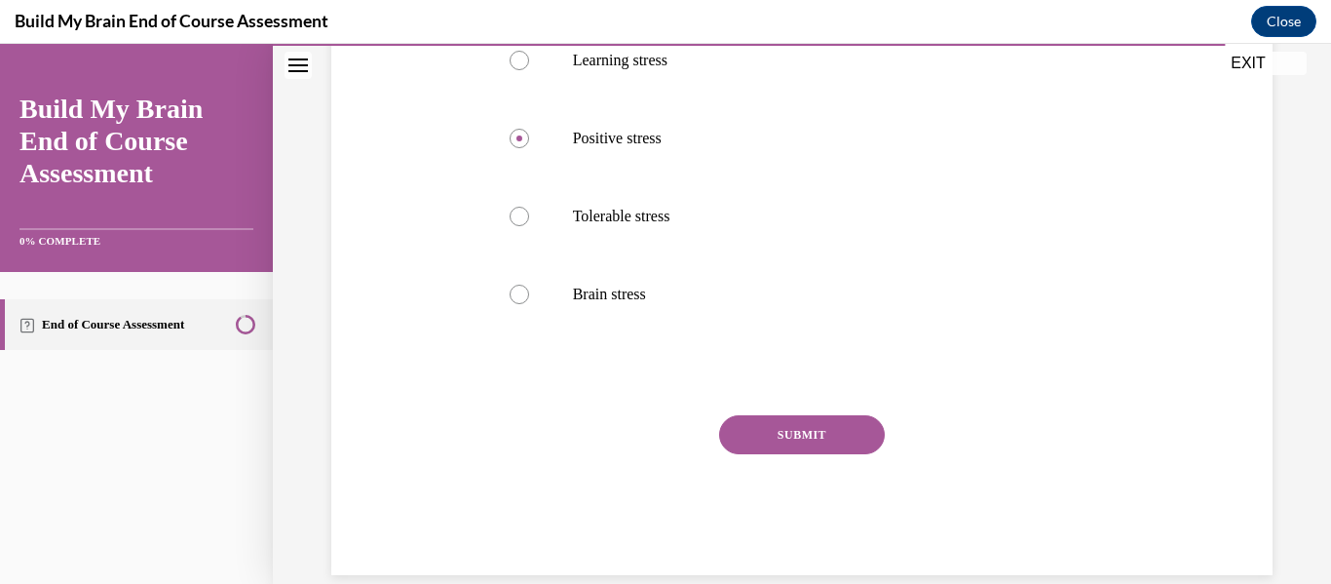
scroll to position [427, 0]
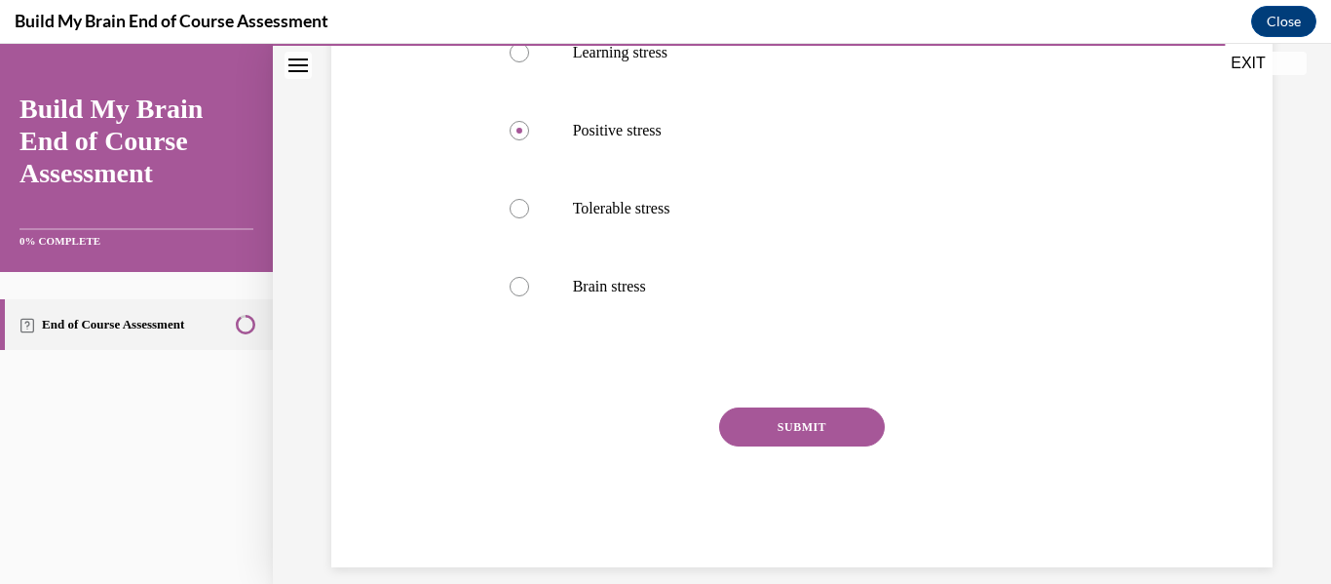
click at [792, 446] on button "SUBMIT" at bounding box center [802, 426] width 166 height 39
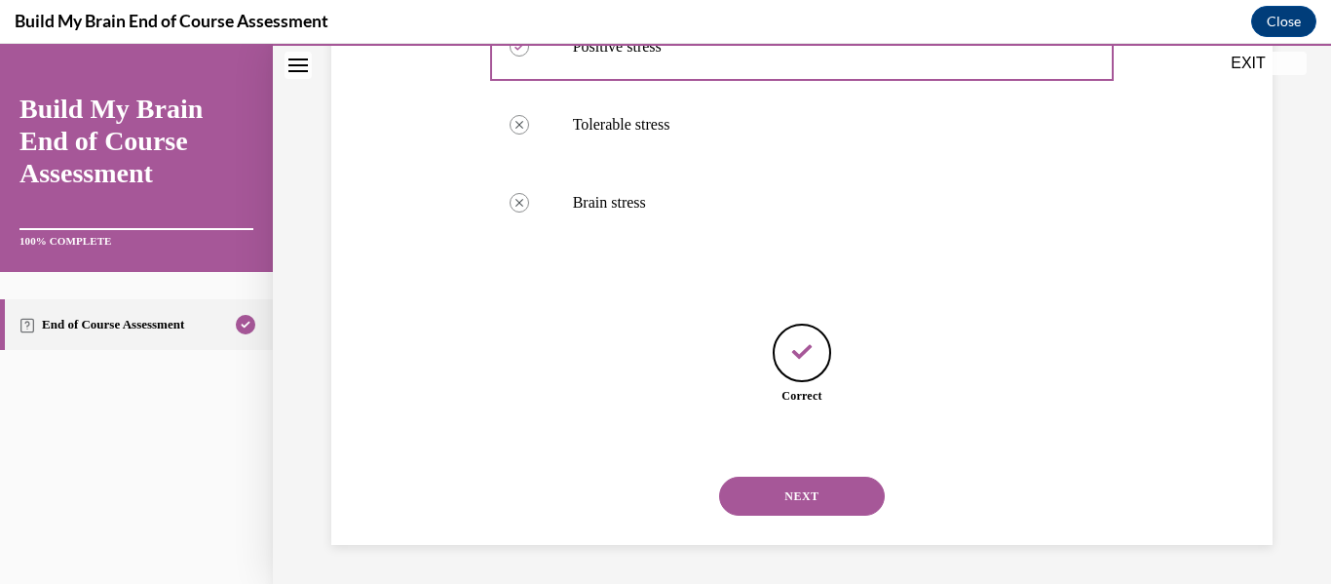
scroll to position [550, 0]
click at [798, 496] on button "NEXT" at bounding box center [802, 496] width 166 height 39
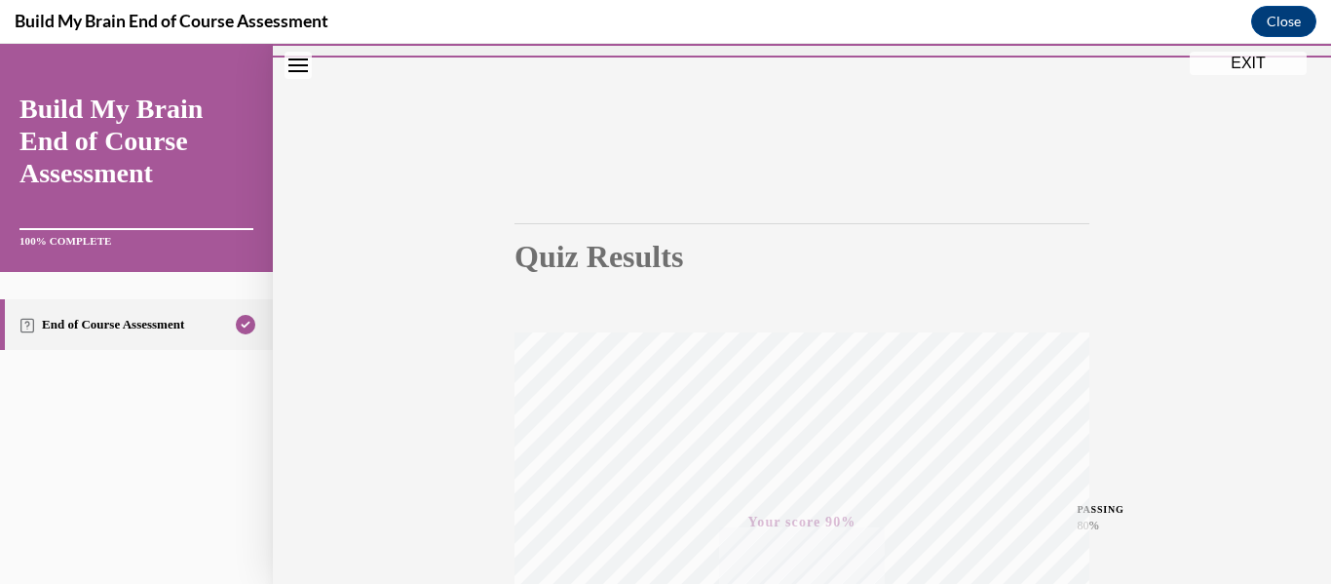
scroll to position [31, 0]
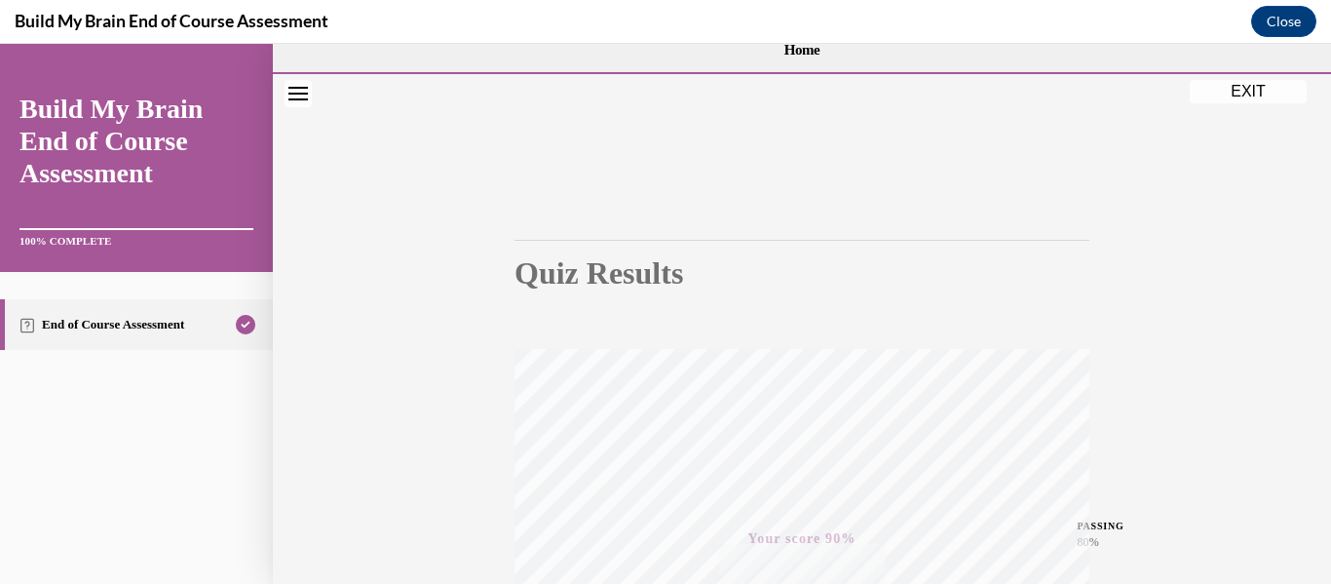
click at [1241, 92] on button "EXIT" at bounding box center [1248, 91] width 117 height 23
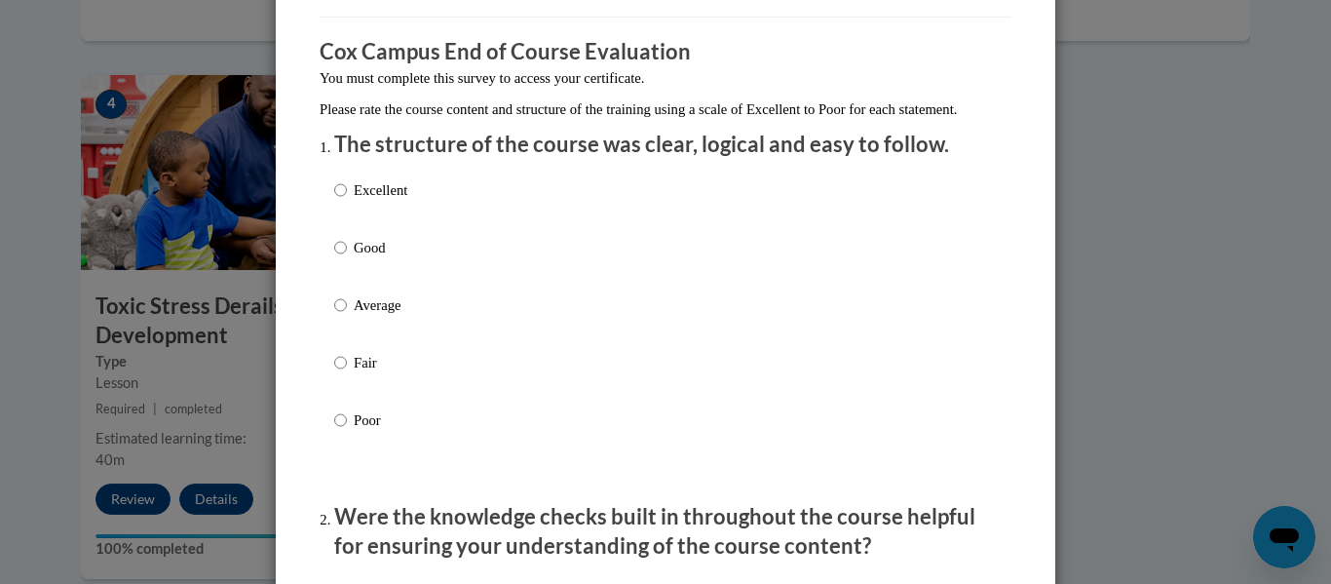
scroll to position [155, 0]
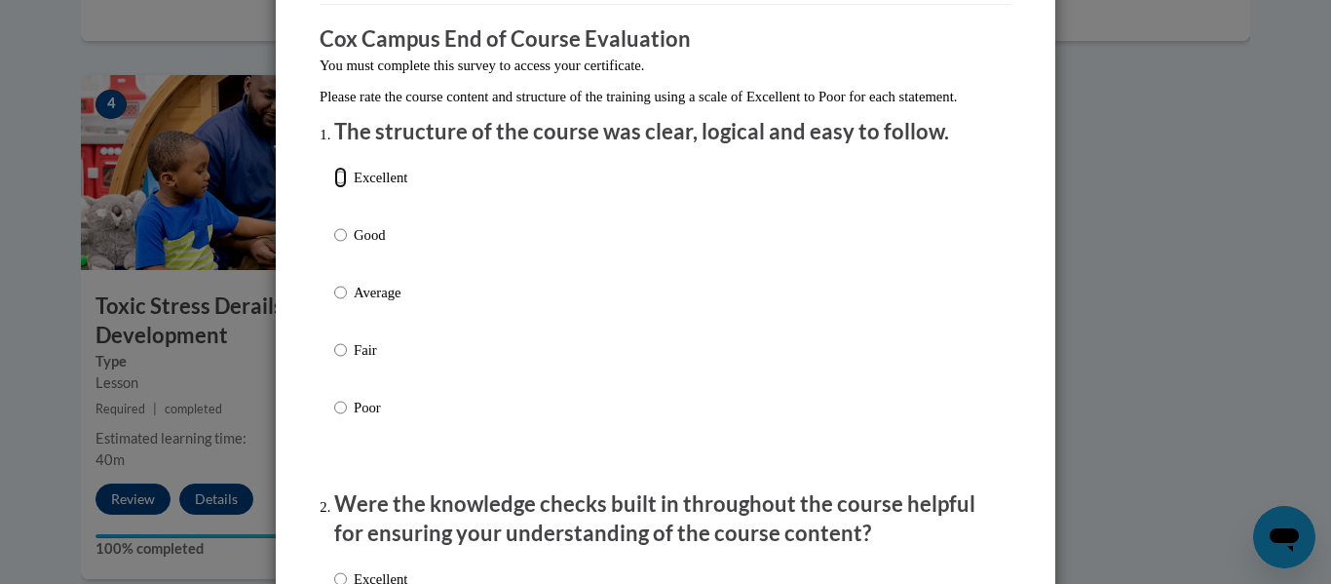
click at [346, 188] on input "Excellent" at bounding box center [340, 177] width 13 height 21
radio input "true"
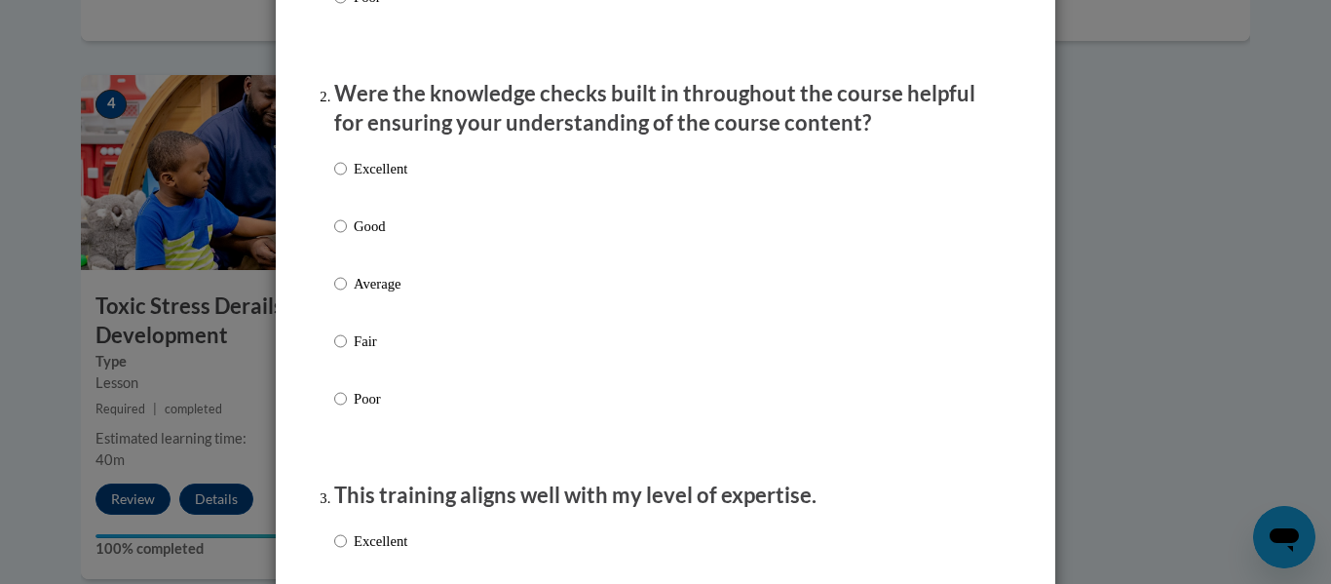
scroll to position [579, 0]
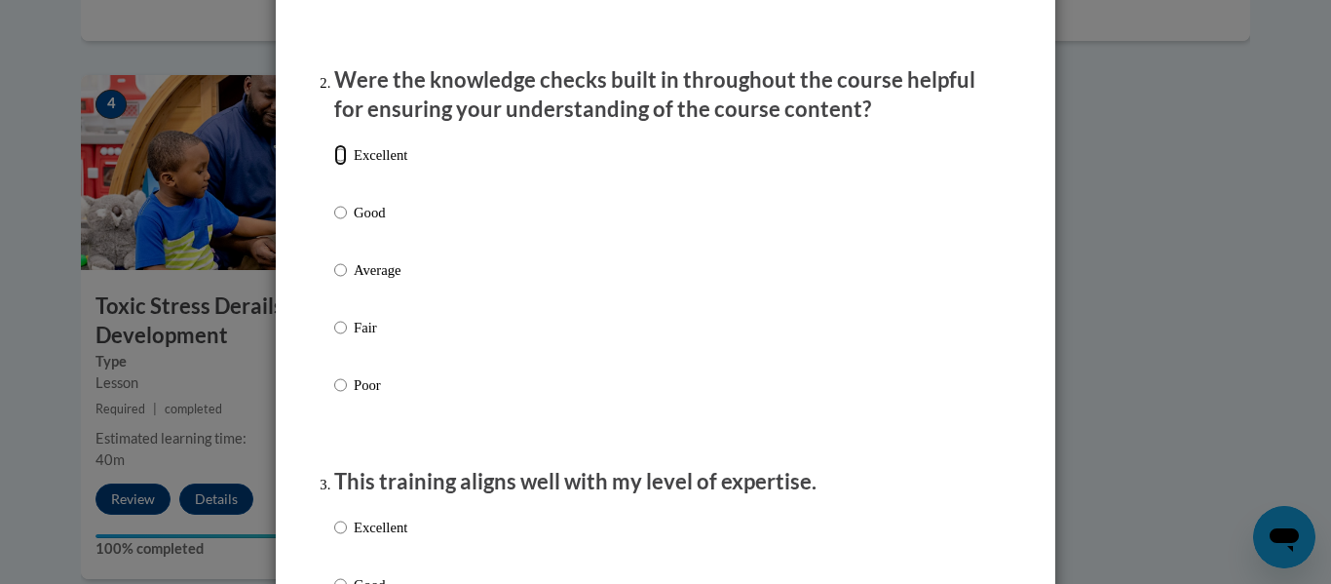
click at [339, 166] on input "Excellent" at bounding box center [340, 154] width 13 height 21
radio input "true"
click at [339, 538] on input "Excellent" at bounding box center [340, 527] width 13 height 21
radio input "true"
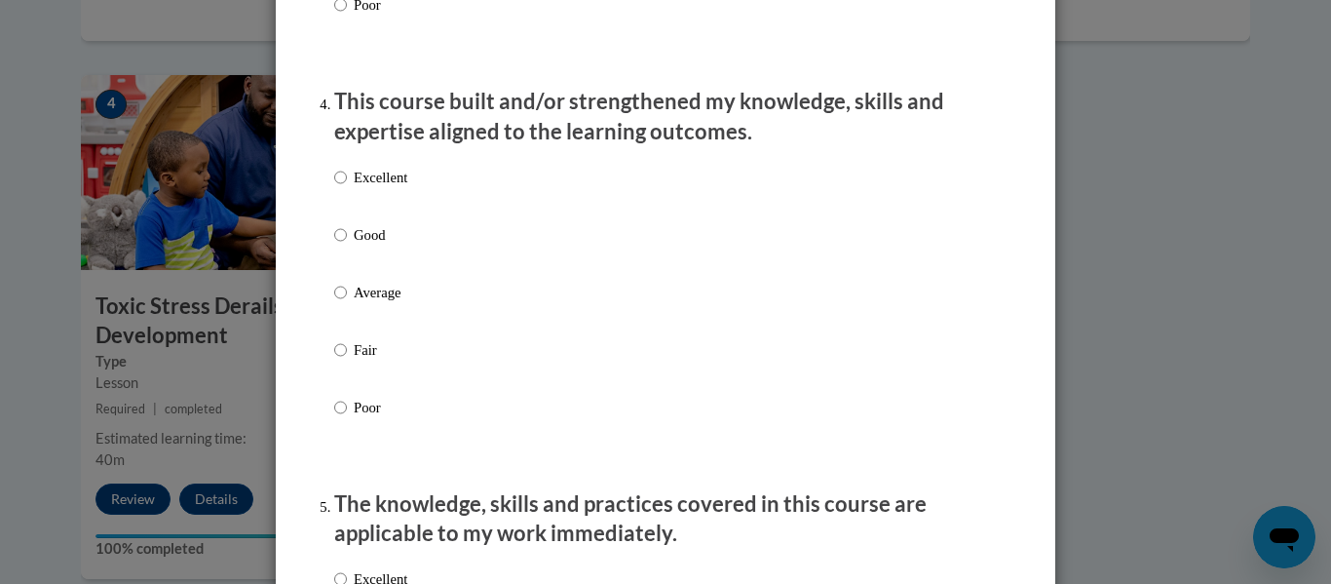
scroll to position [1366, 0]
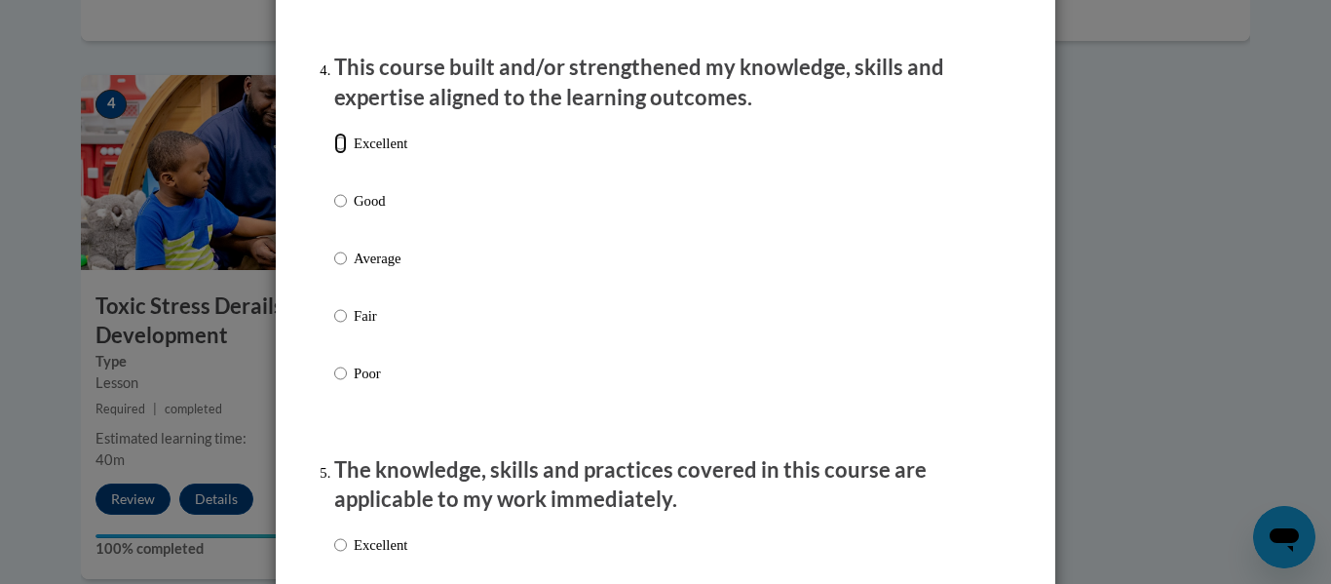
click at [345, 154] on input "Excellent" at bounding box center [340, 143] width 13 height 21
radio input "true"
click at [338, 556] on input "Excellent" at bounding box center [340, 544] width 13 height 21
radio input "true"
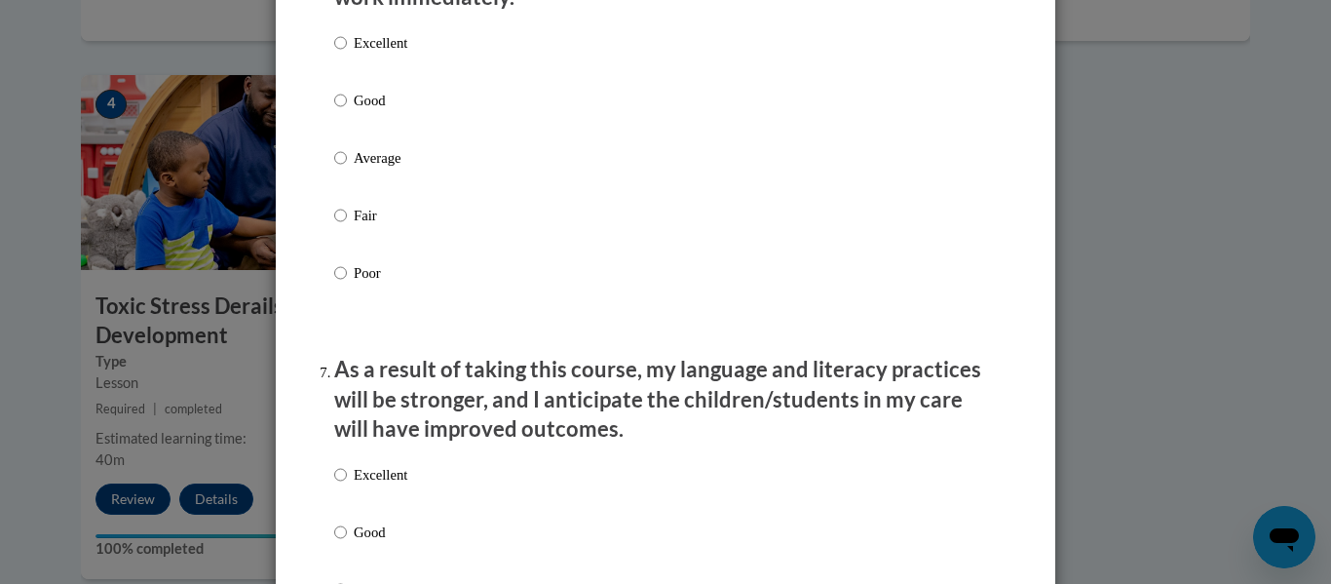
scroll to position [2297, 0]
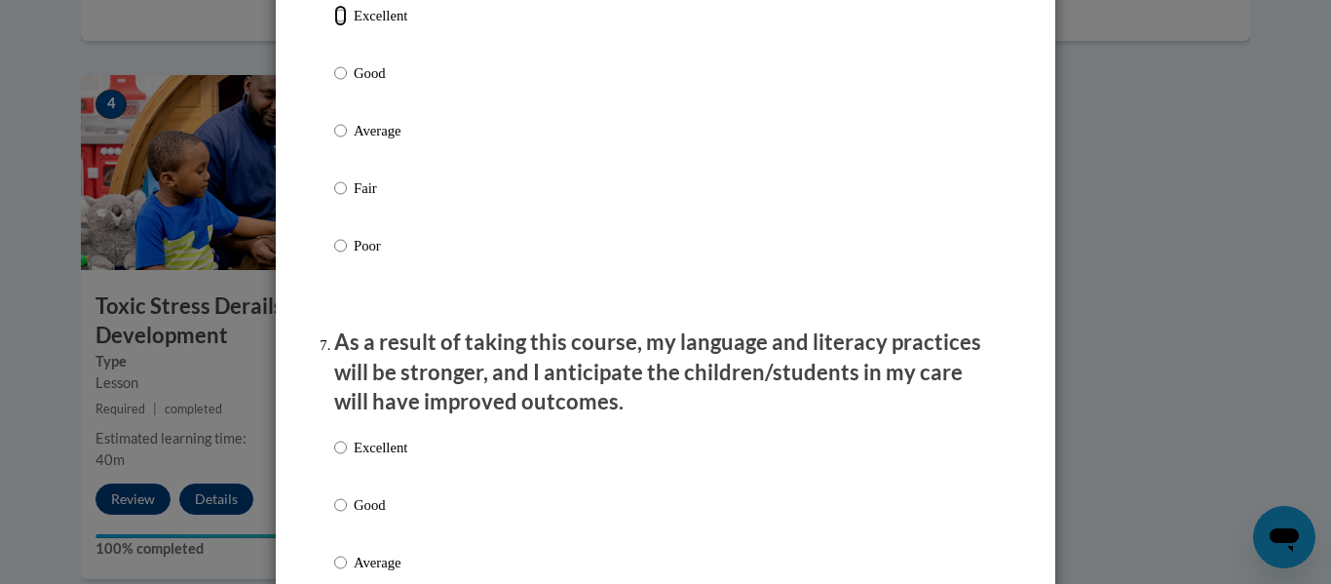
click at [343, 26] on input "Excellent" at bounding box center [340, 15] width 13 height 21
radio input "true"
click at [343, 458] on input "Excellent" at bounding box center [340, 447] width 13 height 21
radio input "true"
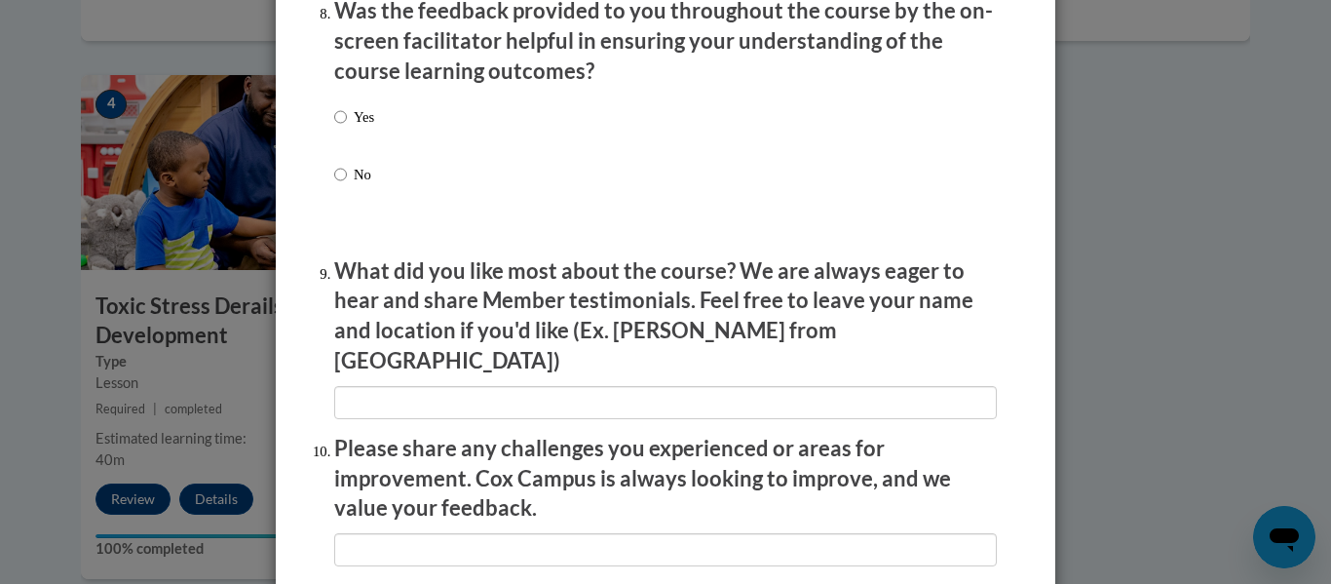
scroll to position [3067, 0]
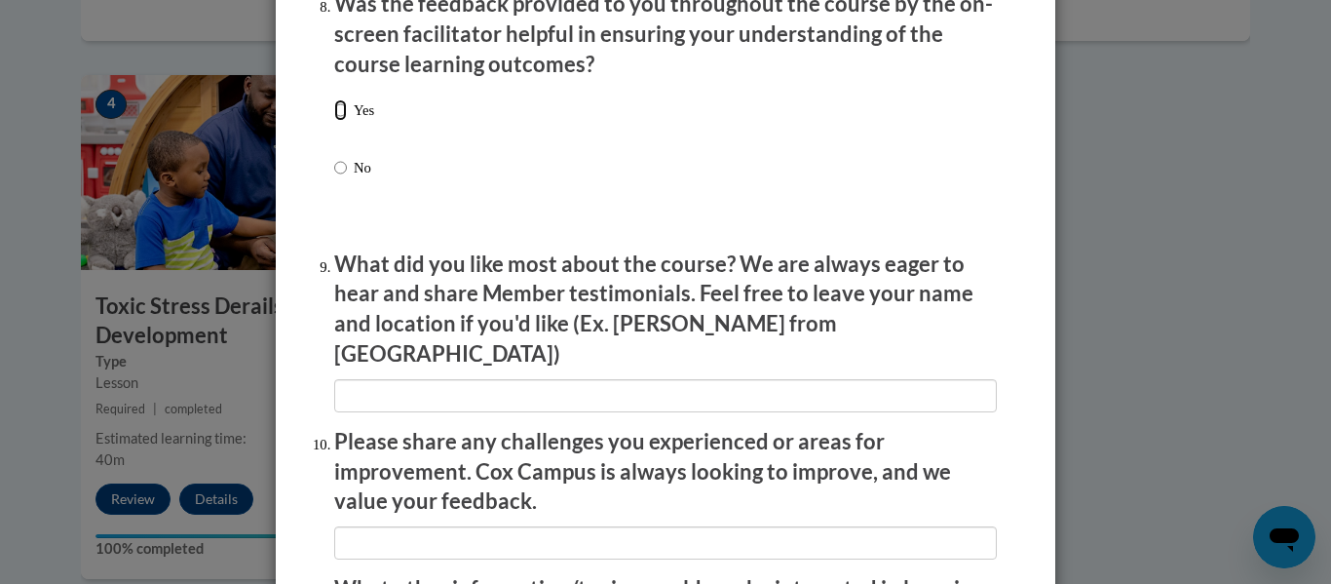
click at [346, 121] on input "Yes" at bounding box center [340, 109] width 13 height 21
radio input "true"
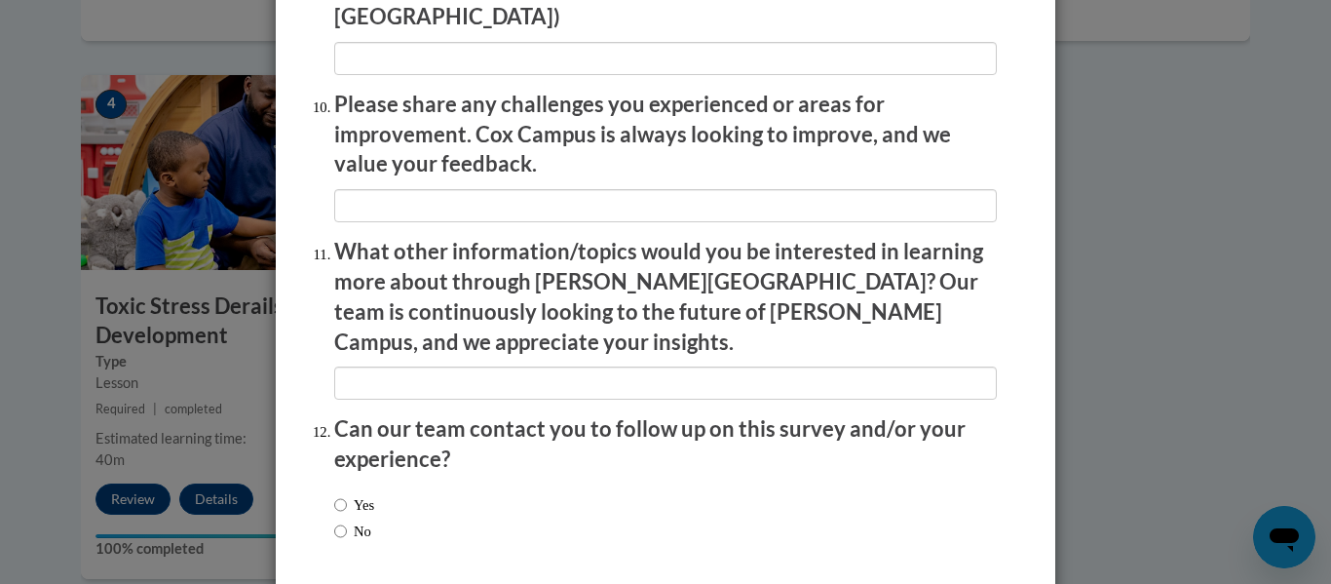
scroll to position [3466, 0]
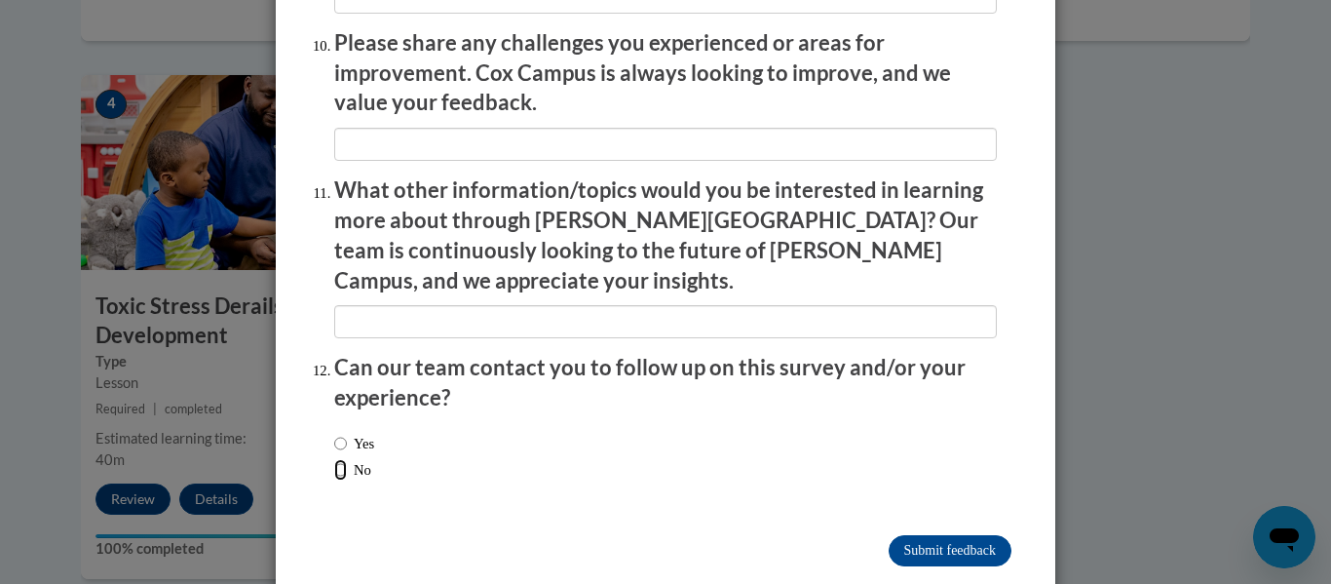
click at [345, 459] on input "No" at bounding box center [340, 469] width 13 height 21
radio input "true"
click at [901, 535] on input "Submit feedback" at bounding box center [950, 550] width 123 height 31
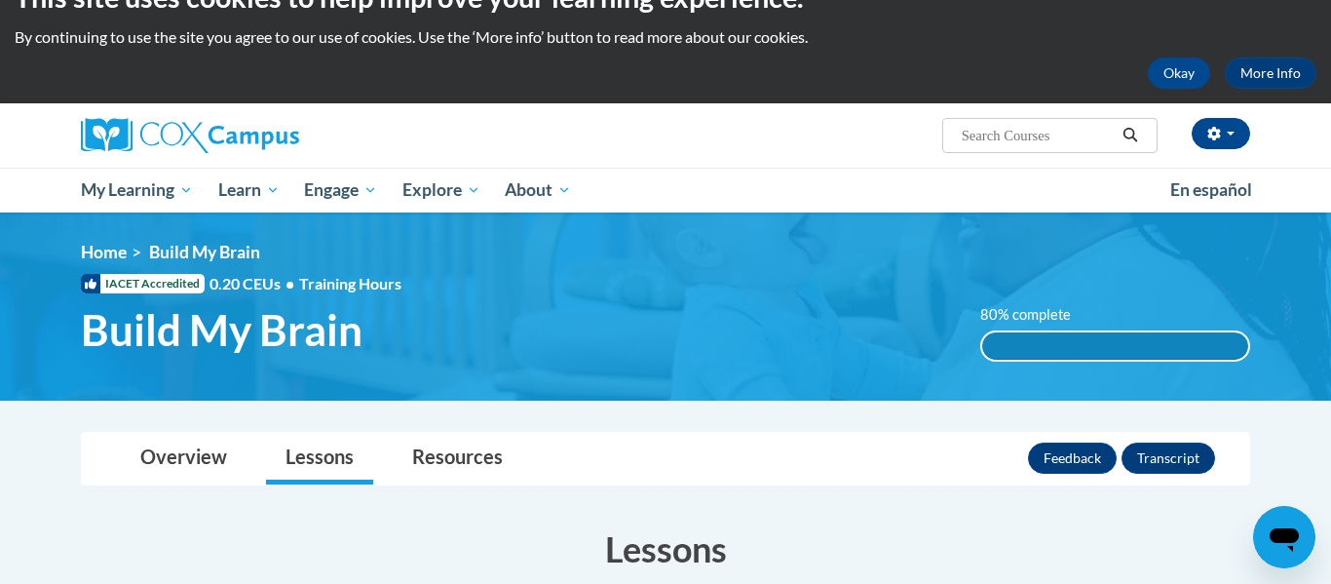
scroll to position [0, 0]
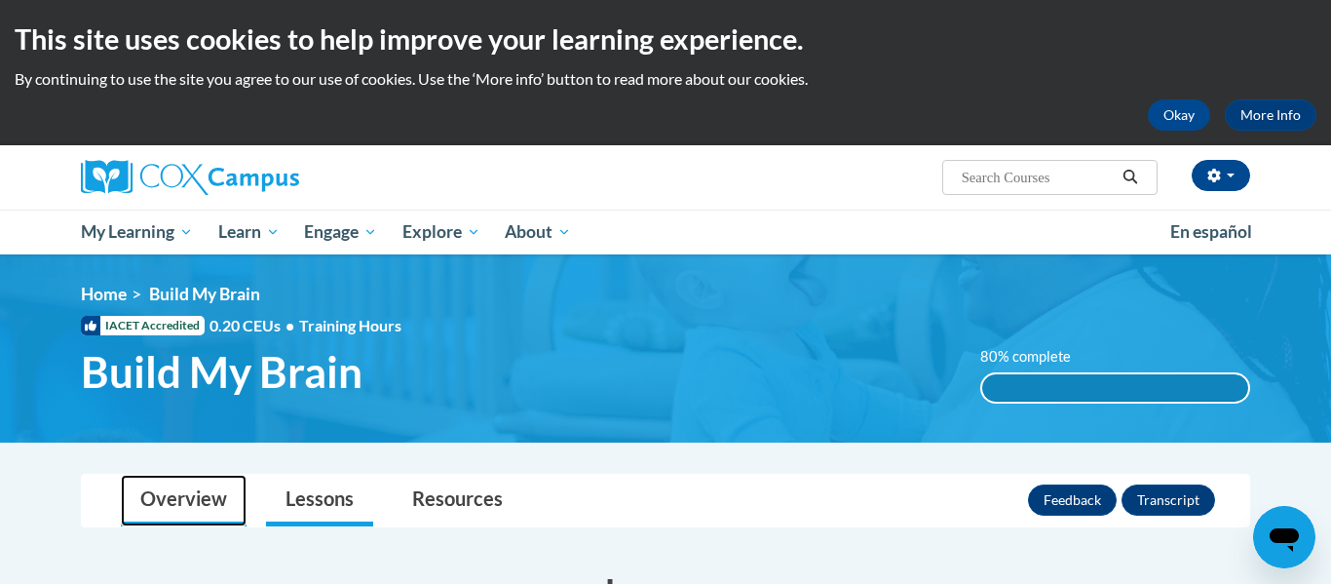
click at [192, 502] on link "Overview" at bounding box center [184, 501] width 126 height 52
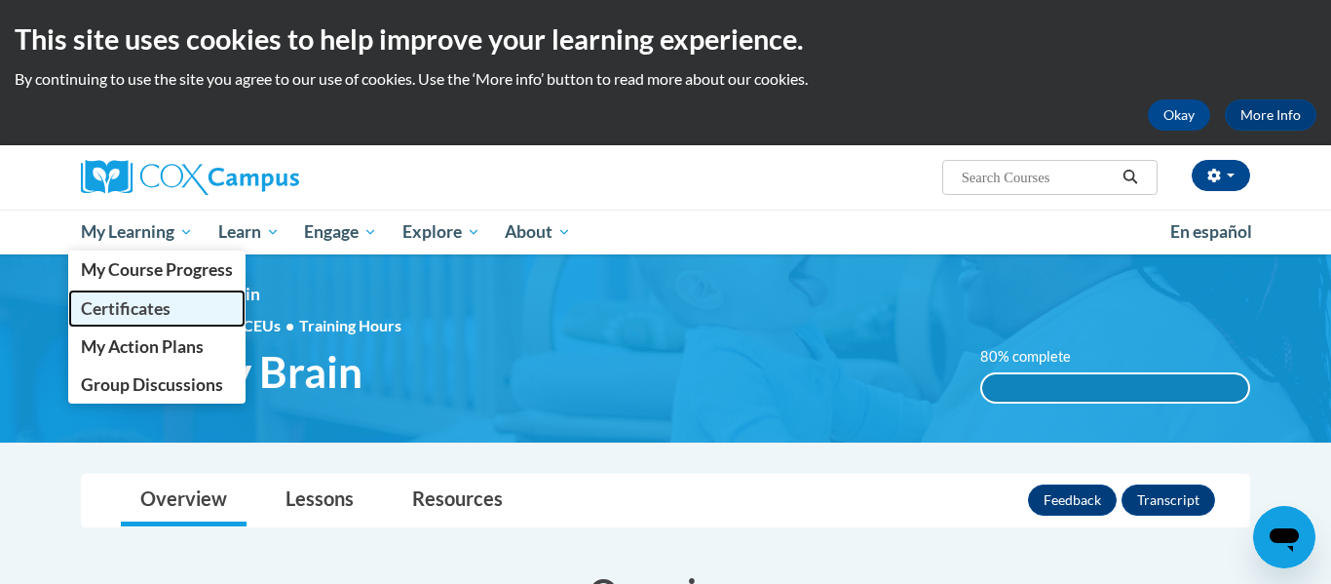
click at [103, 304] on span "Certificates" at bounding box center [126, 308] width 90 height 20
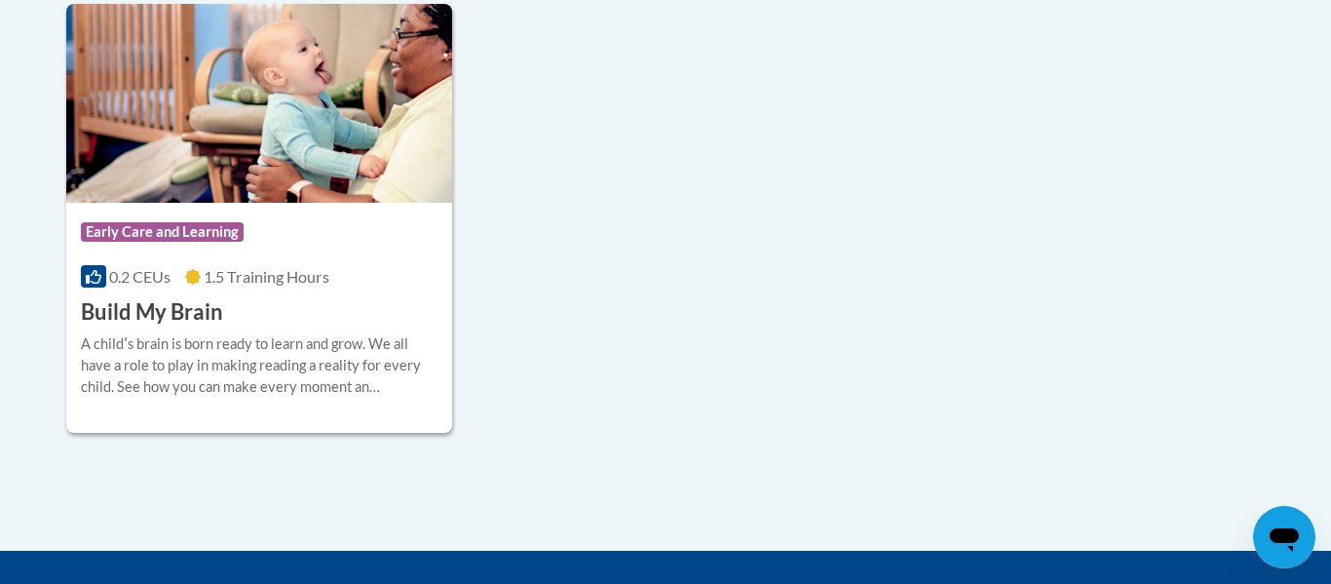
scroll to position [613, 0]
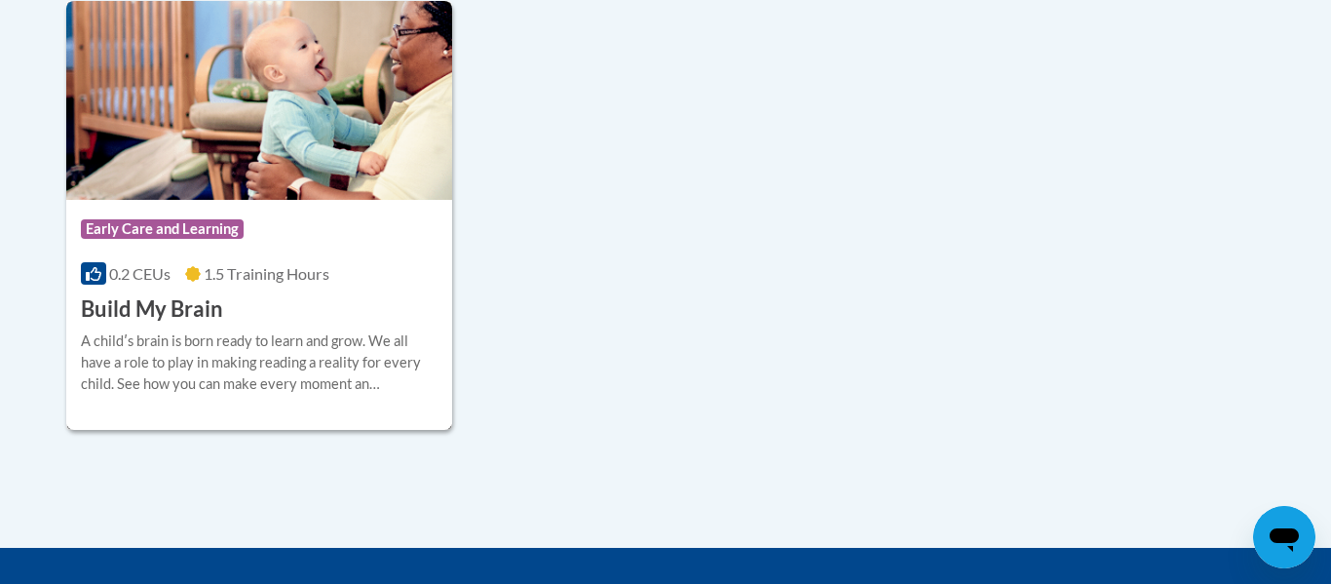
click at [313, 329] on div at bounding box center [259, 329] width 357 height 1
